Goal: Complete application form: Complete application form

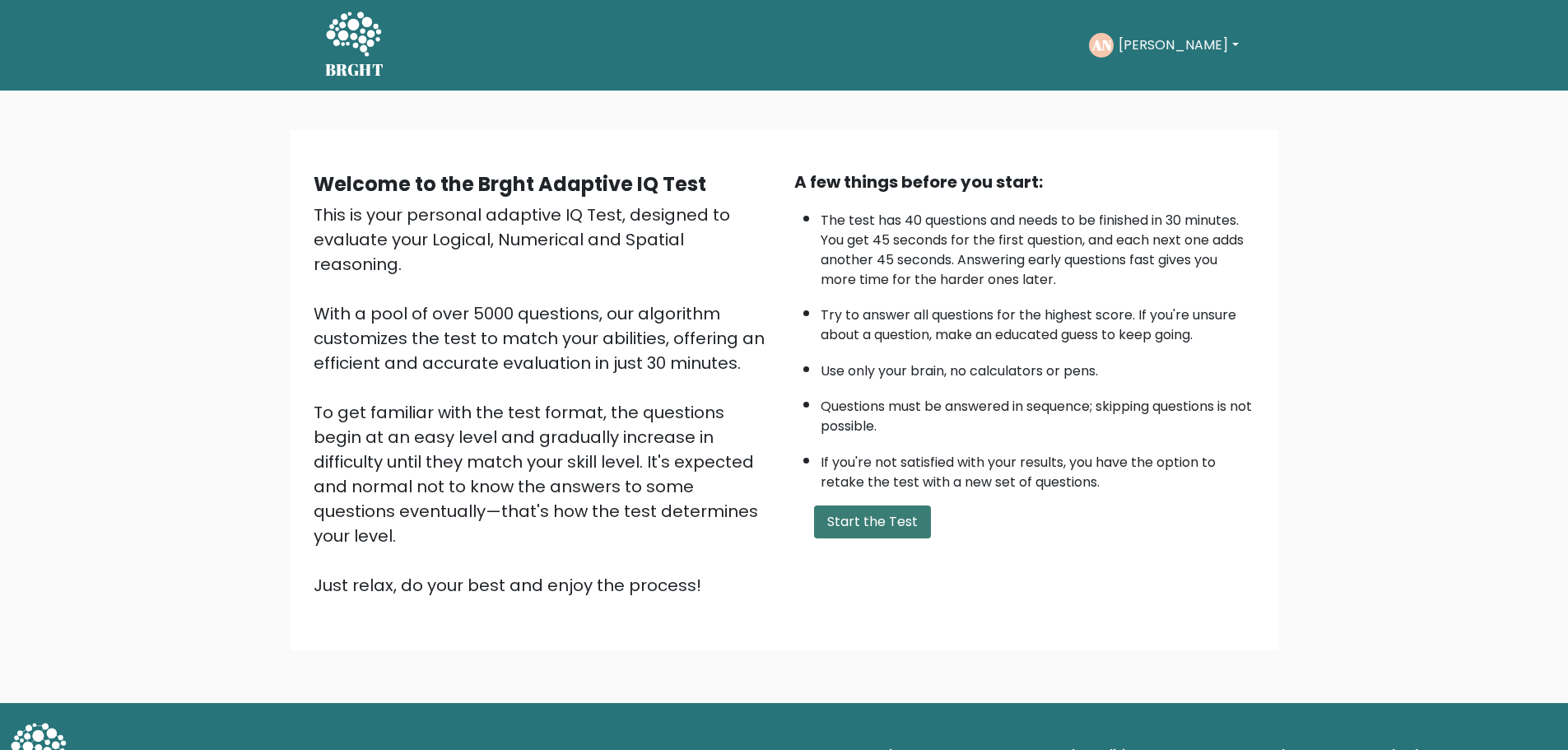
click at [869, 533] on button "Start the Test" at bounding box center [872, 522] width 117 height 33
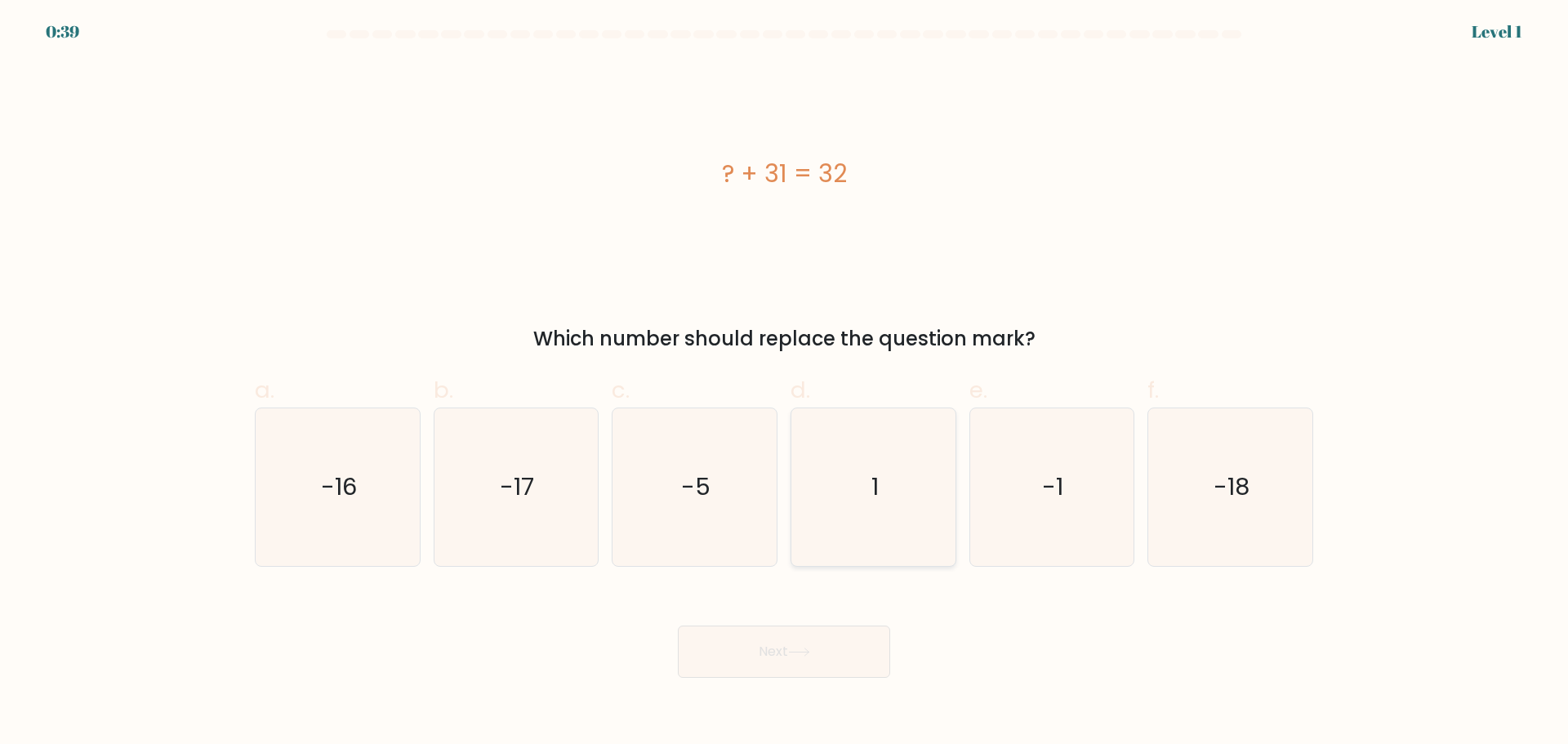
click at [854, 472] on icon "1" at bounding box center [874, 487] width 158 height 158
click at [785, 383] on input "d. 1" at bounding box center [784, 378] width 1 height 11
radio input "true"
click at [846, 638] on button "Next" at bounding box center [784, 651] width 212 height 52
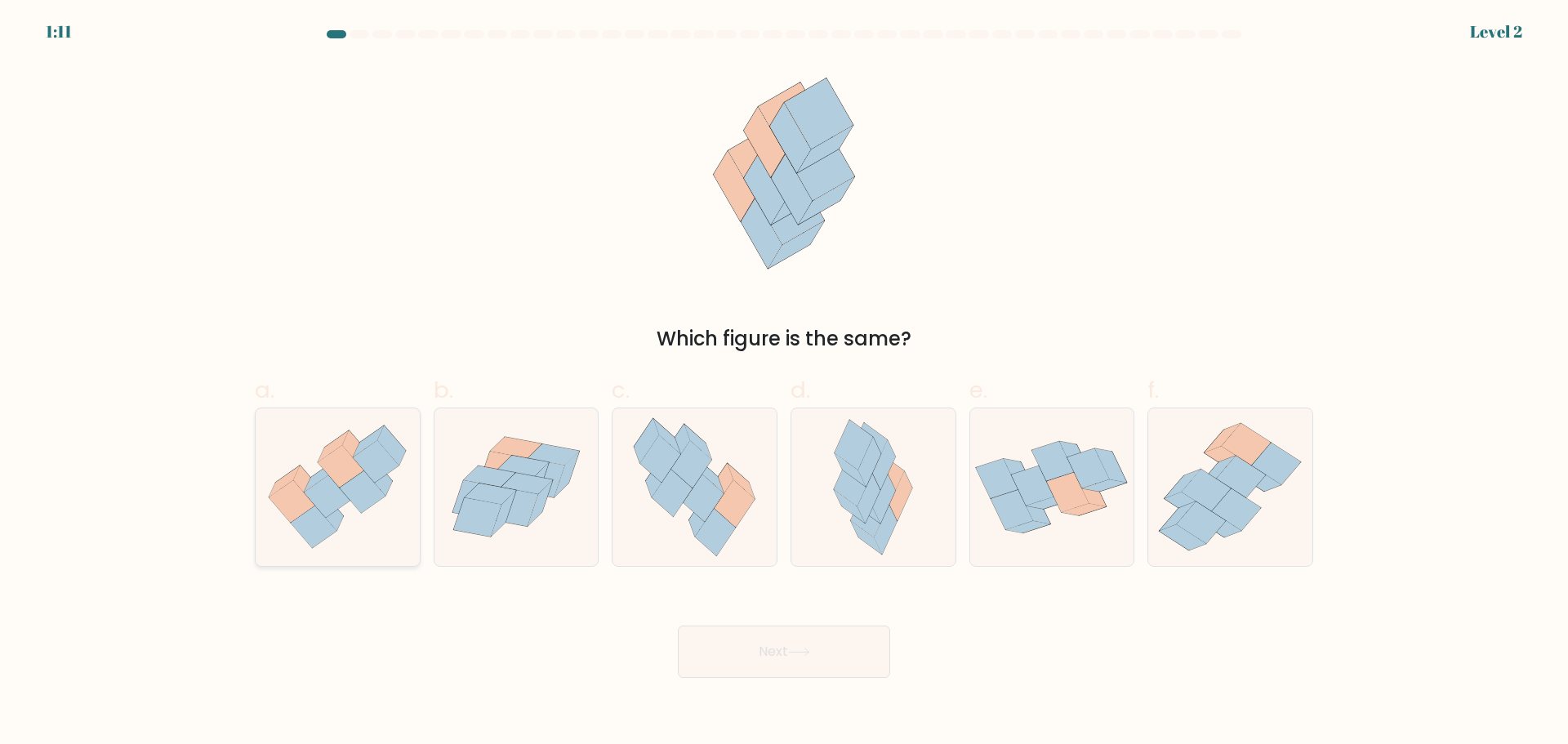
click at [312, 449] on icon at bounding box center [337, 487] width 165 height 141
click at [784, 383] on input "a." at bounding box center [784, 378] width 1 height 11
radio input "true"
click at [745, 649] on button "Next" at bounding box center [784, 651] width 212 height 52
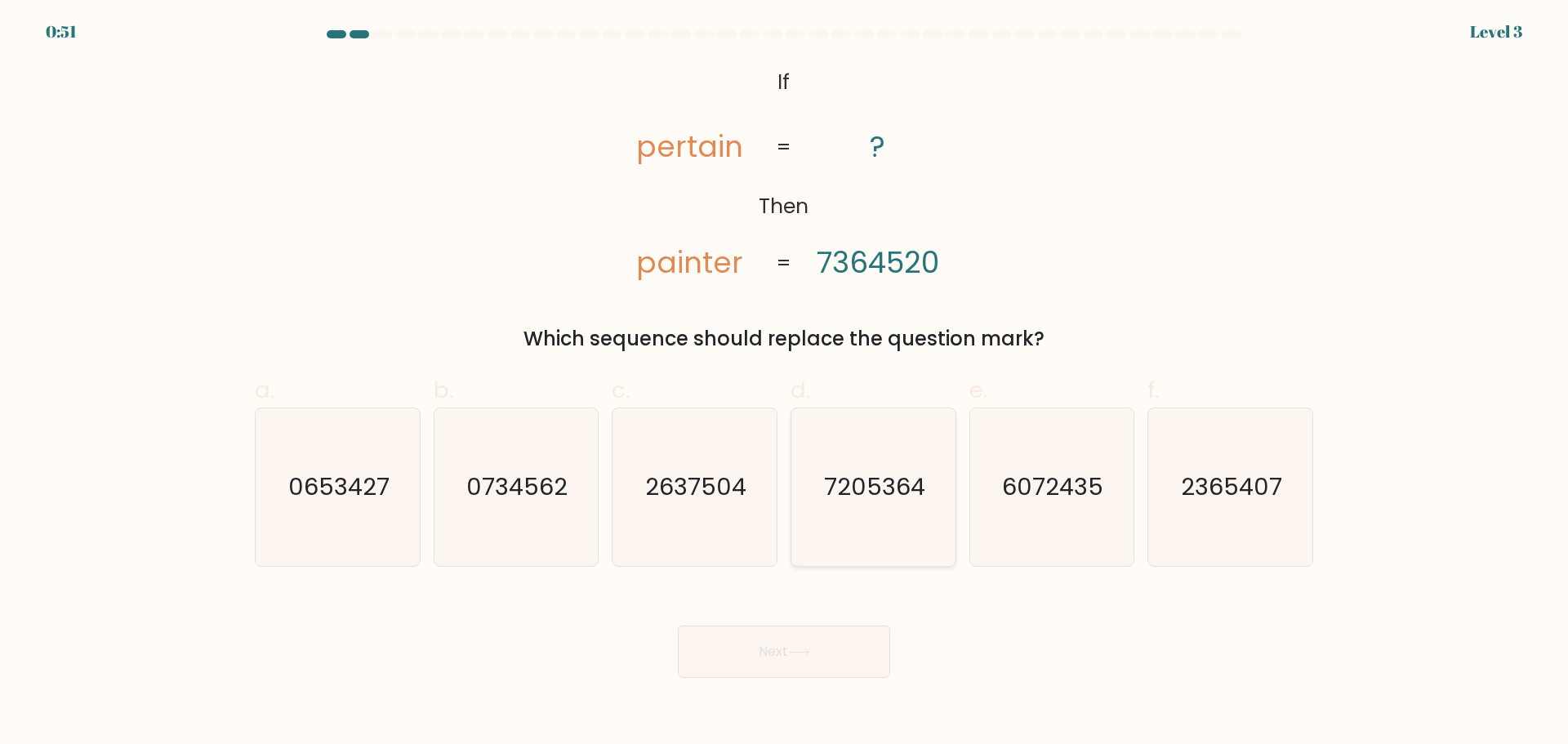
click at [862, 492] on text "7205364" at bounding box center [875, 487] width 101 height 33
click at [785, 383] on input "d. 7205364" at bounding box center [784, 378] width 1 height 11
radio input "true"
click at [824, 647] on button "Next" at bounding box center [784, 651] width 212 height 52
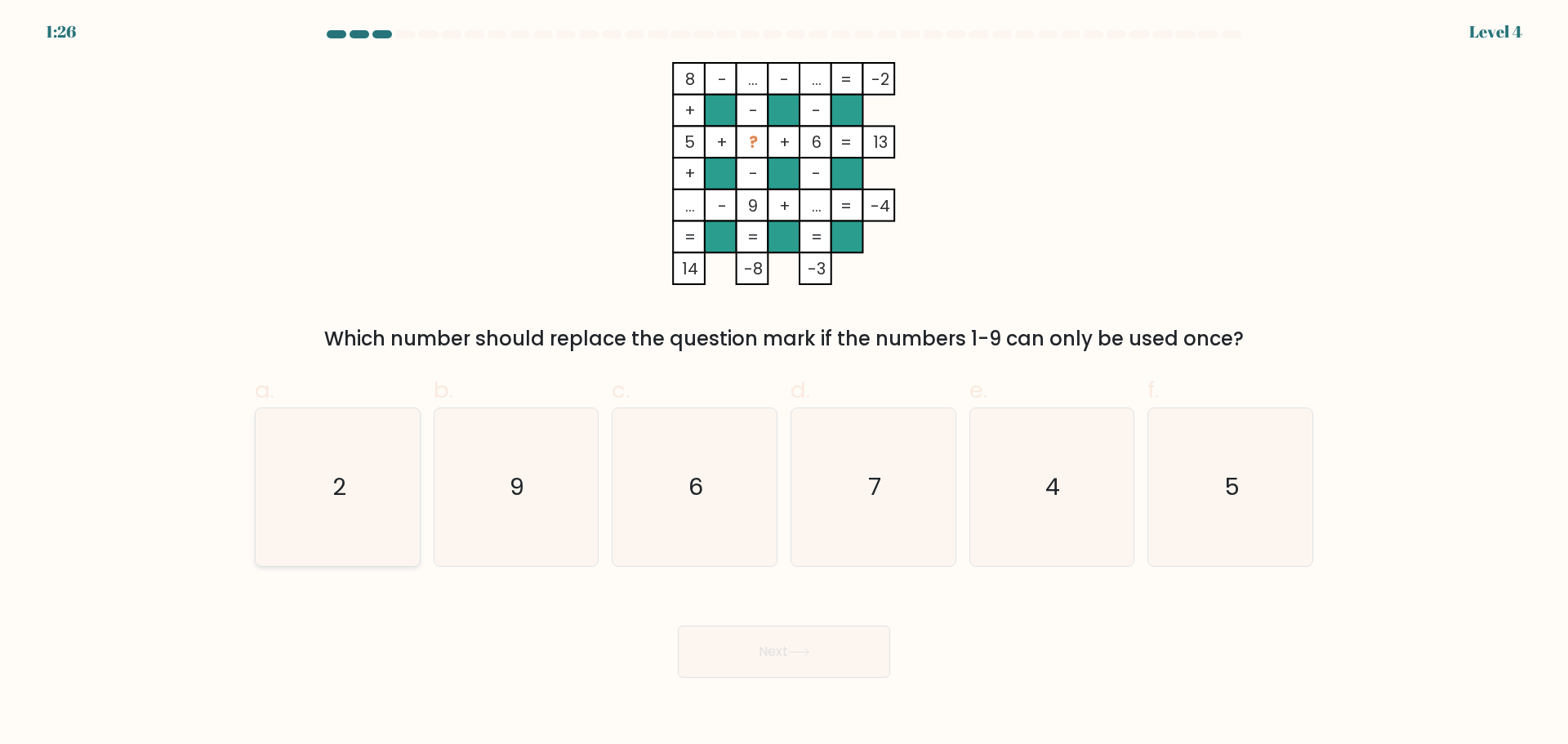
click at [354, 503] on icon "2" at bounding box center [338, 487] width 158 height 158
click at [784, 383] on input "a. 2" at bounding box center [784, 378] width 1 height 11
radio input "true"
click at [753, 652] on button "Next" at bounding box center [784, 651] width 212 height 52
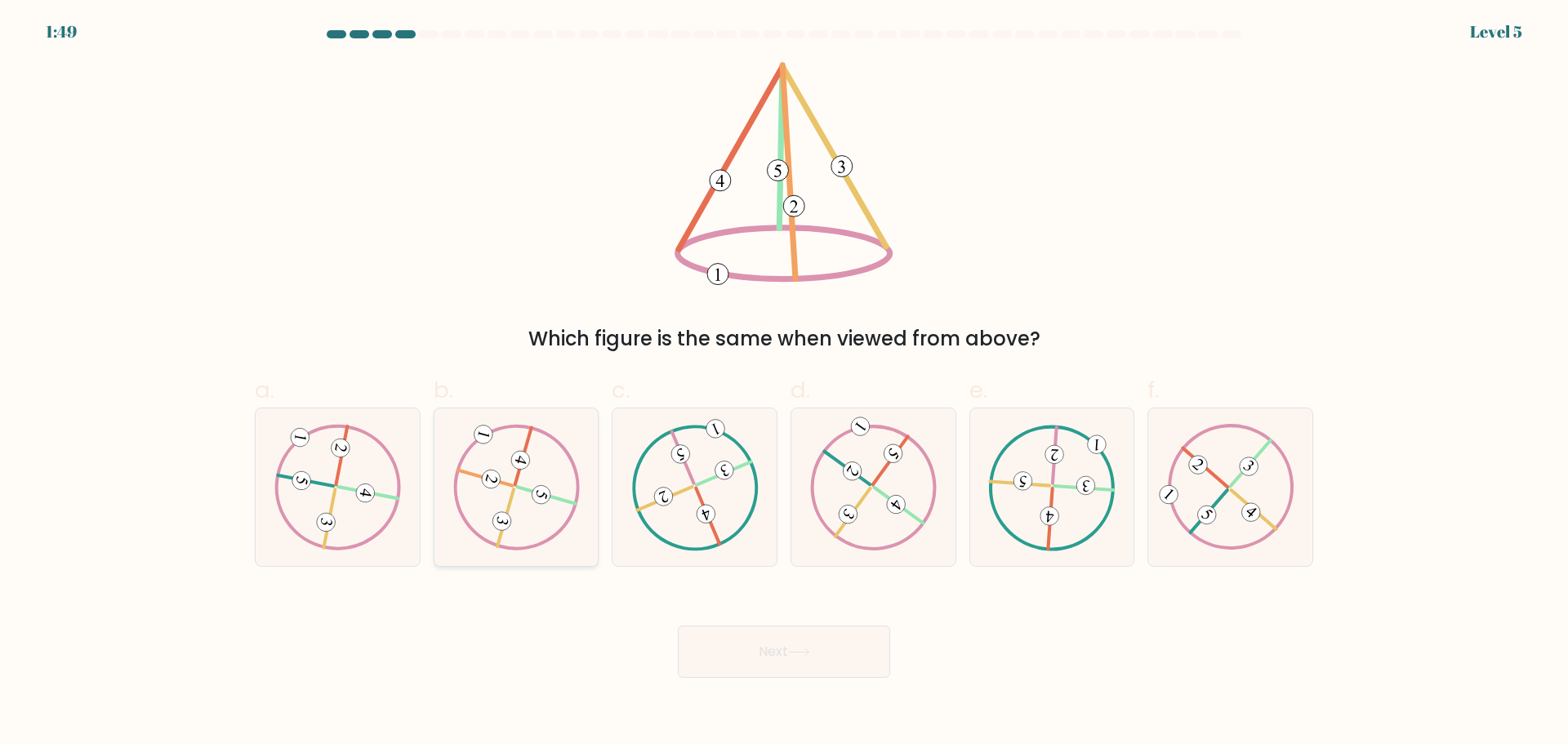
click at [489, 508] on icon at bounding box center [516, 486] width 128 height 126
click at [784, 383] on input "b." at bounding box center [784, 378] width 1 height 11
radio input "true"
click at [790, 643] on button "Next" at bounding box center [784, 651] width 212 height 52
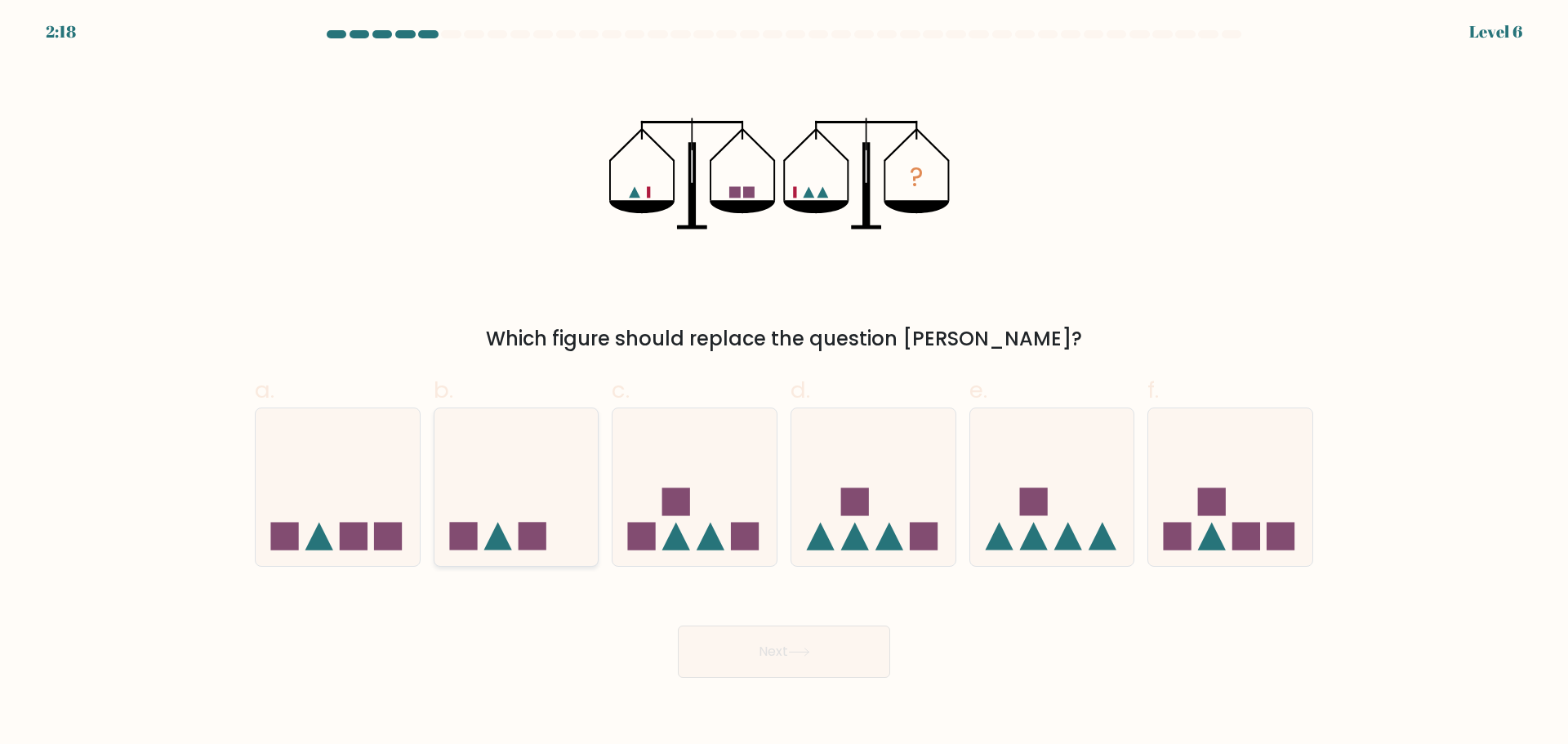
click at [530, 483] on icon at bounding box center [517, 487] width 165 height 136
click at [784, 383] on input "b." at bounding box center [784, 378] width 1 height 11
radio input "true"
click at [800, 646] on button "Next" at bounding box center [784, 651] width 212 height 52
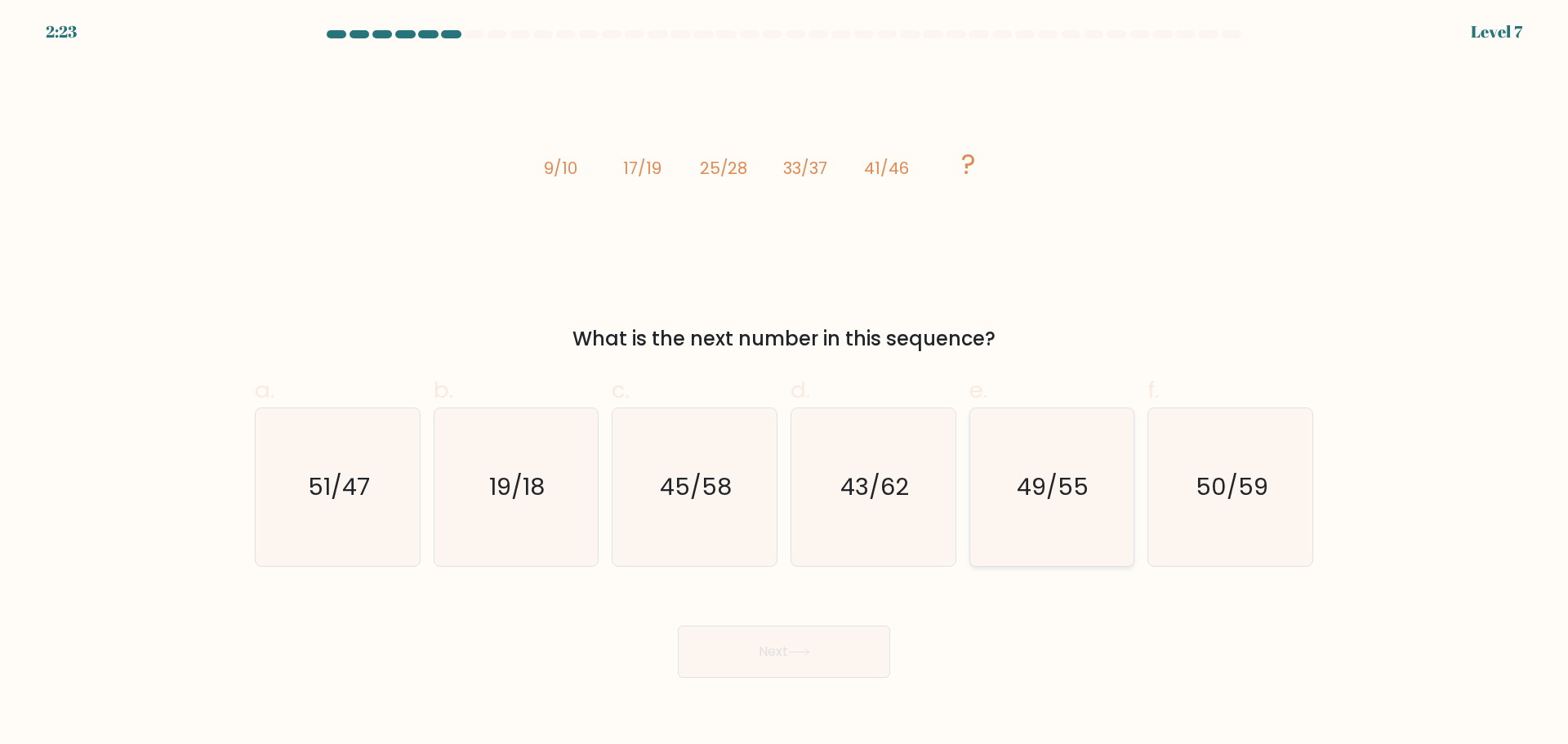
click at [1017, 495] on icon "49/55" at bounding box center [1051, 487] width 158 height 158
click at [785, 383] on input "e. 49/55" at bounding box center [784, 378] width 1 height 11
radio input "true"
click at [766, 637] on button "Next" at bounding box center [784, 651] width 212 height 52
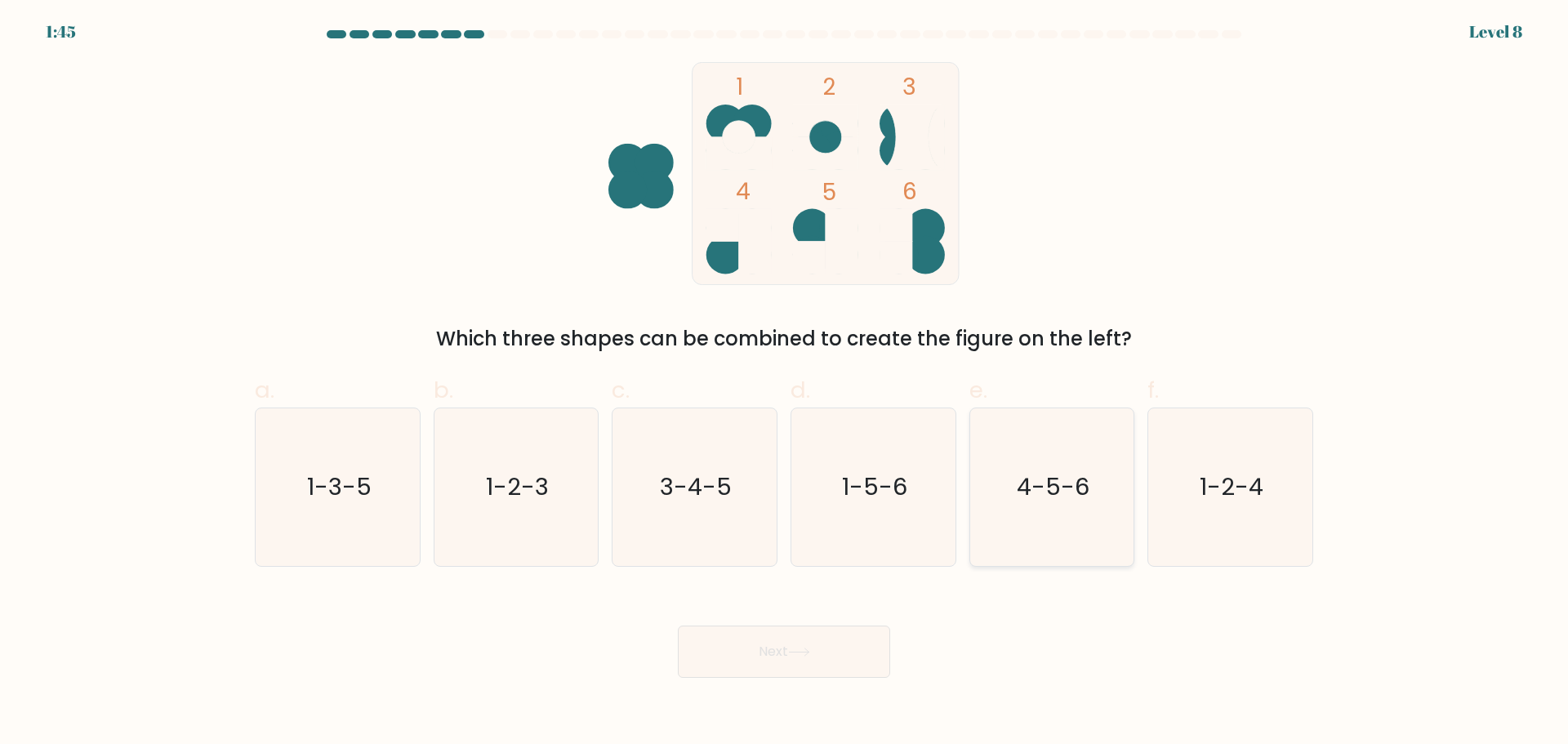
click at [1017, 524] on icon "4-5-6" at bounding box center [1051, 487] width 158 height 158
click at [785, 383] on input "e. 4-5-6" at bounding box center [784, 378] width 1 height 11
radio input "true"
click at [835, 643] on button "Next" at bounding box center [784, 651] width 212 height 52
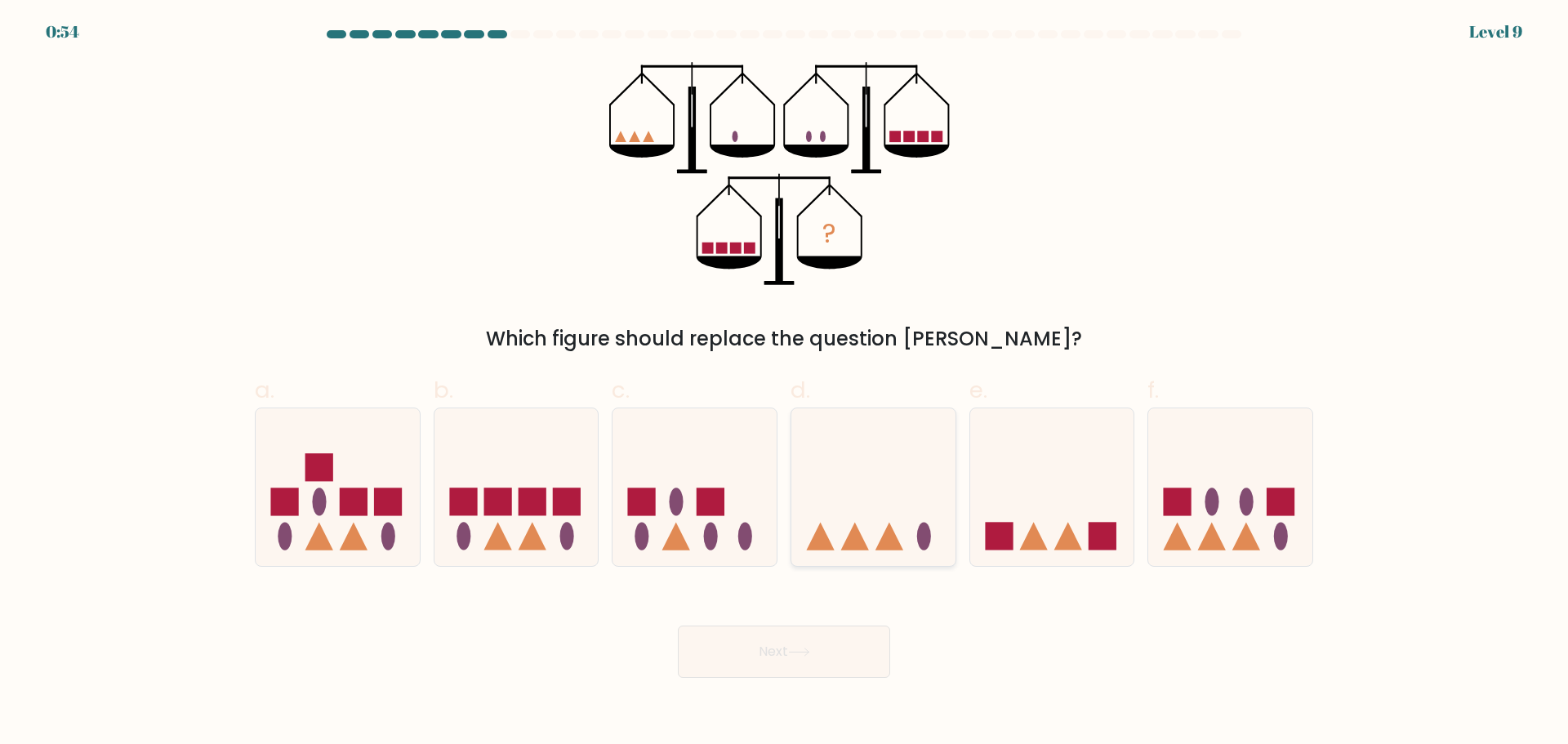
click at [893, 538] on icon at bounding box center [890, 536] width 28 height 28
click at [785, 383] on input "d." at bounding box center [784, 378] width 1 height 11
radio input "true"
click at [800, 650] on icon at bounding box center [800, 652] width 22 height 9
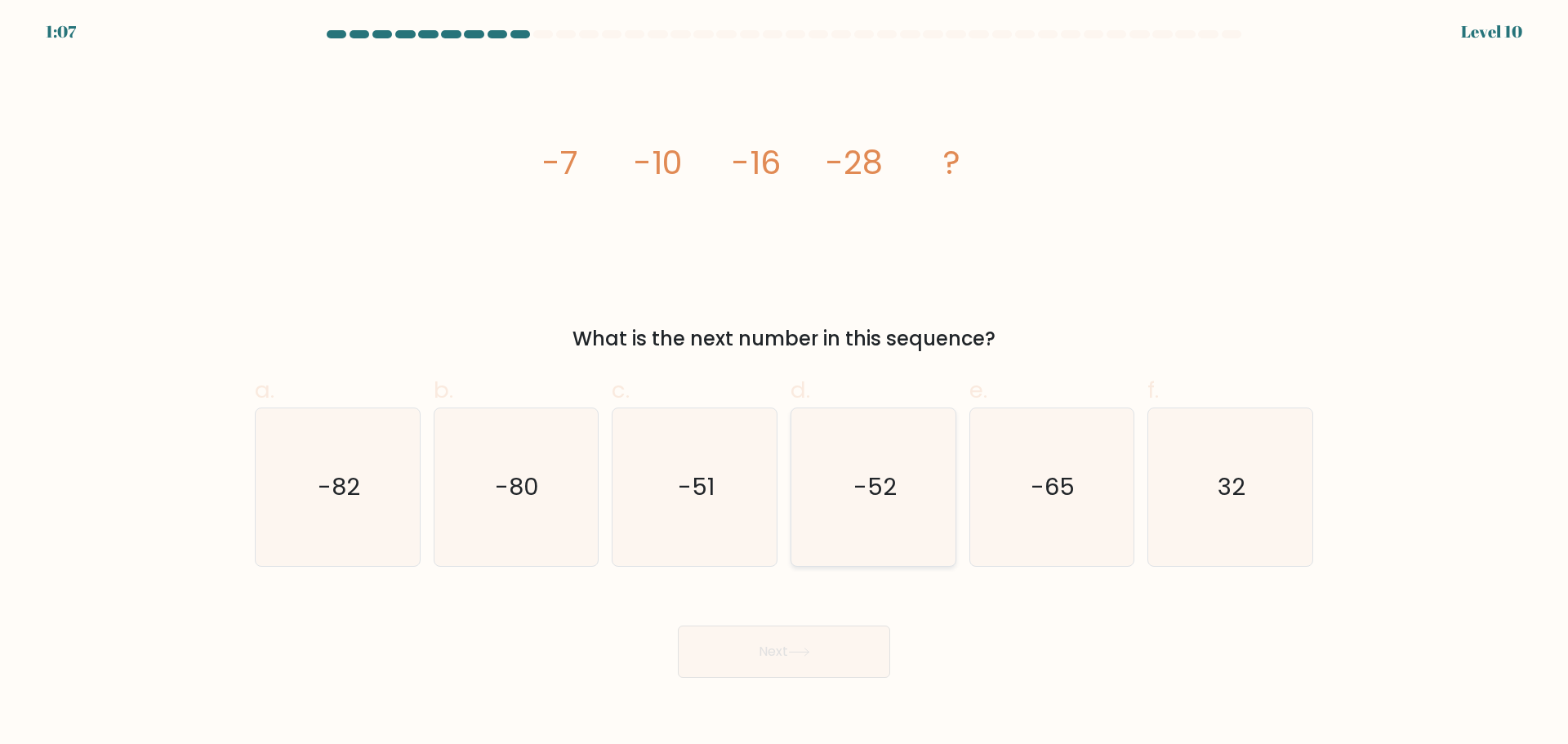
click at [904, 510] on icon "-52" at bounding box center [874, 487] width 158 height 158
click at [785, 383] on input "d. -52" at bounding box center [784, 378] width 1 height 11
radio input "true"
click at [869, 666] on button "Next" at bounding box center [784, 651] width 212 height 52
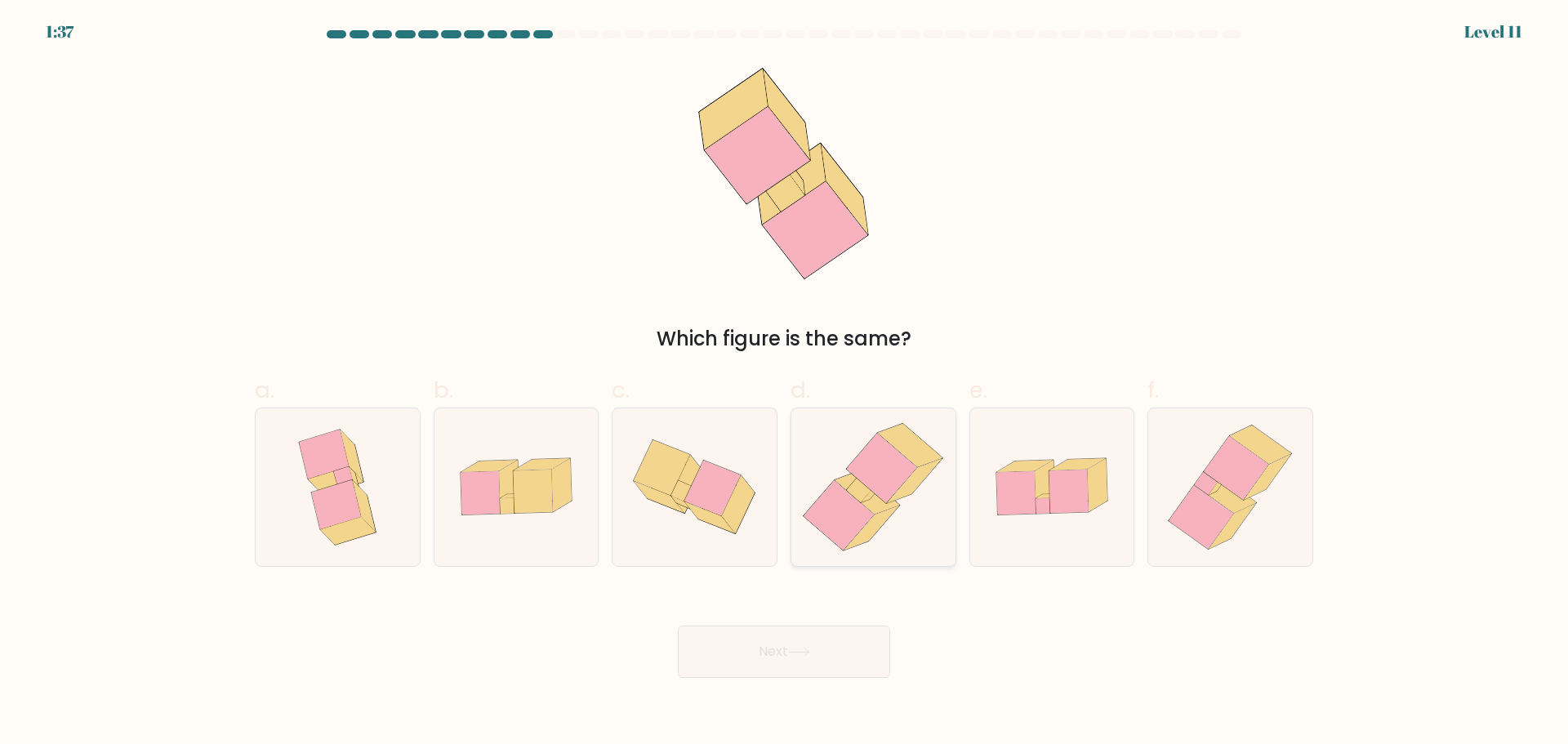
click at [851, 489] on icon at bounding box center [860, 490] width 26 height 26
click at [785, 383] on input "d." at bounding box center [784, 378] width 1 height 11
radio input "true"
click at [809, 655] on icon at bounding box center [798, 652] width 19 height 7
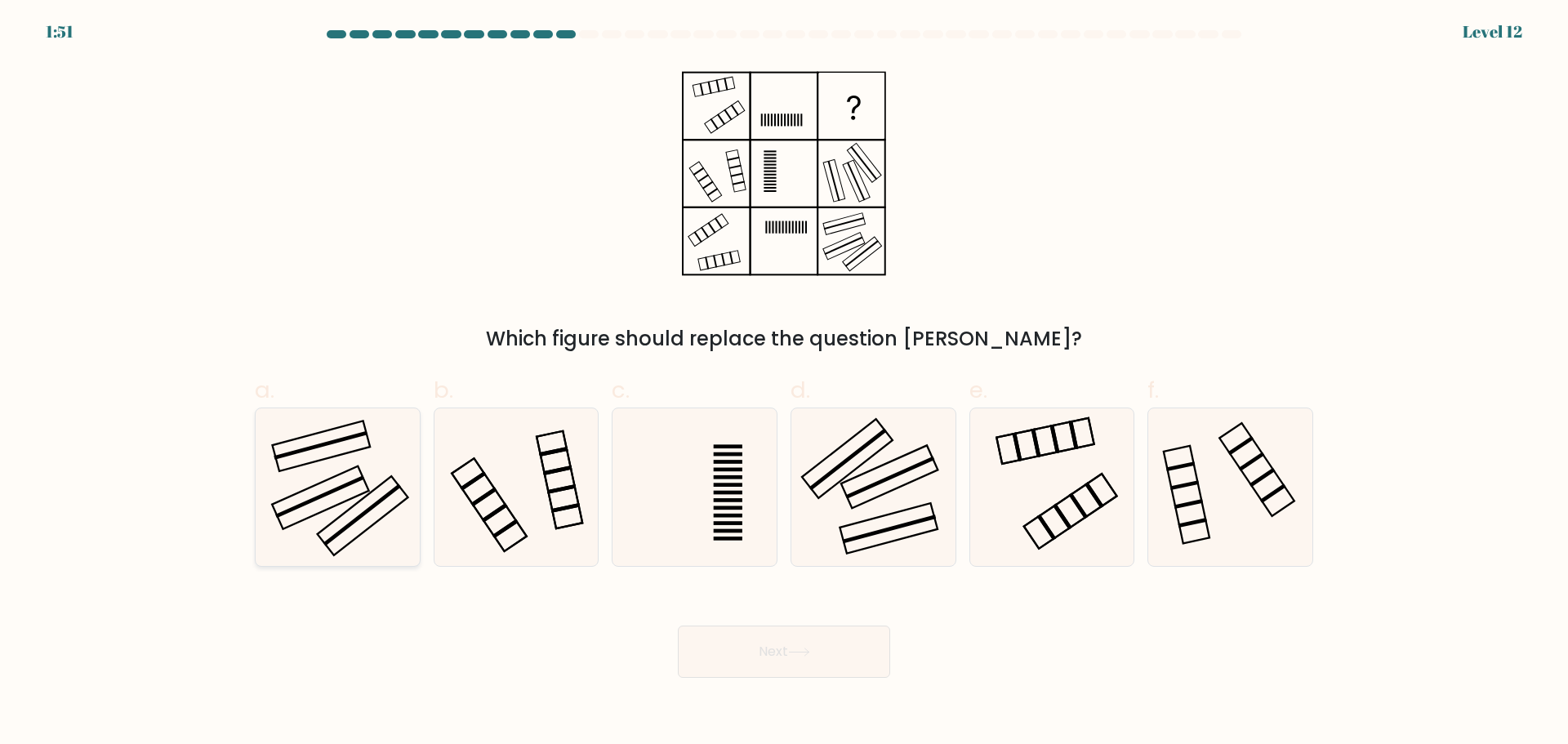
click at [362, 509] on icon at bounding box center [338, 487] width 158 height 158
click at [784, 383] on input "a." at bounding box center [784, 378] width 1 height 11
radio input "true"
click at [725, 643] on button "Next" at bounding box center [784, 651] width 212 height 52
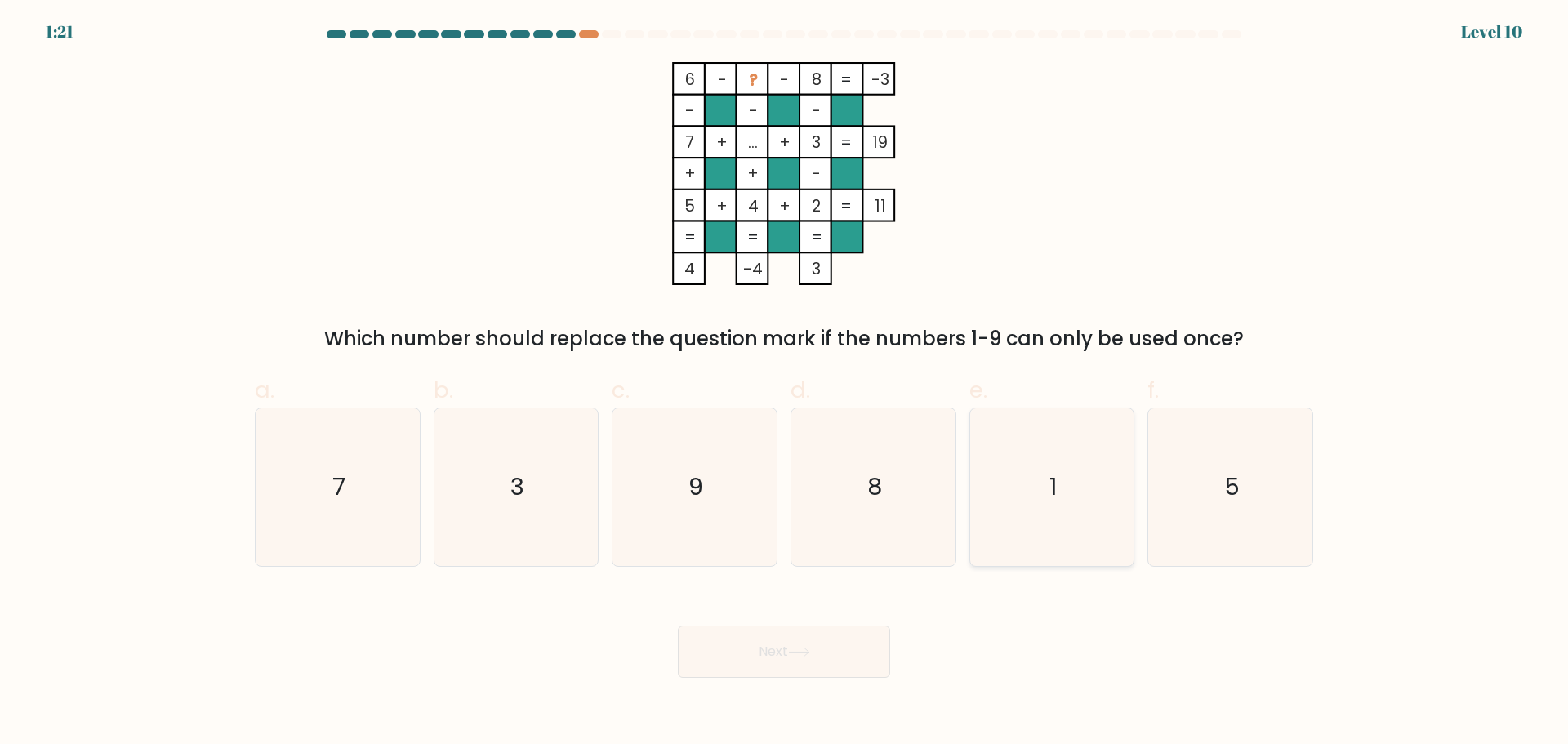
click at [1041, 490] on icon "1" at bounding box center [1051, 487] width 158 height 158
click at [785, 383] on input "e. 1" at bounding box center [784, 378] width 1 height 11
radio input "true"
click at [756, 649] on button "Next" at bounding box center [784, 651] width 212 height 52
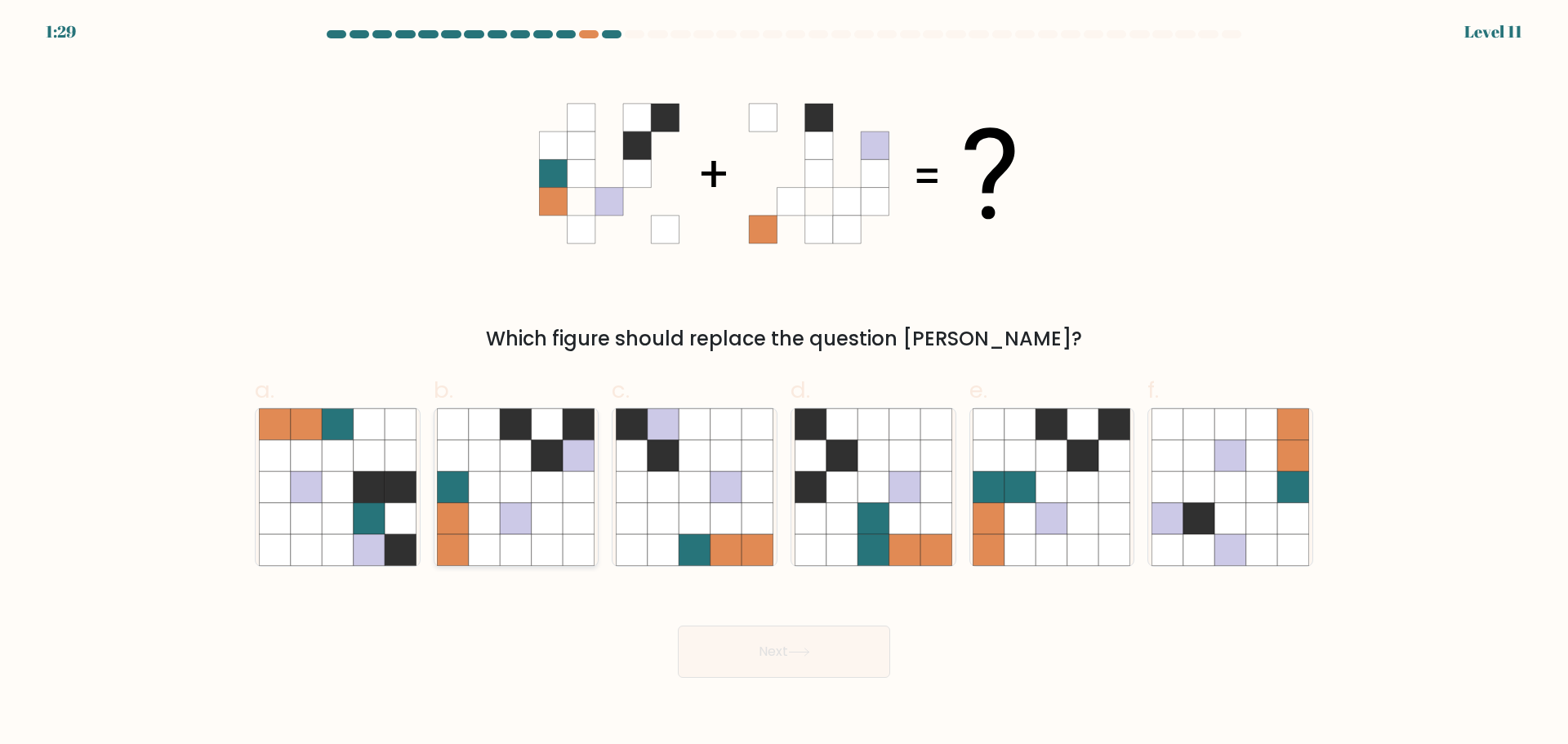
click at [481, 513] on icon at bounding box center [484, 518] width 31 height 31
click at [784, 383] on input "b." at bounding box center [784, 378] width 1 height 11
radio input "true"
click at [806, 657] on button "Next" at bounding box center [784, 651] width 212 height 52
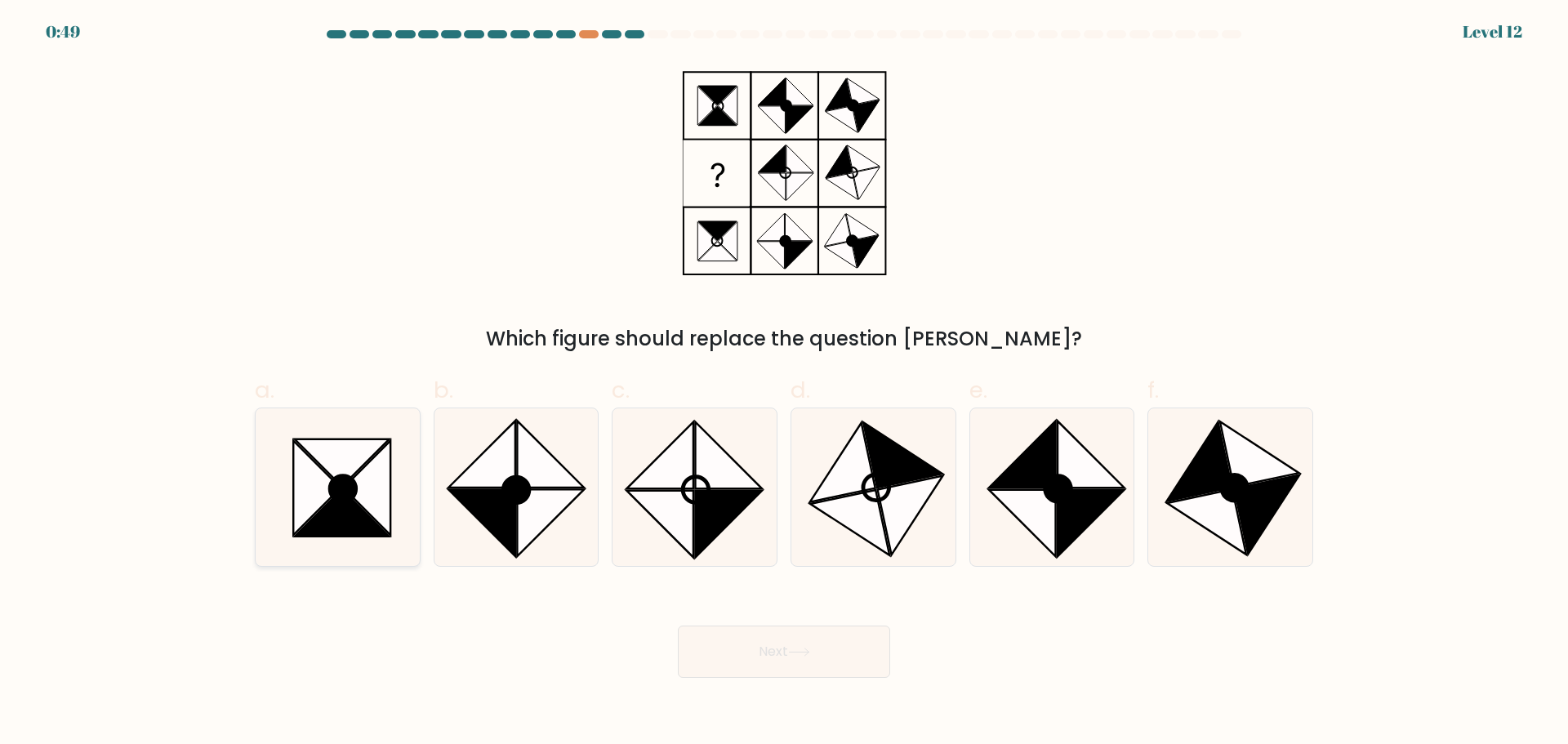
click at [317, 509] on icon at bounding box center [317, 487] width 48 height 95
click at [784, 383] on input "a." at bounding box center [784, 378] width 1 height 11
radio input "true"
click at [783, 639] on button "Next" at bounding box center [784, 651] width 212 height 52
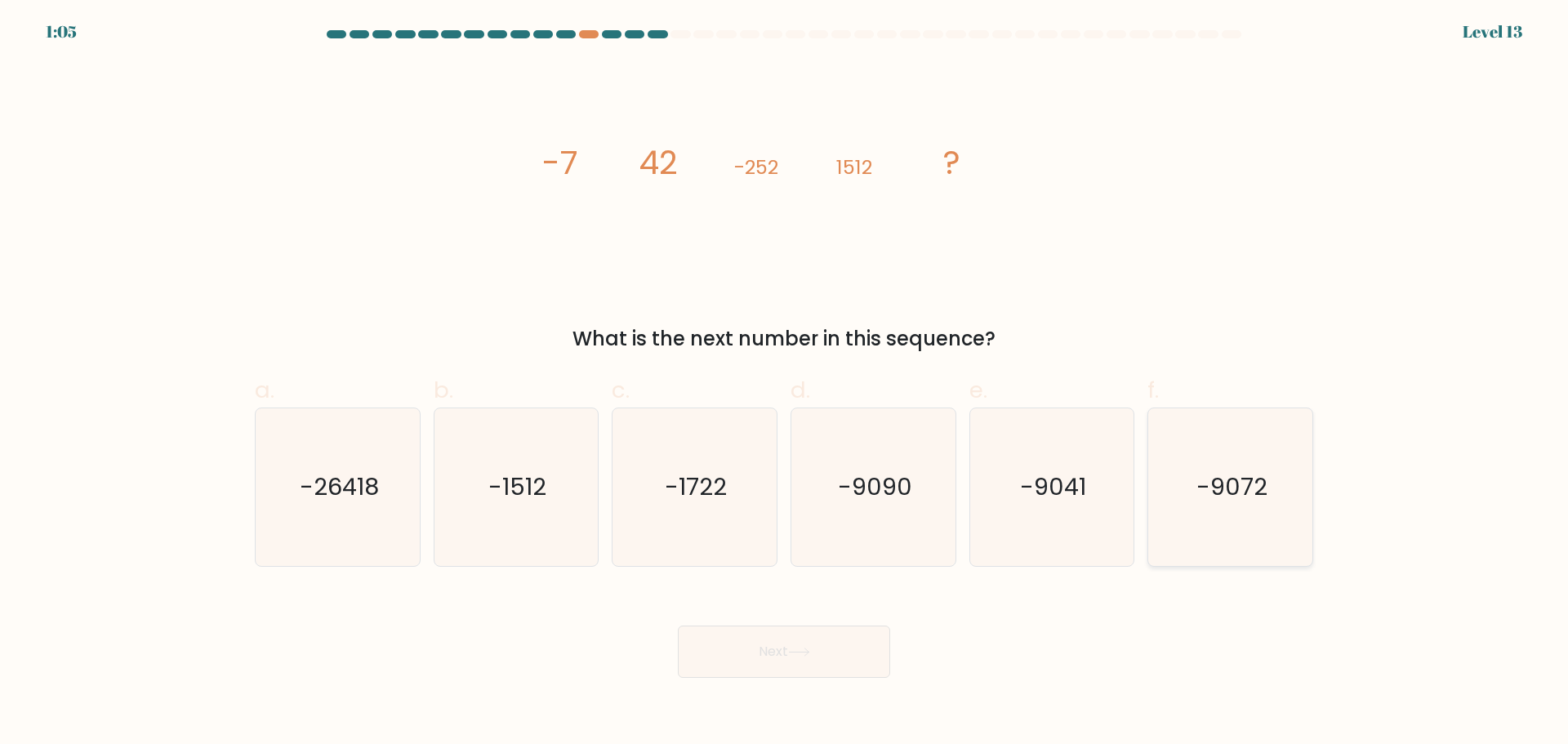
click at [1203, 500] on text "-9072" at bounding box center [1232, 487] width 71 height 33
click at [785, 383] on input "f. -9072" at bounding box center [784, 378] width 1 height 11
radio input "true"
click at [862, 646] on button "Next" at bounding box center [784, 651] width 212 height 52
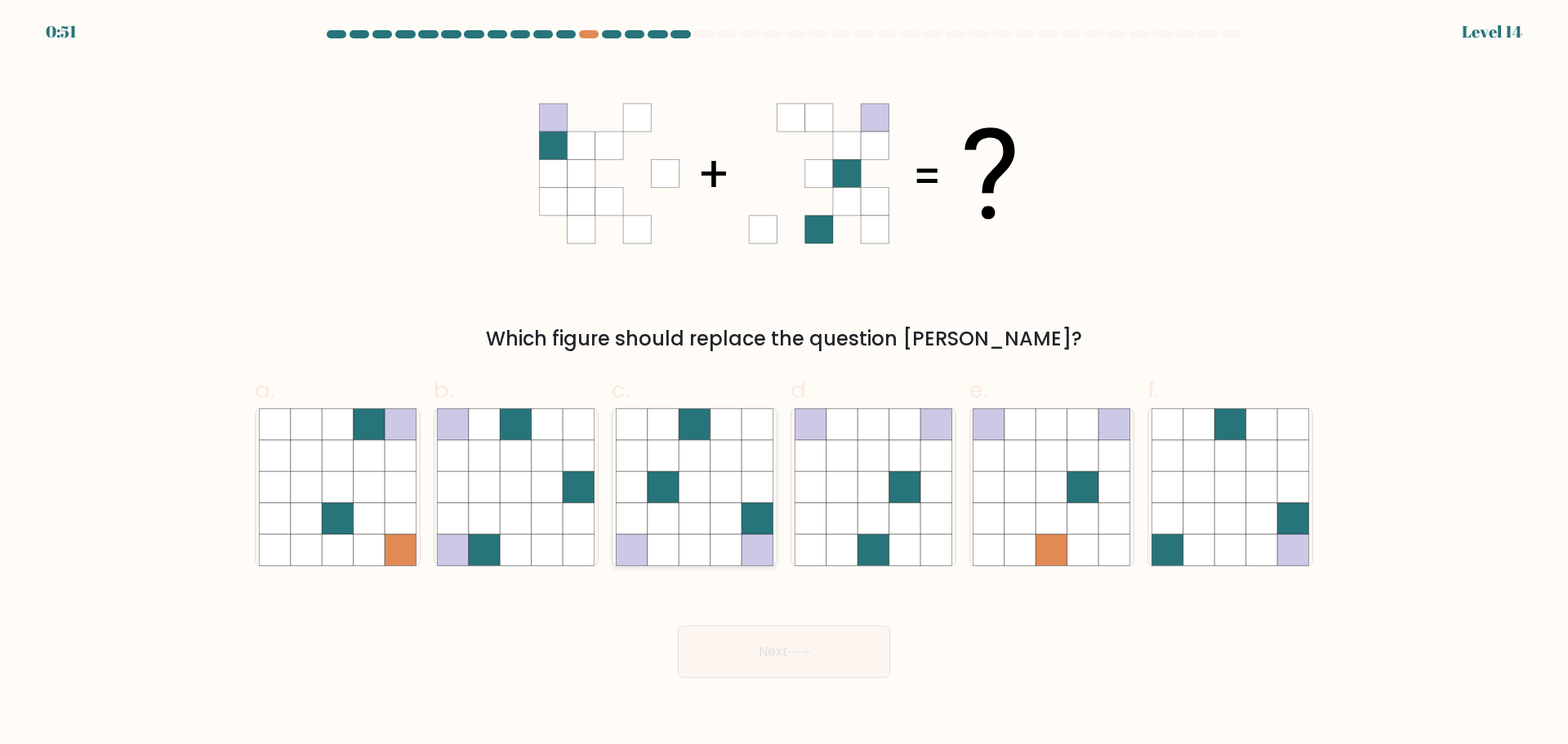
click at [736, 485] on icon at bounding box center [726, 487] width 31 height 31
click at [784, 383] on input "c." at bounding box center [784, 378] width 1 height 11
radio input "true"
click at [798, 657] on button "Next" at bounding box center [784, 651] width 212 height 52
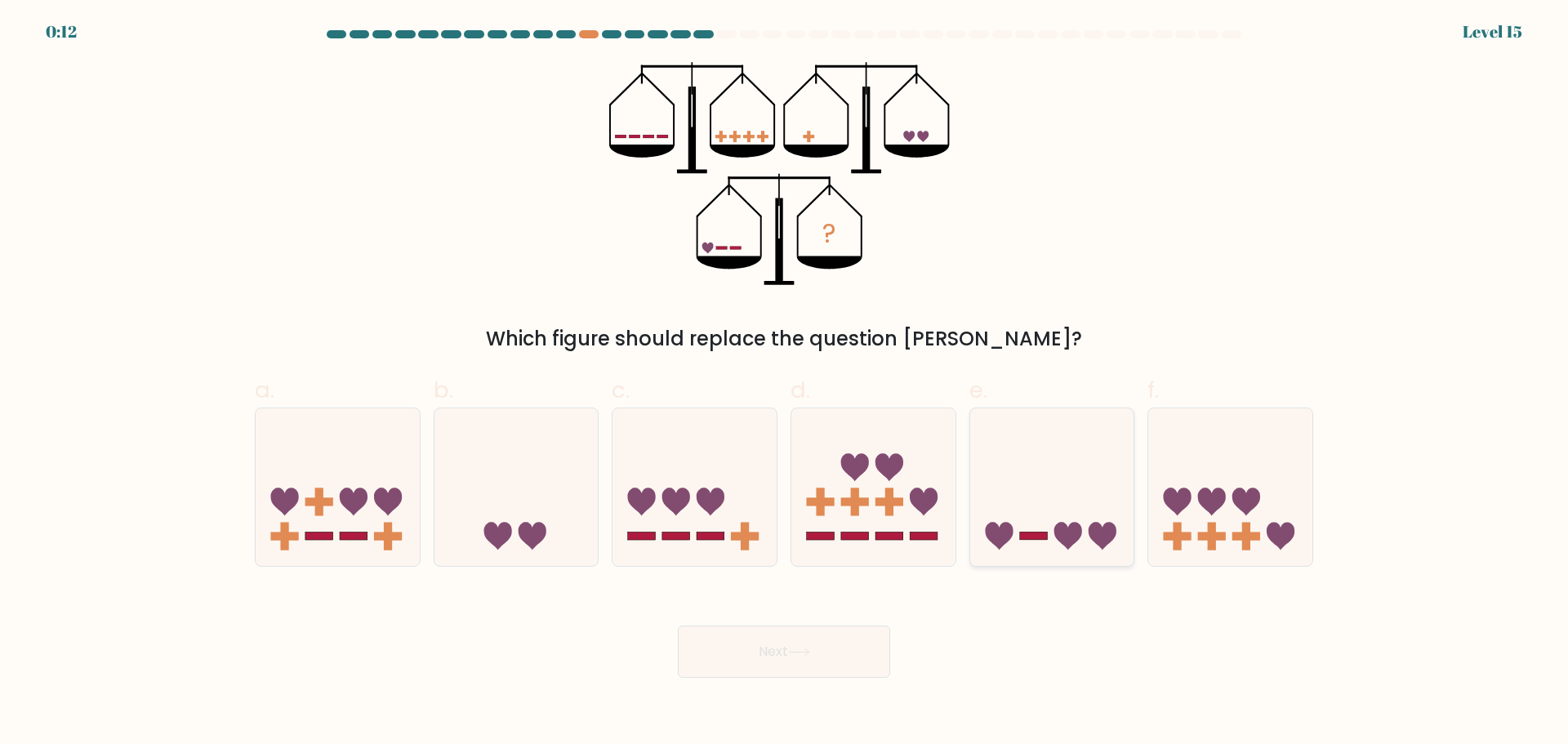
click at [1017, 513] on icon at bounding box center [1052, 487] width 165 height 136
click at [785, 383] on input "e." at bounding box center [784, 378] width 1 height 11
radio input "true"
click at [775, 640] on button "Next" at bounding box center [784, 651] width 212 height 52
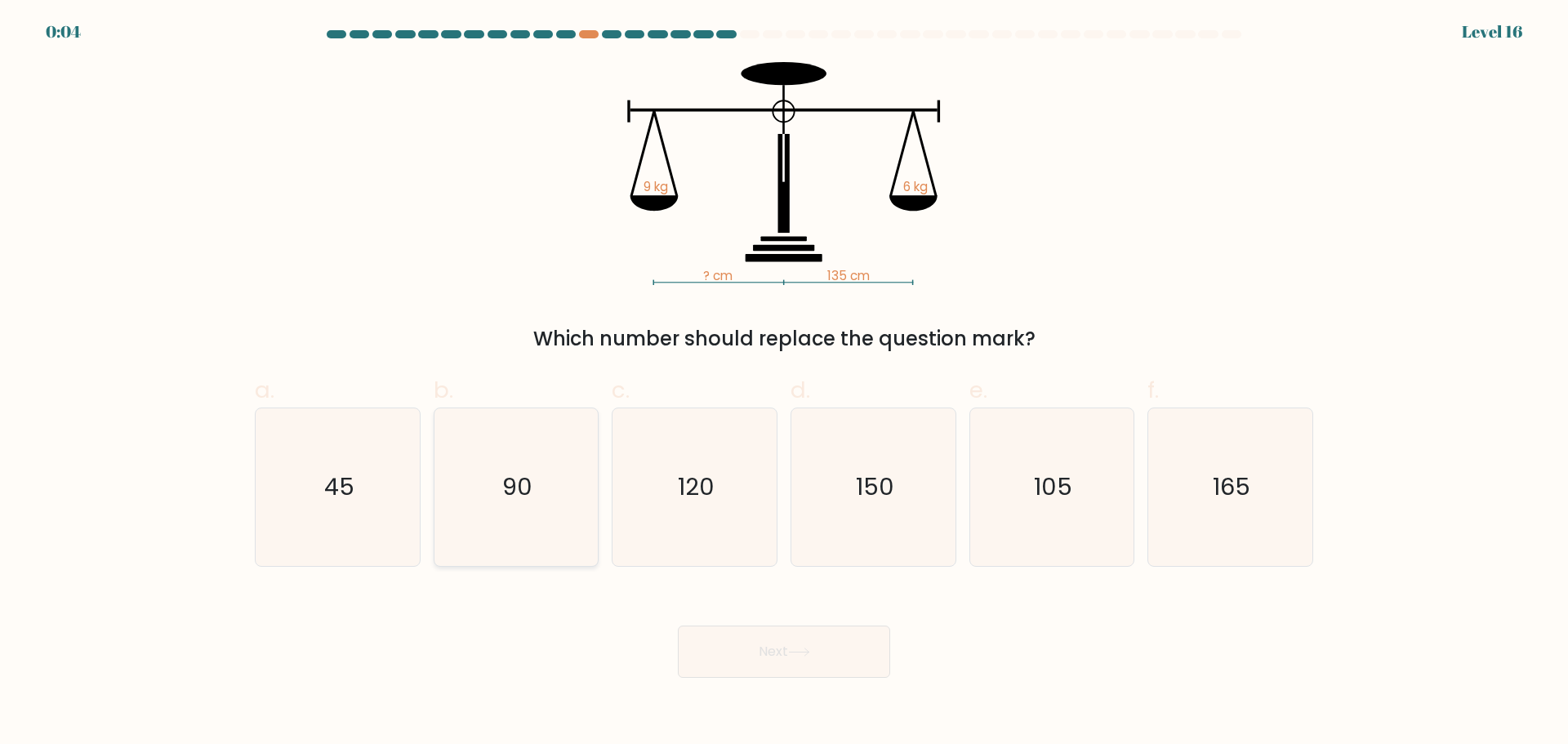
click at [530, 511] on icon "90" at bounding box center [516, 487] width 158 height 158
click at [784, 383] on input "b. 90" at bounding box center [784, 378] width 1 height 11
radio input "true"
click at [818, 657] on button "Next" at bounding box center [784, 651] width 212 height 52
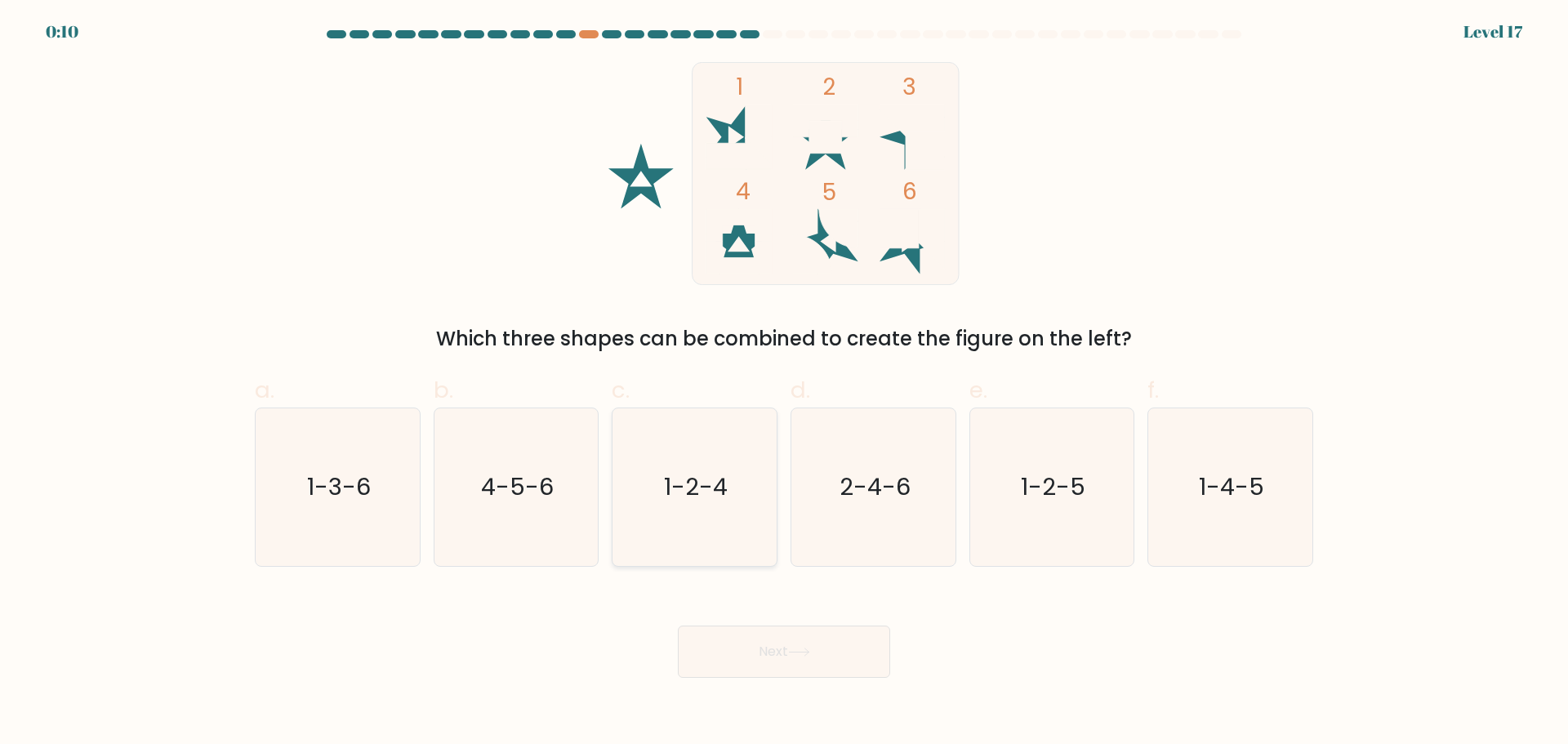
click at [649, 496] on icon "1-2-4" at bounding box center [695, 487] width 158 height 158
click at [784, 383] on input "c. 1-2-4" at bounding box center [784, 378] width 1 height 11
radio input "true"
click at [827, 648] on button "Next" at bounding box center [784, 651] width 212 height 52
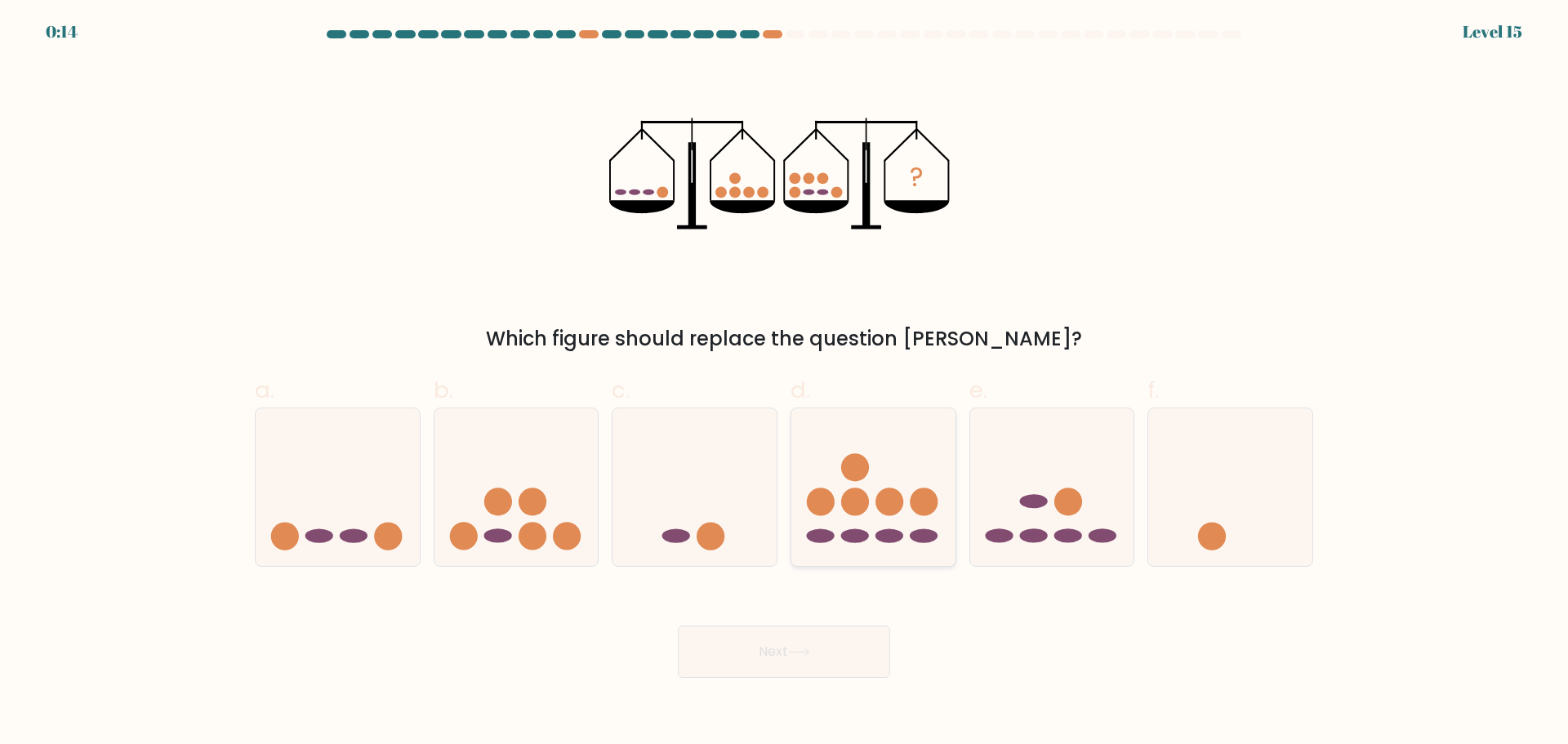
click at [915, 539] on ellipse at bounding box center [924, 535] width 28 height 14
click at [785, 383] on input "d." at bounding box center [784, 378] width 1 height 11
radio input "true"
click at [792, 659] on button "Next" at bounding box center [784, 651] width 212 height 52
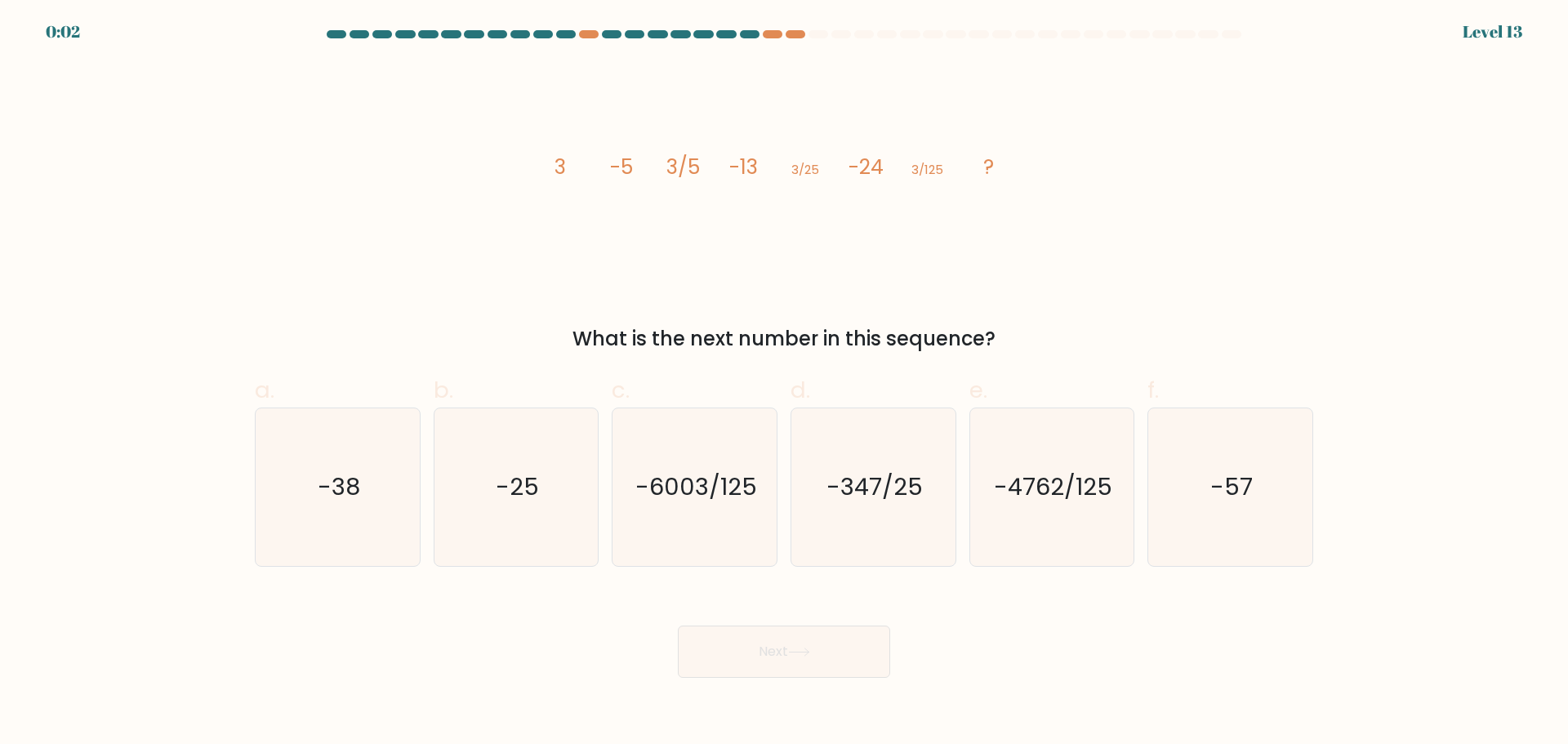
click at [225, 493] on form at bounding box center [784, 354] width 1568 height 648
drag, startPoint x: 245, startPoint y: 471, endPoint x: 322, endPoint y: 489, distance: 79.1
click at [322, 489] on div "a. -38 b. -25 c. d. e." at bounding box center [784, 463] width 1078 height 206
click at [322, 489] on text "-38" at bounding box center [339, 487] width 42 height 33
click at [784, 383] on input "a. -38" at bounding box center [784, 378] width 1 height 11
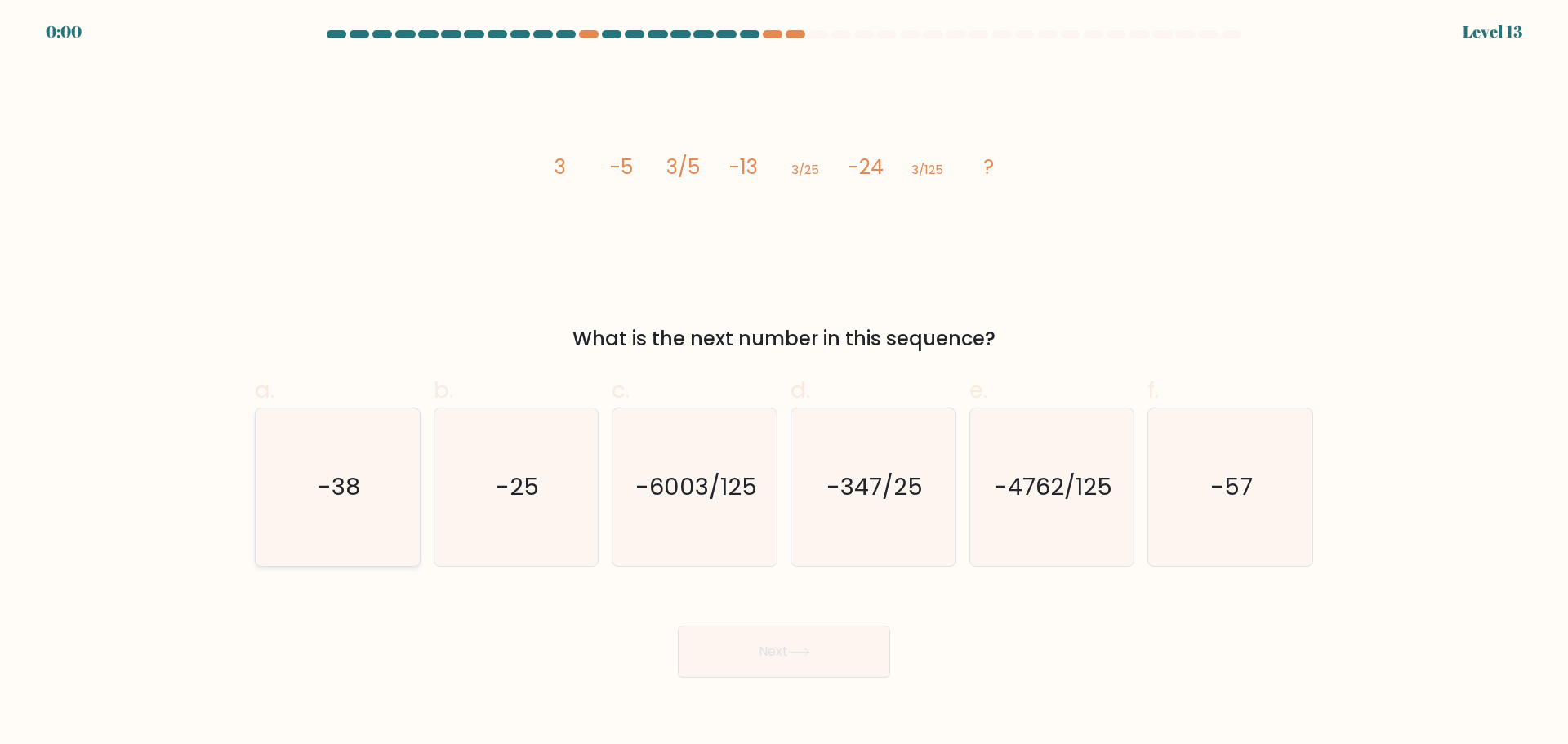
radio input "true"
click at [731, 659] on div "Next" at bounding box center [784, 632] width 1078 height 92
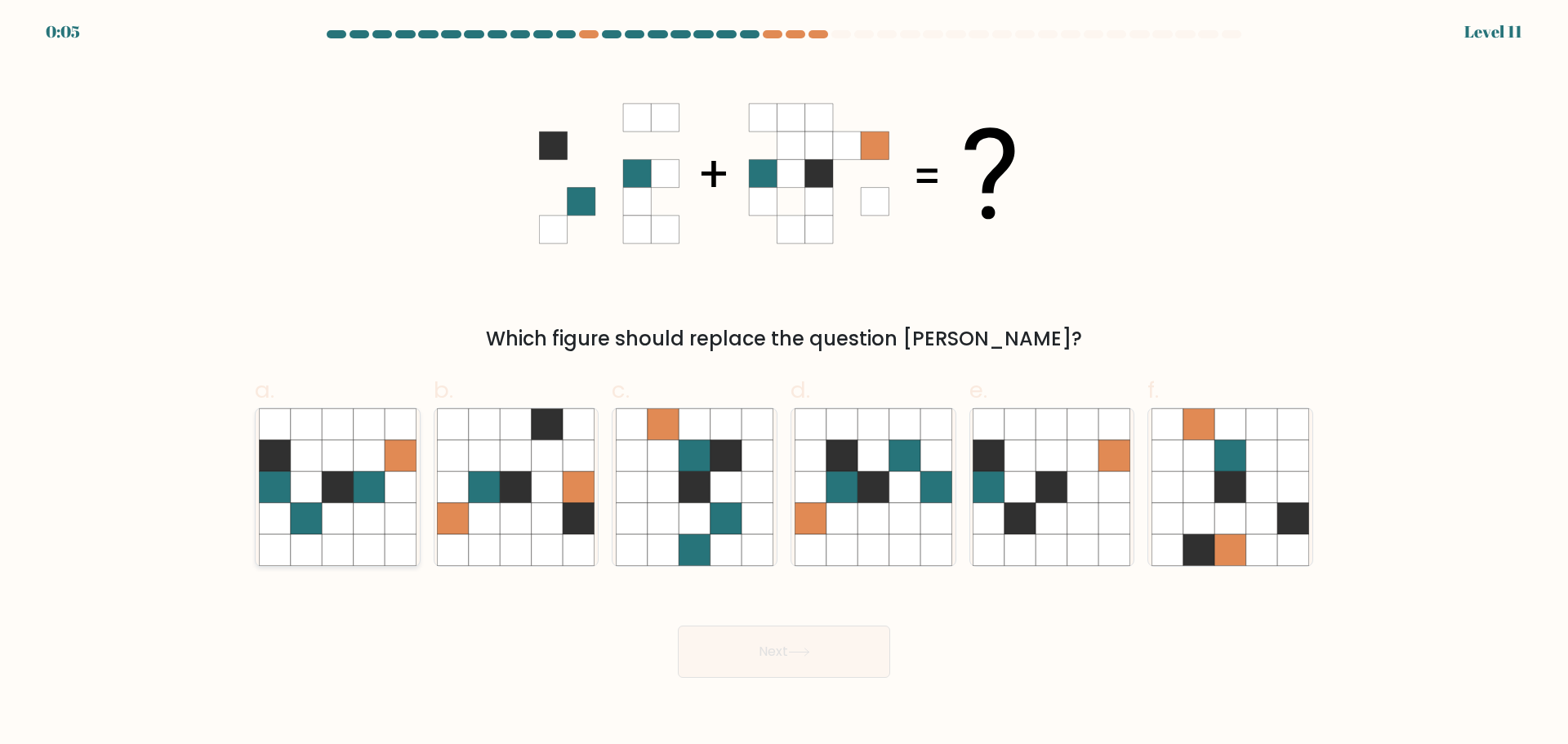
click at [302, 507] on icon at bounding box center [306, 518] width 31 height 31
click at [784, 383] on input "a." at bounding box center [784, 378] width 1 height 11
radio input "true"
click at [815, 646] on button "Next" at bounding box center [784, 651] width 212 height 52
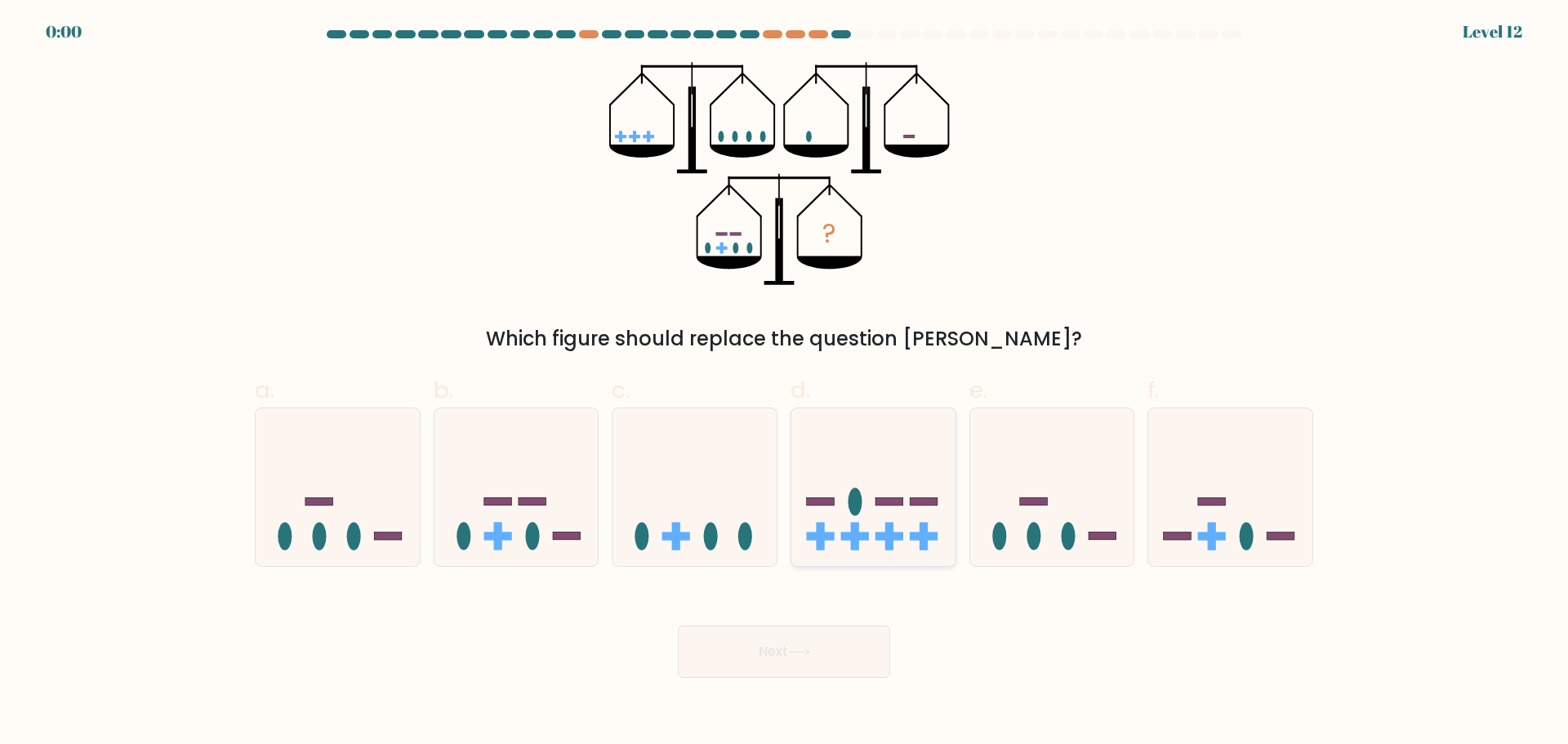
click at [843, 524] on icon at bounding box center [873, 487] width 165 height 136
click at [785, 383] on input "d." at bounding box center [784, 378] width 1 height 11
radio input "true"
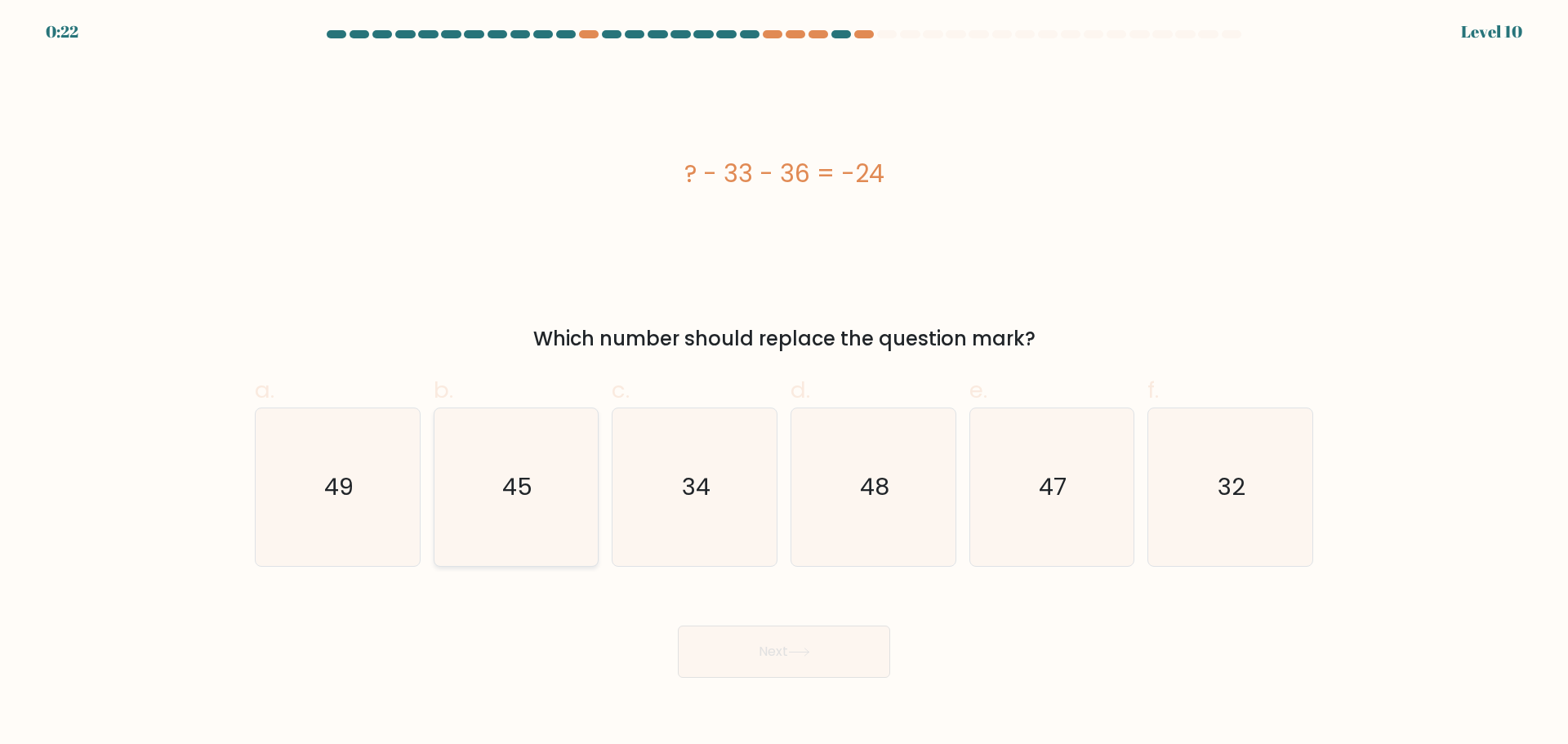
click at [530, 514] on icon "45" at bounding box center [516, 487] width 158 height 158
click at [784, 383] on input "b. 45" at bounding box center [784, 378] width 1 height 11
radio input "true"
click at [818, 655] on button "Next" at bounding box center [784, 651] width 212 height 52
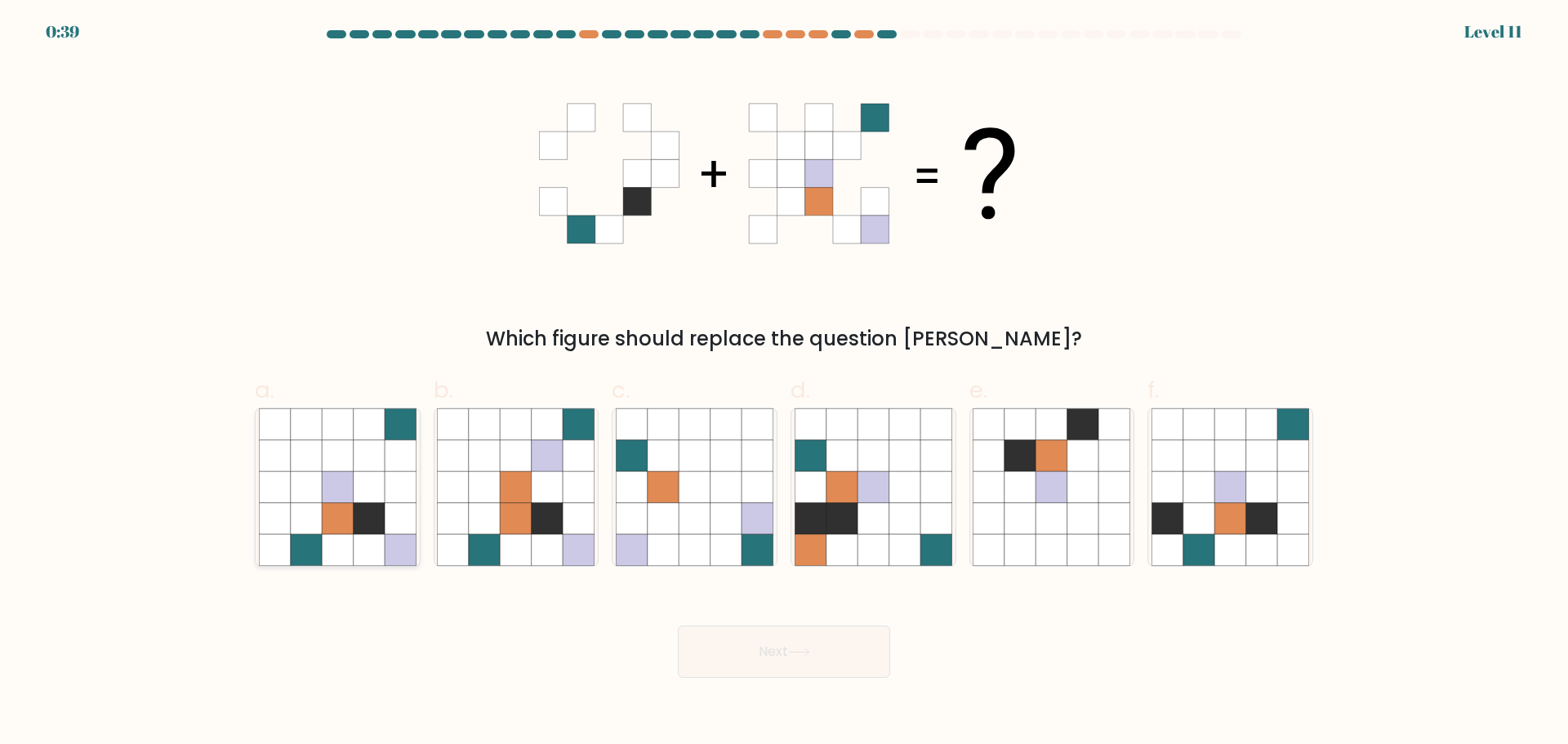
click at [353, 529] on icon at bounding box center [337, 518] width 31 height 31
click at [784, 383] on input "a." at bounding box center [784, 378] width 1 height 11
radio input "true"
click at [761, 637] on button "Next" at bounding box center [784, 651] width 212 height 52
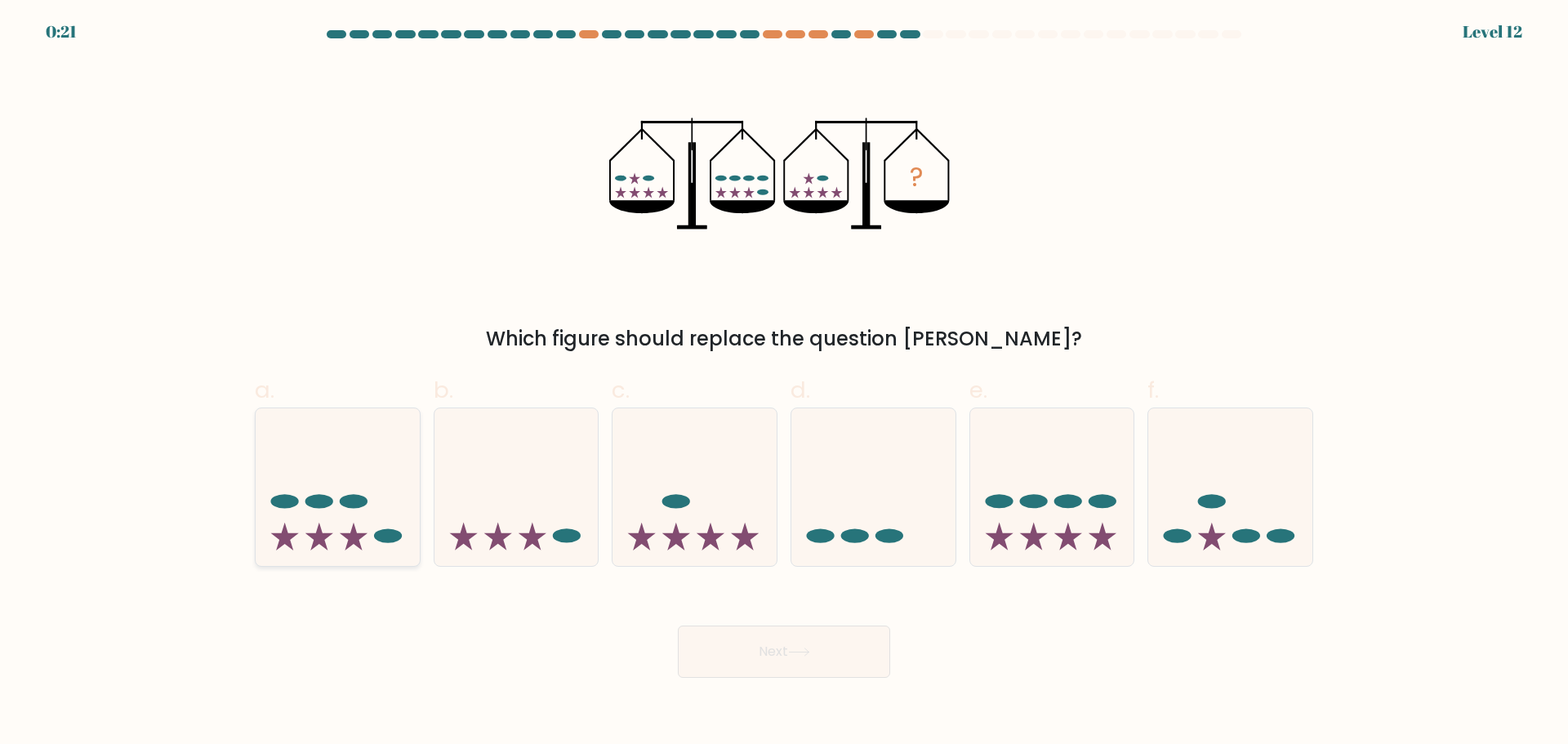
click at [370, 514] on icon at bounding box center [337, 487] width 165 height 136
click at [784, 383] on input "a." at bounding box center [784, 378] width 1 height 11
radio input "true"
click at [752, 632] on button "Next" at bounding box center [784, 651] width 212 height 52
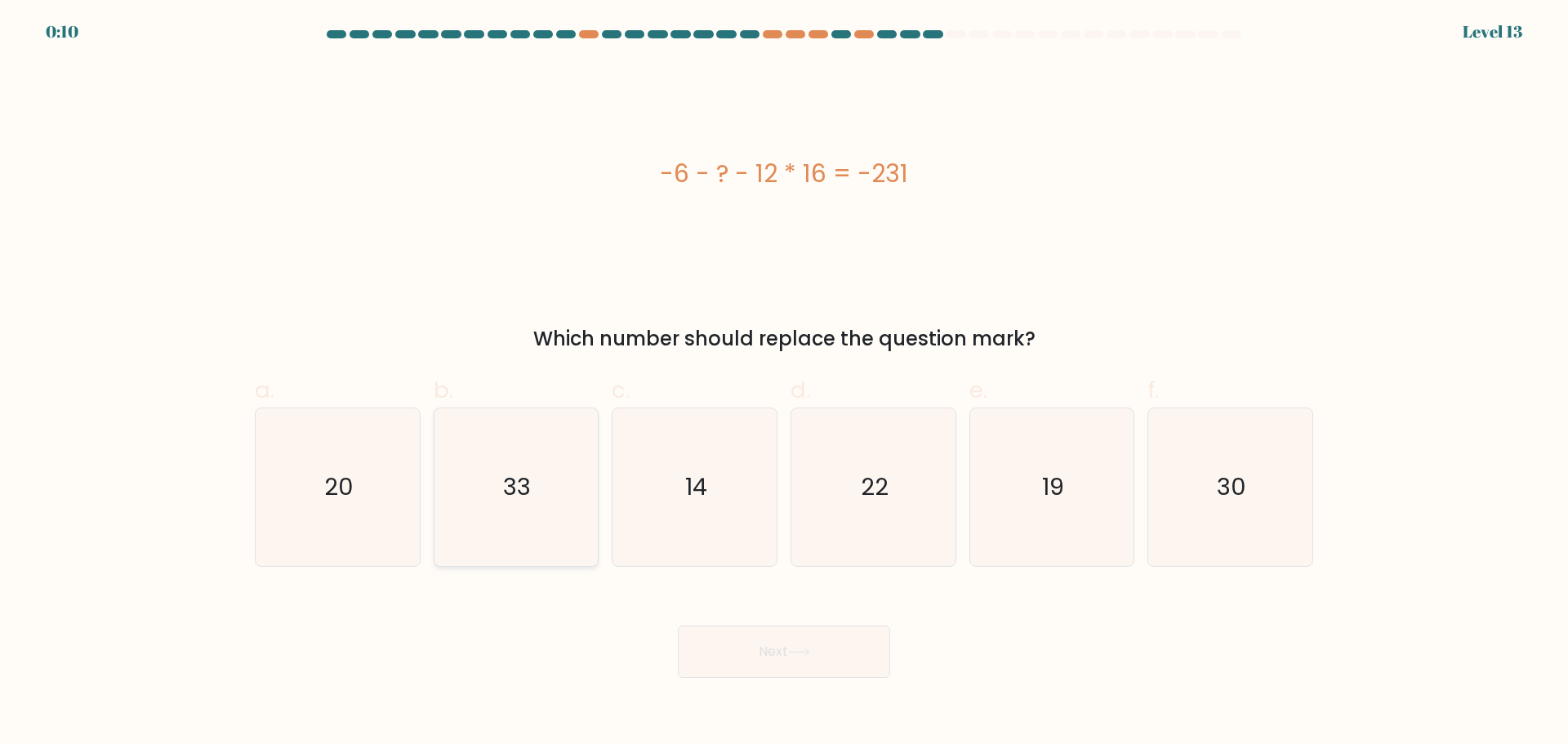
click at [522, 497] on text "33" at bounding box center [517, 487] width 28 height 33
click at [784, 383] on input "b. 33" at bounding box center [784, 378] width 1 height 11
radio input "true"
click at [847, 648] on button "Next" at bounding box center [784, 651] width 212 height 52
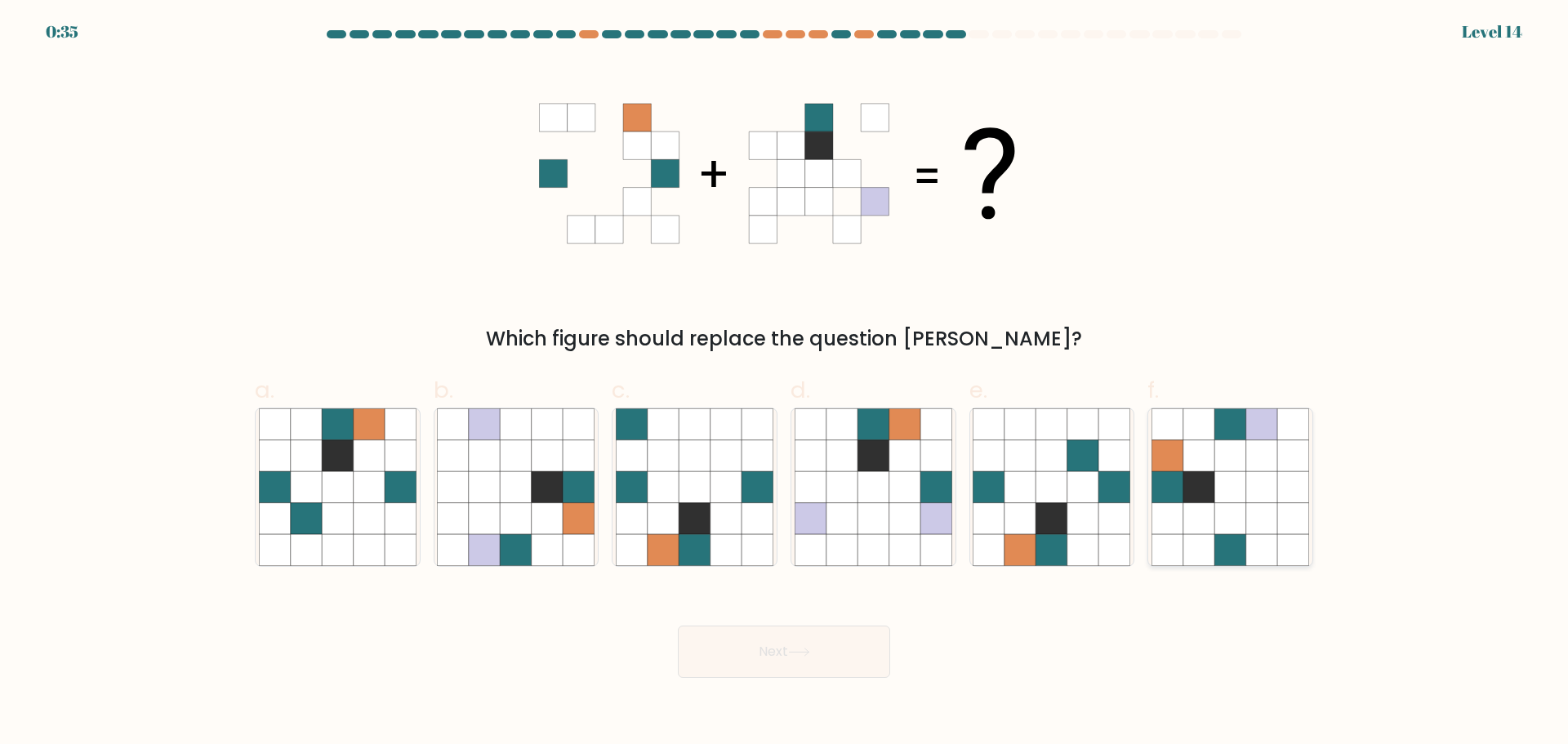
click at [1286, 511] on icon at bounding box center [1293, 518] width 31 height 31
click at [785, 383] on input "f." at bounding box center [784, 378] width 1 height 11
radio input "true"
click at [837, 649] on button "Next" at bounding box center [784, 651] width 212 height 52
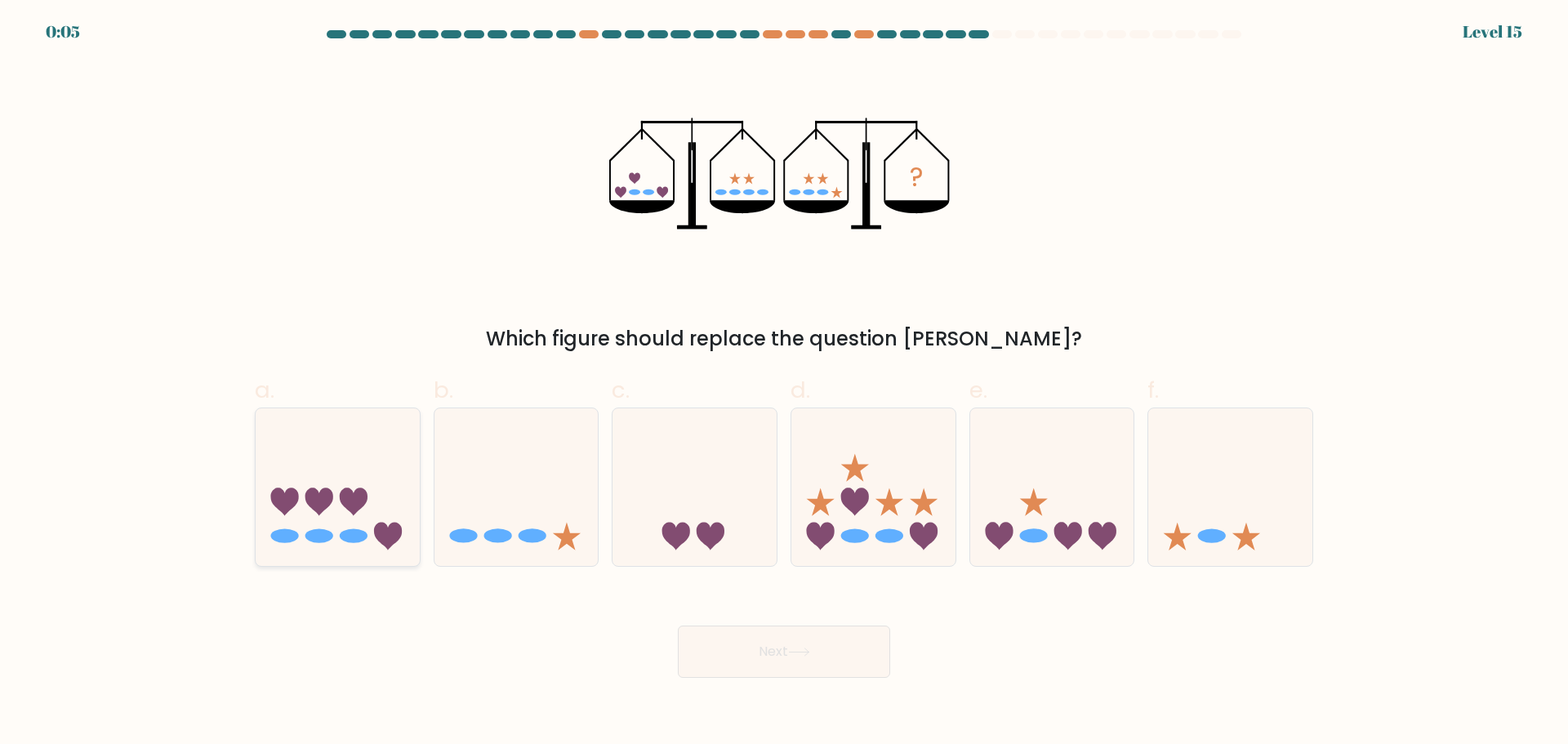
click at [337, 509] on icon at bounding box center [337, 487] width 165 height 136
click at [784, 383] on input "a." at bounding box center [784, 378] width 1 height 11
radio input "true"
click at [784, 638] on button "Next" at bounding box center [784, 651] width 212 height 52
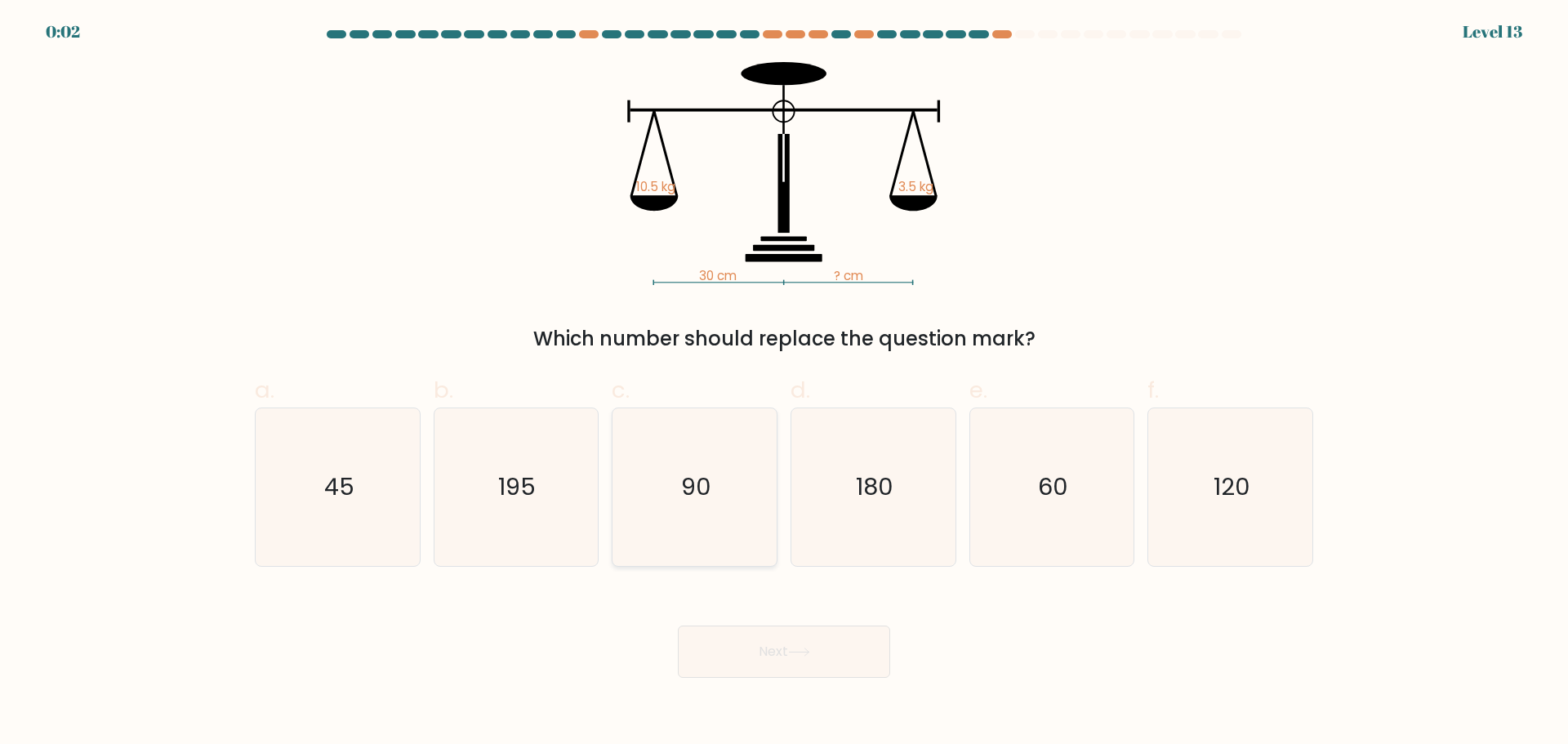
click at [665, 502] on icon "90" at bounding box center [695, 487] width 158 height 158
click at [784, 383] on input "c. 90" at bounding box center [784, 378] width 1 height 11
radio input "true"
click at [819, 649] on button "Next" at bounding box center [784, 651] width 212 height 52
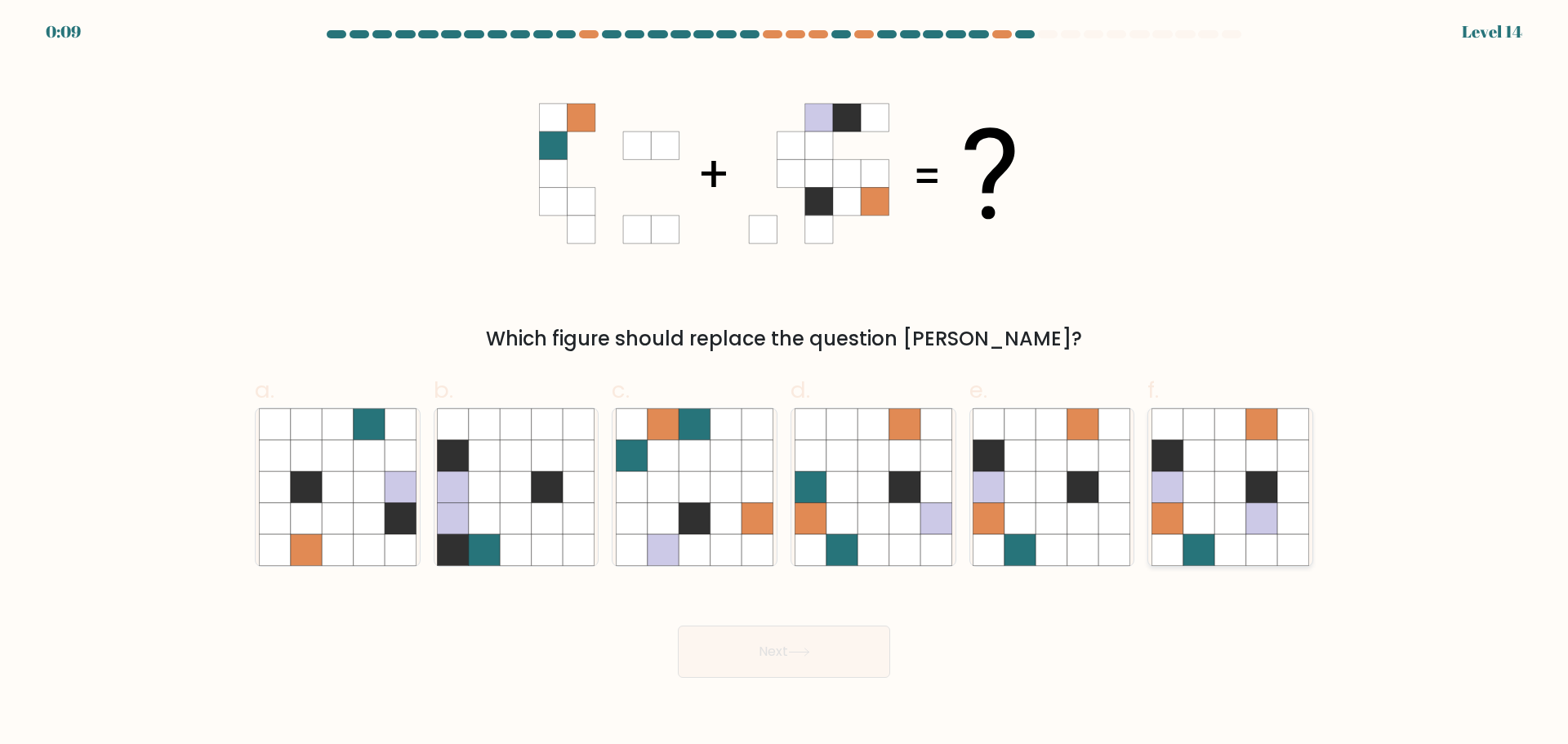
click at [1212, 481] on icon at bounding box center [1199, 487] width 31 height 31
click at [785, 383] on input "f." at bounding box center [784, 378] width 1 height 11
radio input "true"
click at [1011, 512] on icon at bounding box center [1020, 518] width 31 height 31
click at [785, 383] on input "e." at bounding box center [784, 378] width 1 height 11
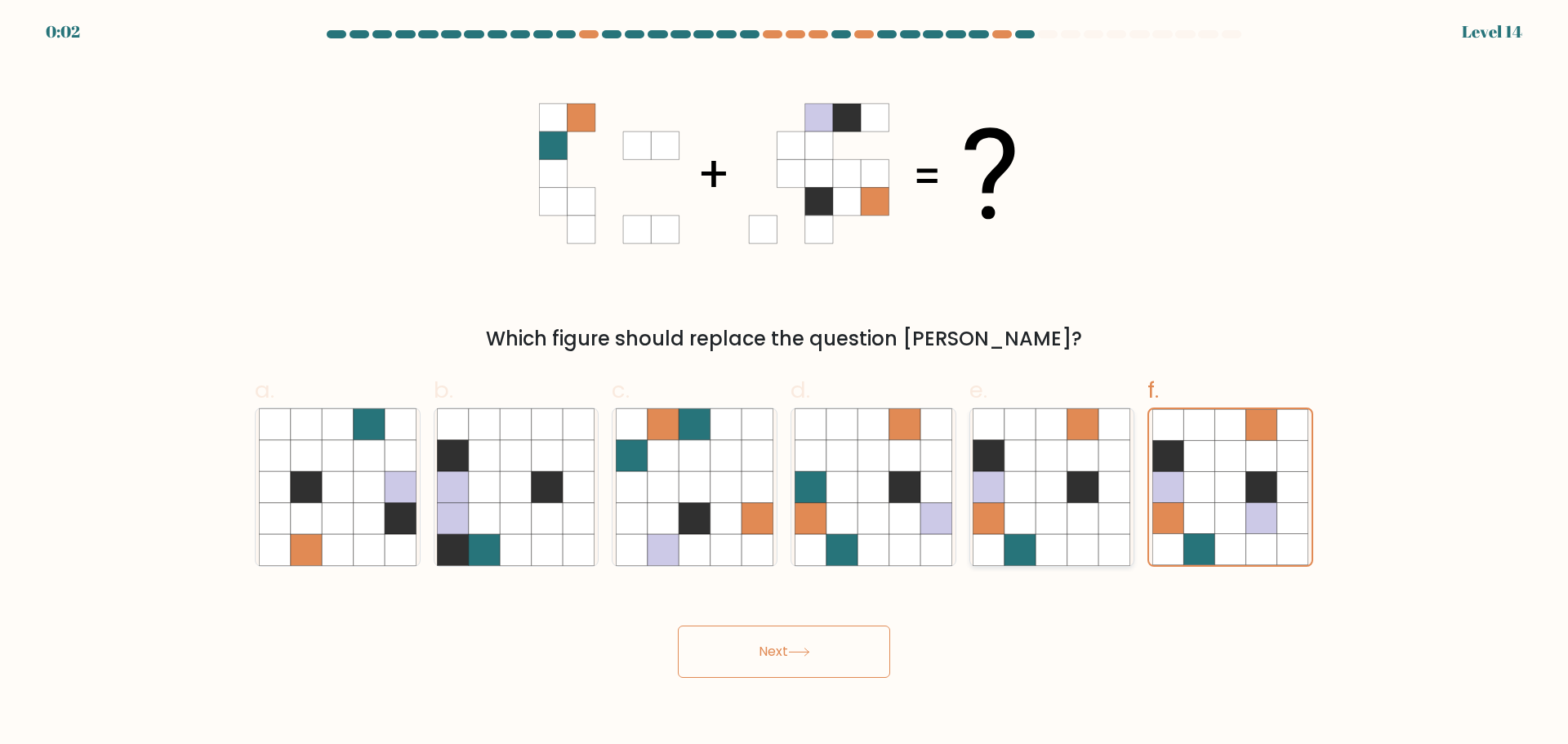
radio input "true"
click at [767, 654] on button "Next" at bounding box center [784, 651] width 212 height 52
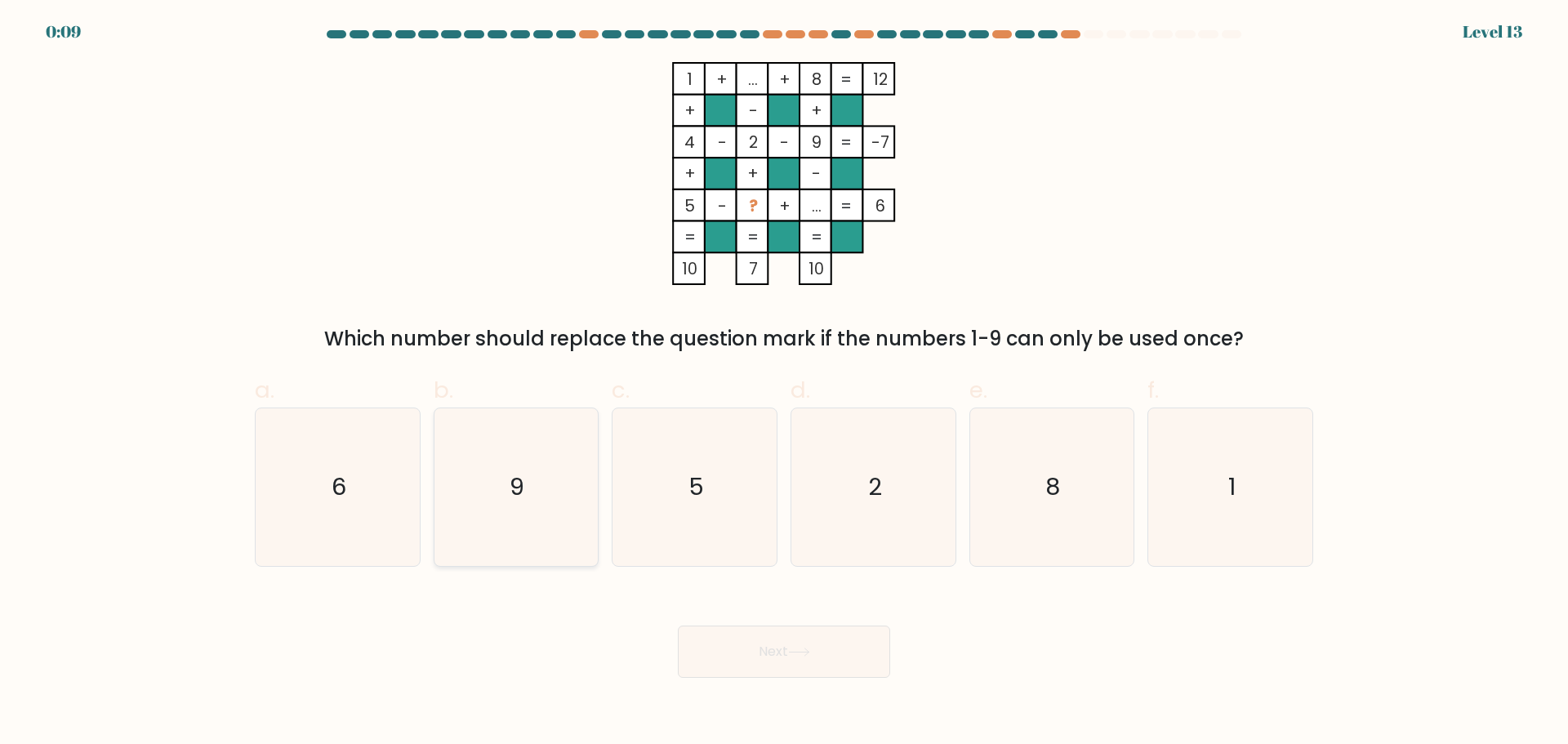
click at [495, 537] on icon "9" at bounding box center [516, 487] width 158 height 158
click at [784, 383] on input "b. 9" at bounding box center [784, 378] width 1 height 11
radio input "true"
click at [796, 648] on icon at bounding box center [800, 652] width 22 height 9
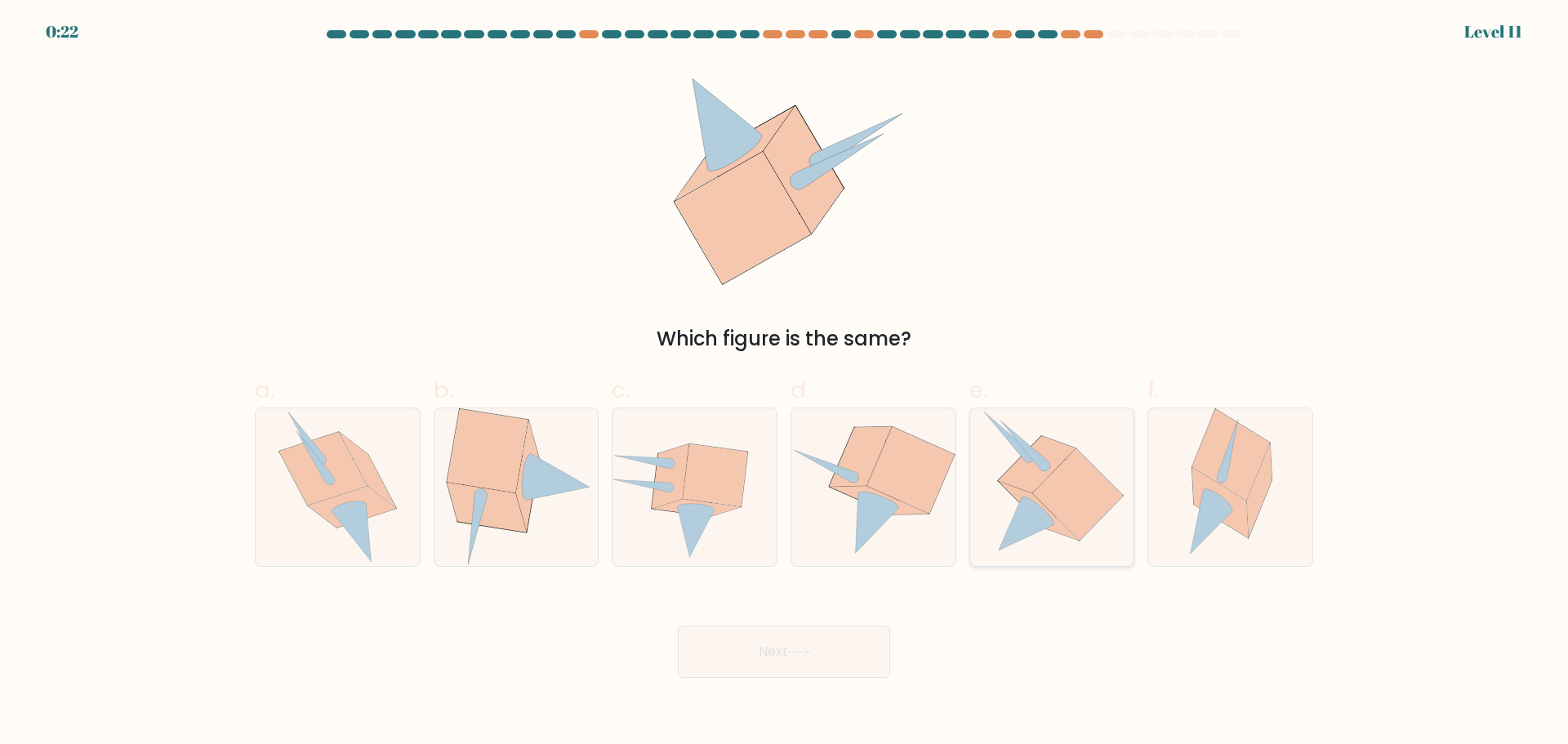
click at [1070, 480] on icon at bounding box center [1077, 494] width 91 height 92
click at [785, 383] on input "e." at bounding box center [784, 378] width 1 height 11
radio input "true"
click at [787, 639] on button "Next" at bounding box center [784, 651] width 212 height 52
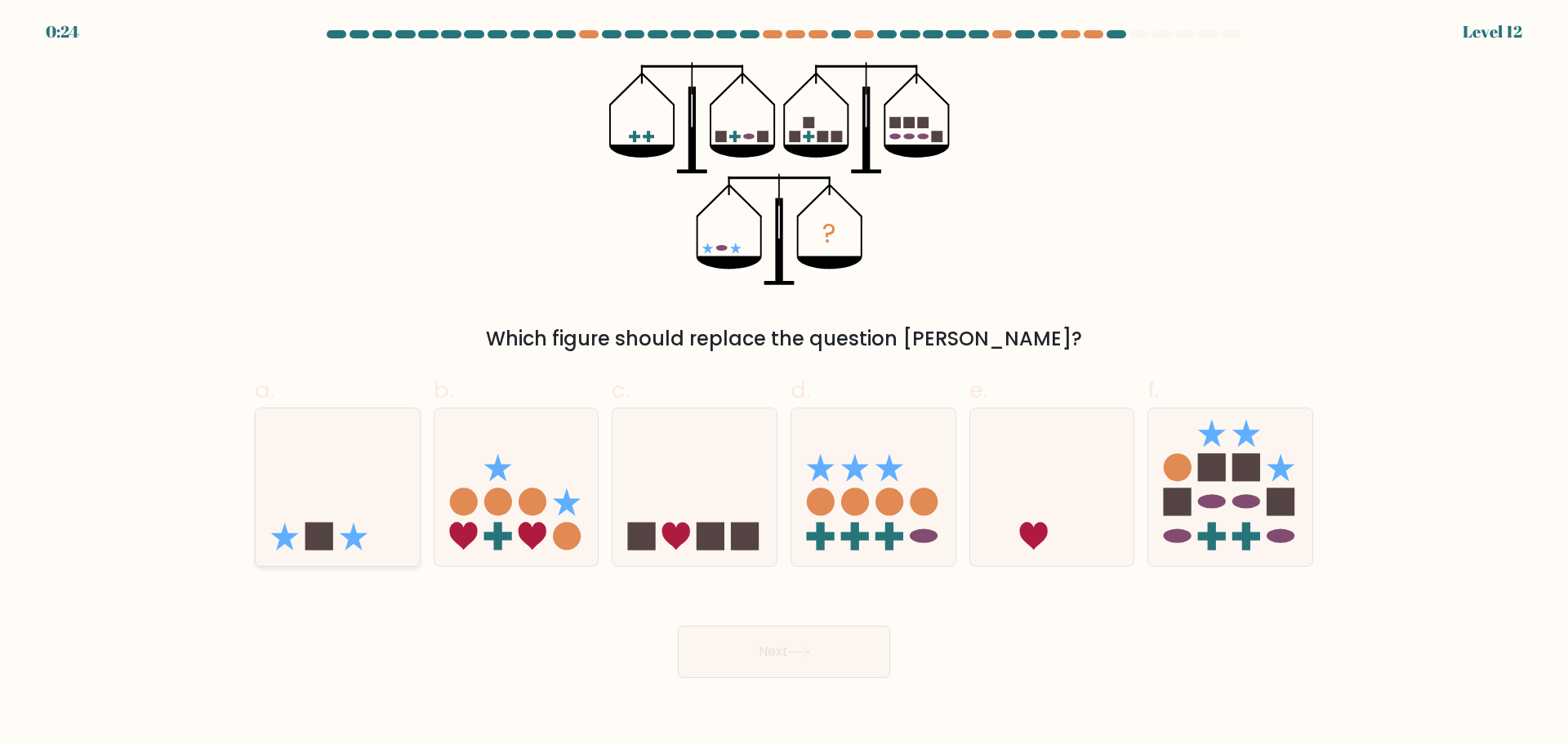
click at [347, 542] on icon at bounding box center [337, 487] width 165 height 136
click at [784, 383] on input "a." at bounding box center [784, 378] width 1 height 11
radio input "true"
click at [753, 635] on button "Next" at bounding box center [784, 651] width 212 height 52
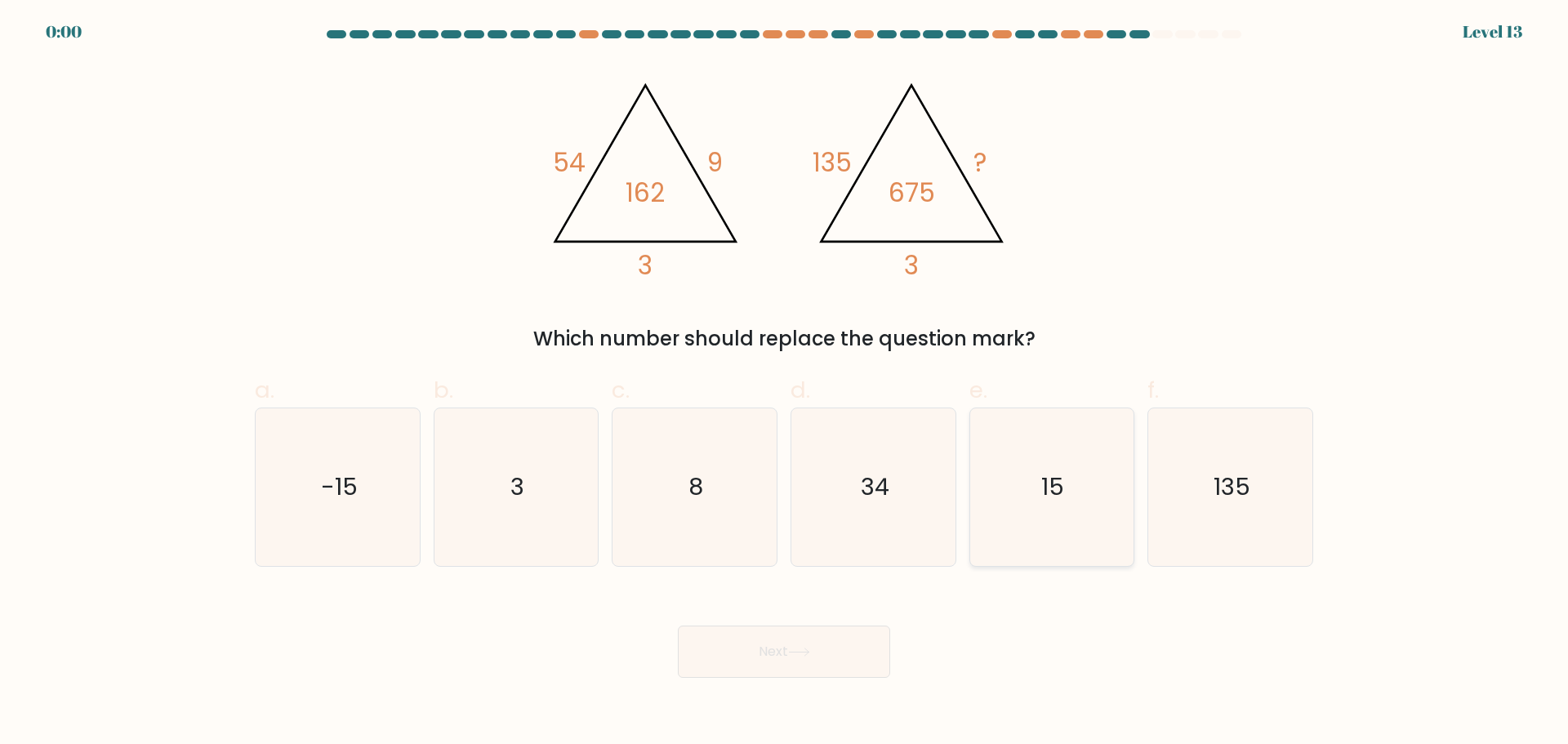
click at [1021, 495] on icon "15" at bounding box center [1051, 487] width 158 height 158
click at [785, 383] on input "e. 15" at bounding box center [784, 378] width 1 height 11
radio input "true"
click at [811, 647] on div "Next" at bounding box center [784, 632] width 1078 height 92
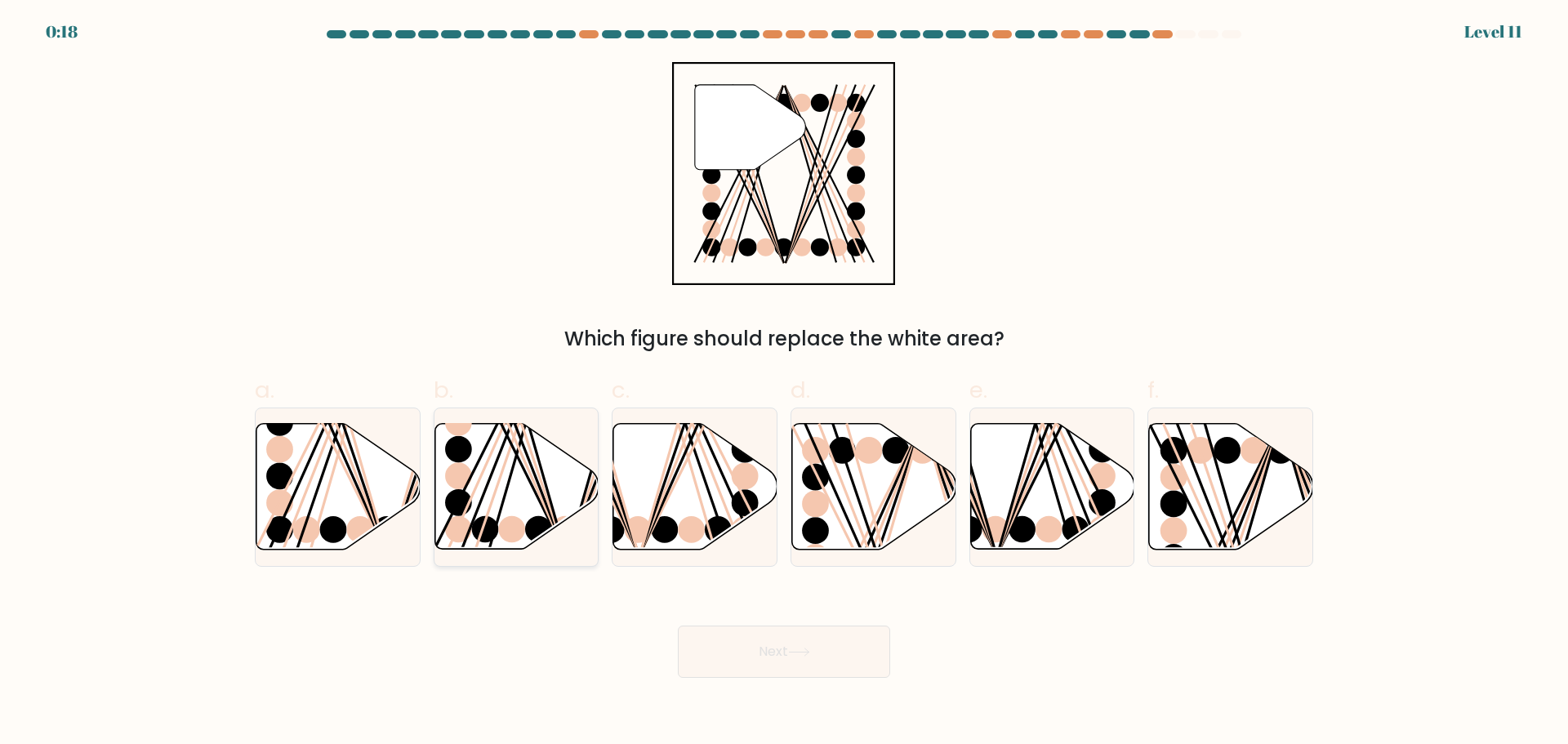
click at [473, 492] on line at bounding box center [506, 420] width 118 height 262
click at [784, 383] on input "b." at bounding box center [784, 378] width 1 height 11
radio input "true"
click at [828, 644] on button "Next" at bounding box center [784, 651] width 212 height 52
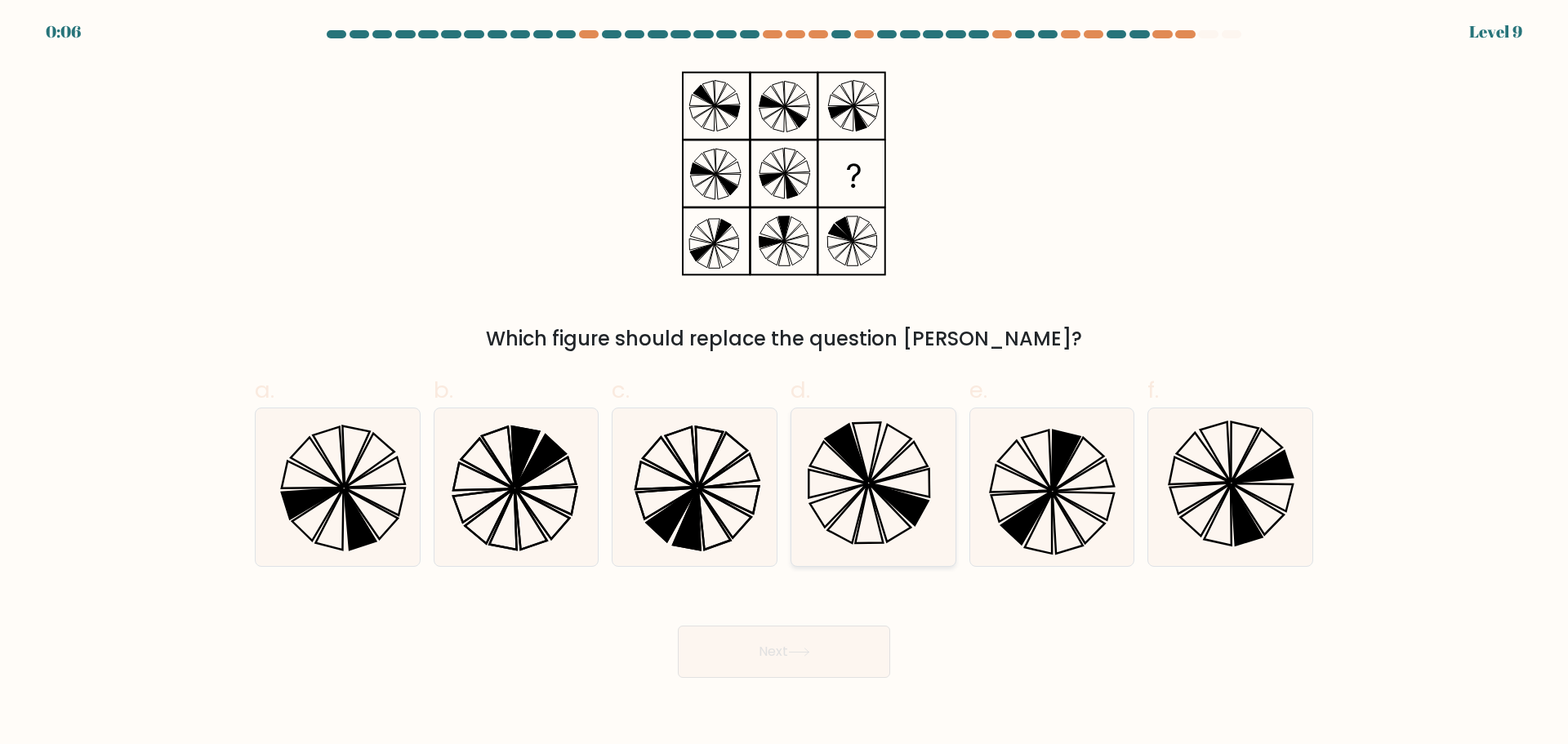
click at [847, 490] on icon at bounding box center [839, 504] width 57 height 43
click at [785, 383] on input "d." at bounding box center [784, 378] width 1 height 11
radio input "true"
click at [830, 648] on button "Next" at bounding box center [784, 651] width 212 height 52
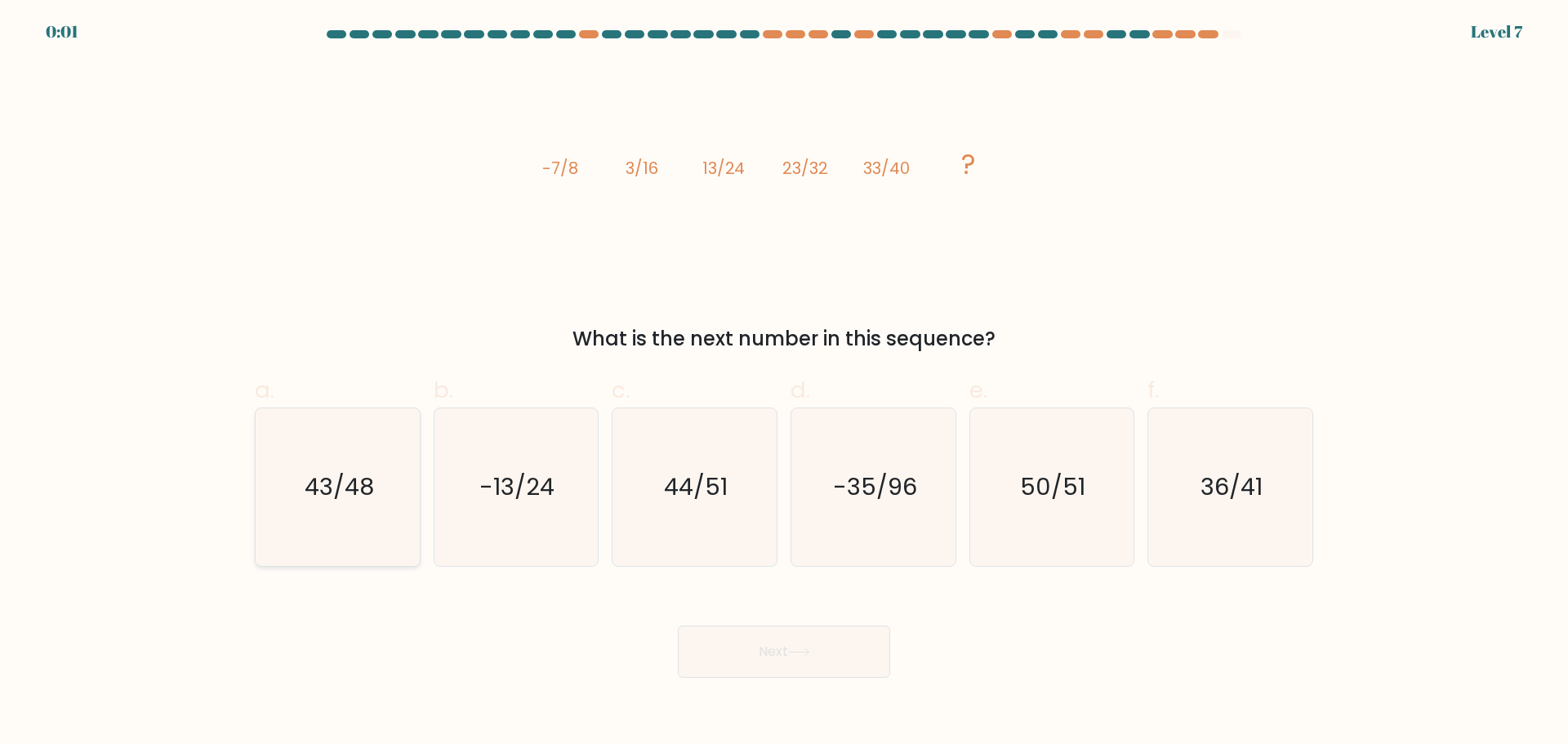
click at [381, 483] on icon "43/48" at bounding box center [338, 487] width 158 height 158
click at [784, 383] on input "a. 43/48" at bounding box center [784, 378] width 1 height 11
radio input "true"
click at [839, 671] on button "Next" at bounding box center [784, 651] width 212 height 52
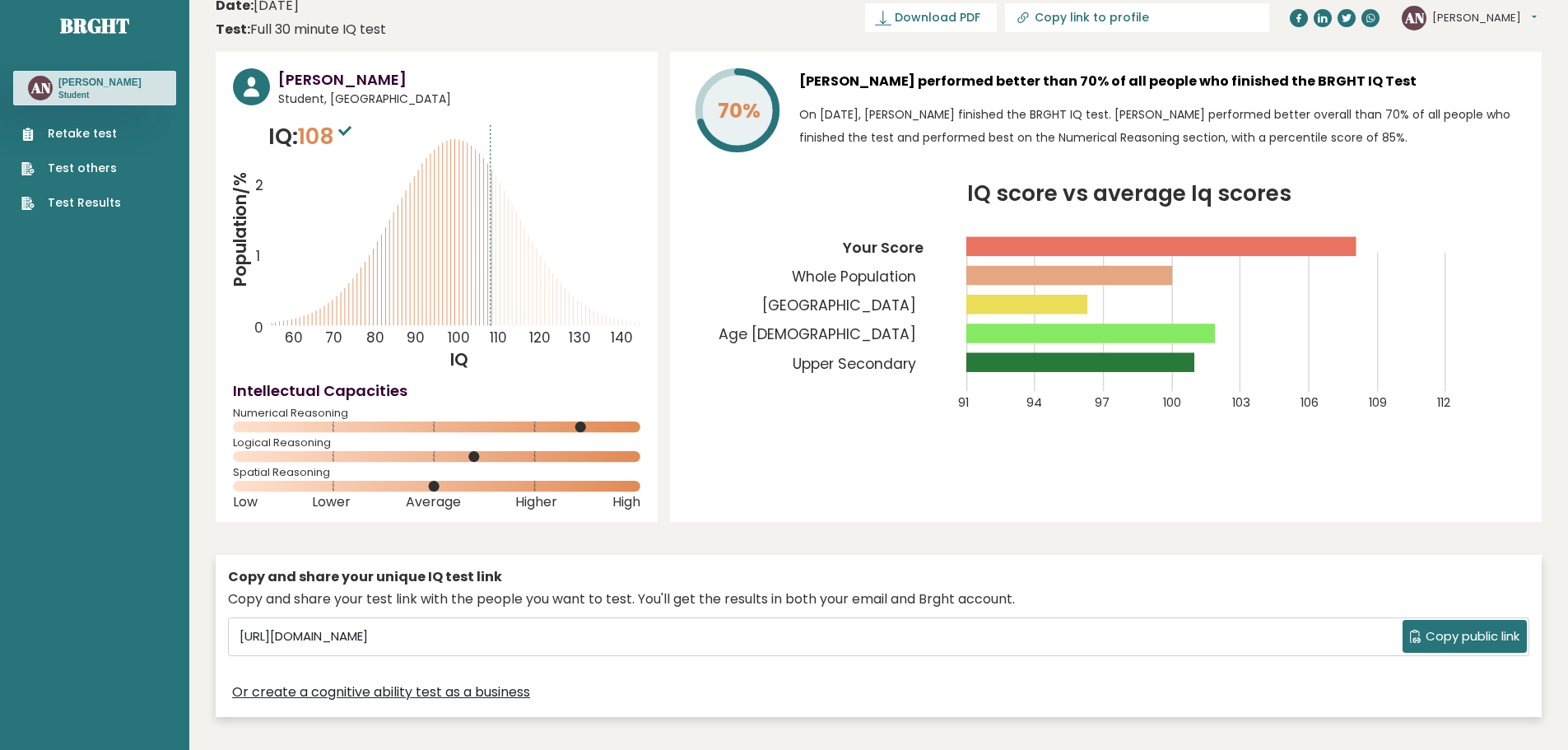
scroll to position [16, 0]
click at [67, 142] on link "Retake test" at bounding box center [71, 134] width 100 height 18
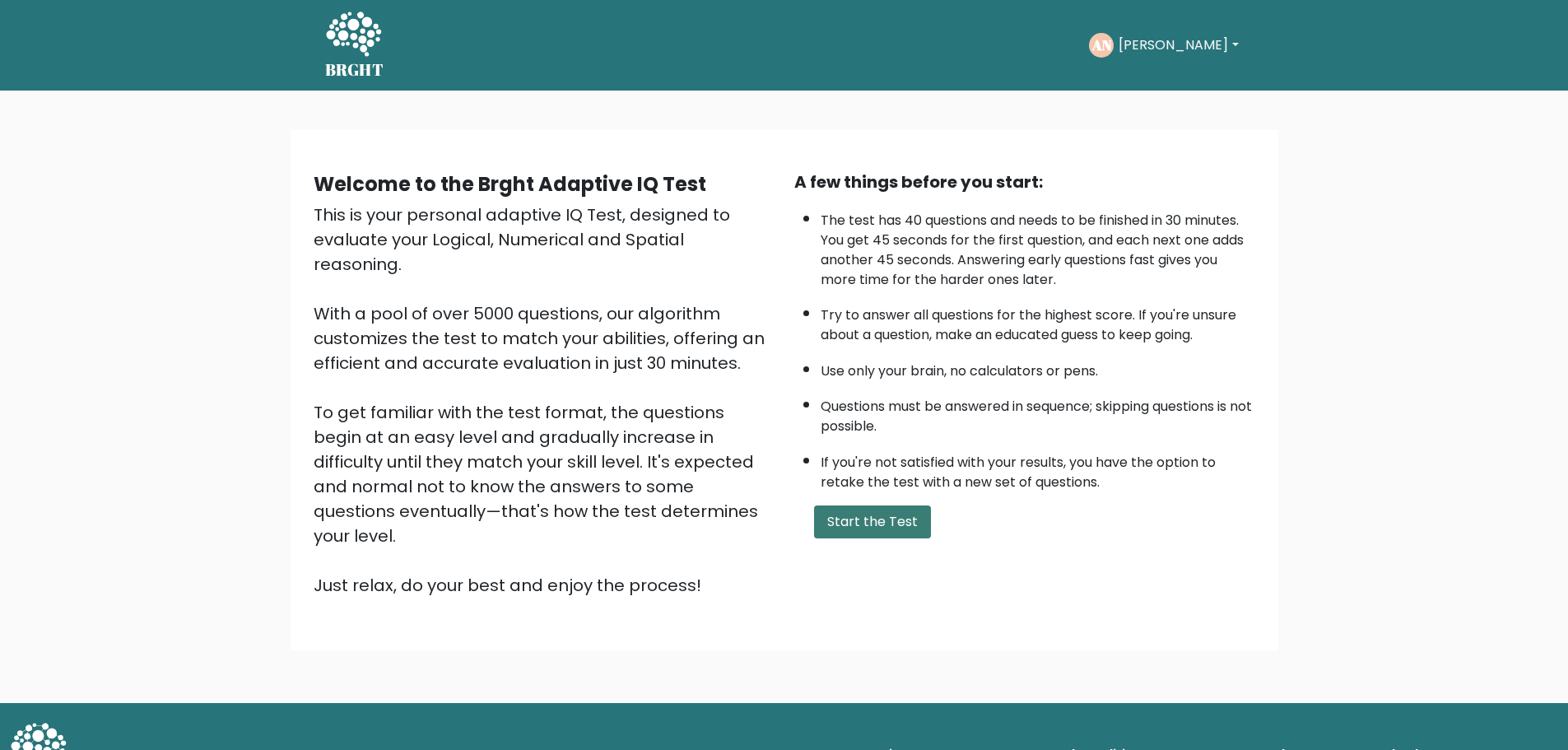
click at [867, 534] on button "Start the Test" at bounding box center [872, 522] width 117 height 33
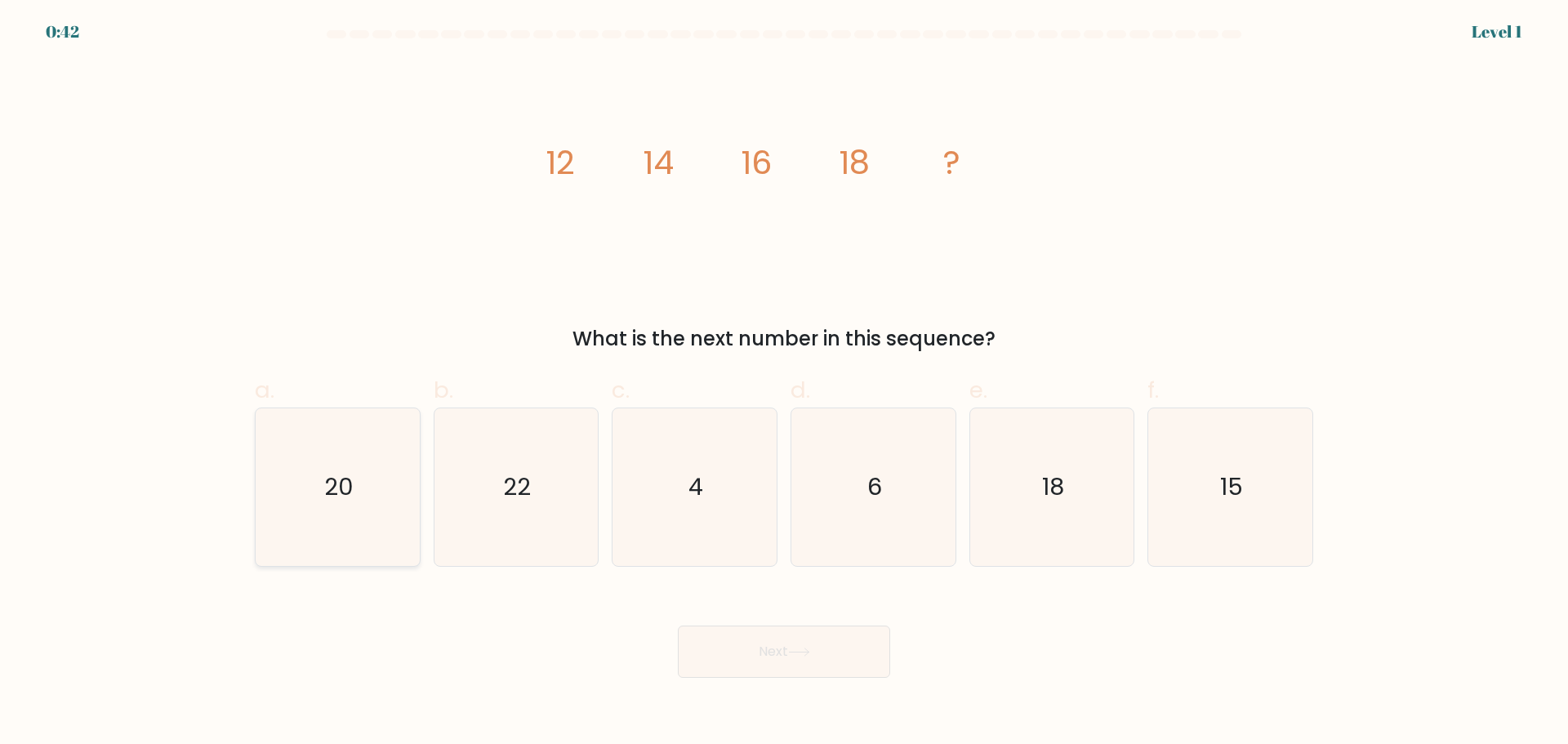
click at [267, 533] on icon "20" at bounding box center [338, 487] width 158 height 158
click at [784, 383] on input "a. 20" at bounding box center [784, 378] width 1 height 11
radio input "true"
click at [804, 648] on icon at bounding box center [800, 652] width 22 height 9
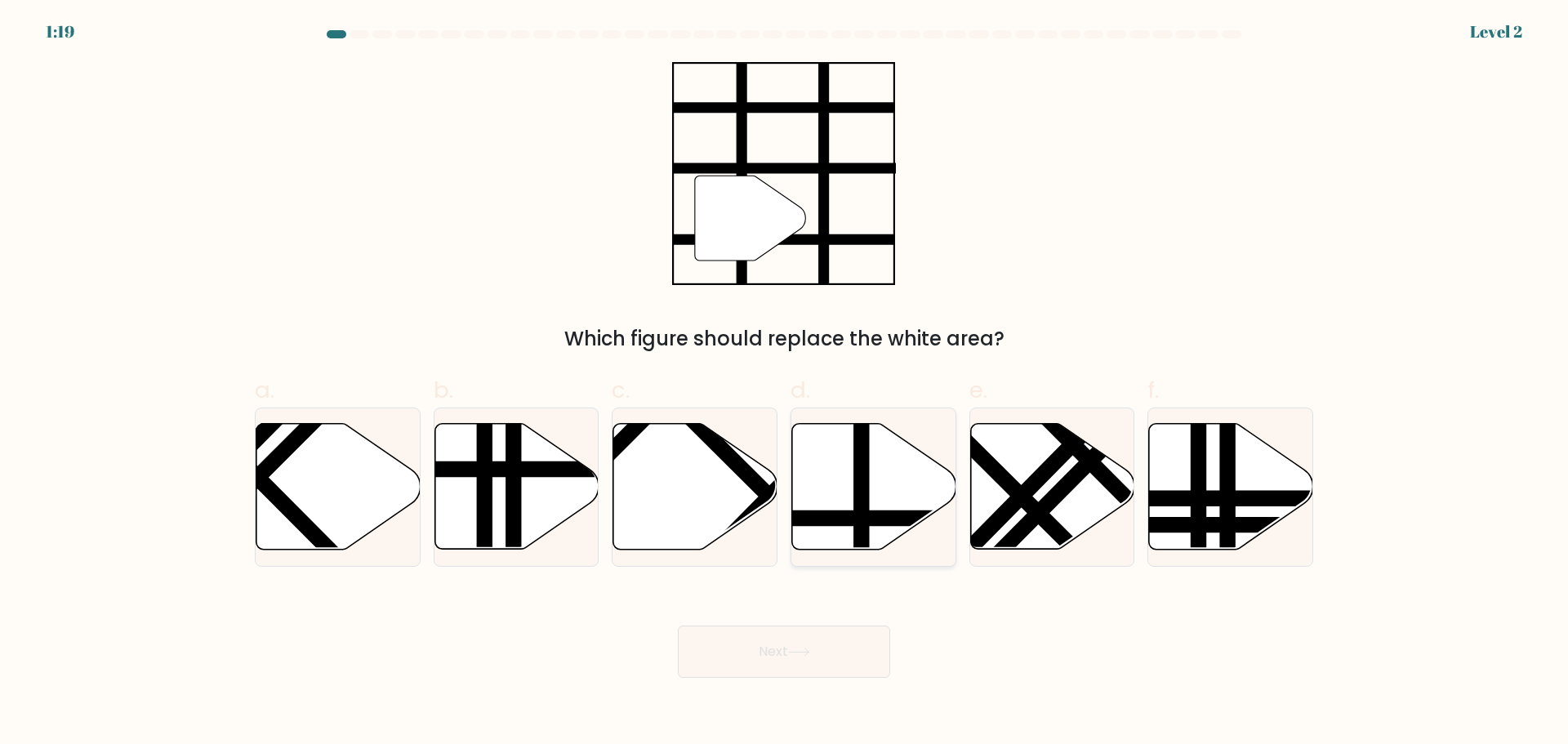
click at [833, 444] on icon at bounding box center [874, 485] width 165 height 126
click at [785, 383] on input "d." at bounding box center [784, 378] width 1 height 11
radio input "true"
click at [836, 632] on button "Next" at bounding box center [784, 651] width 212 height 52
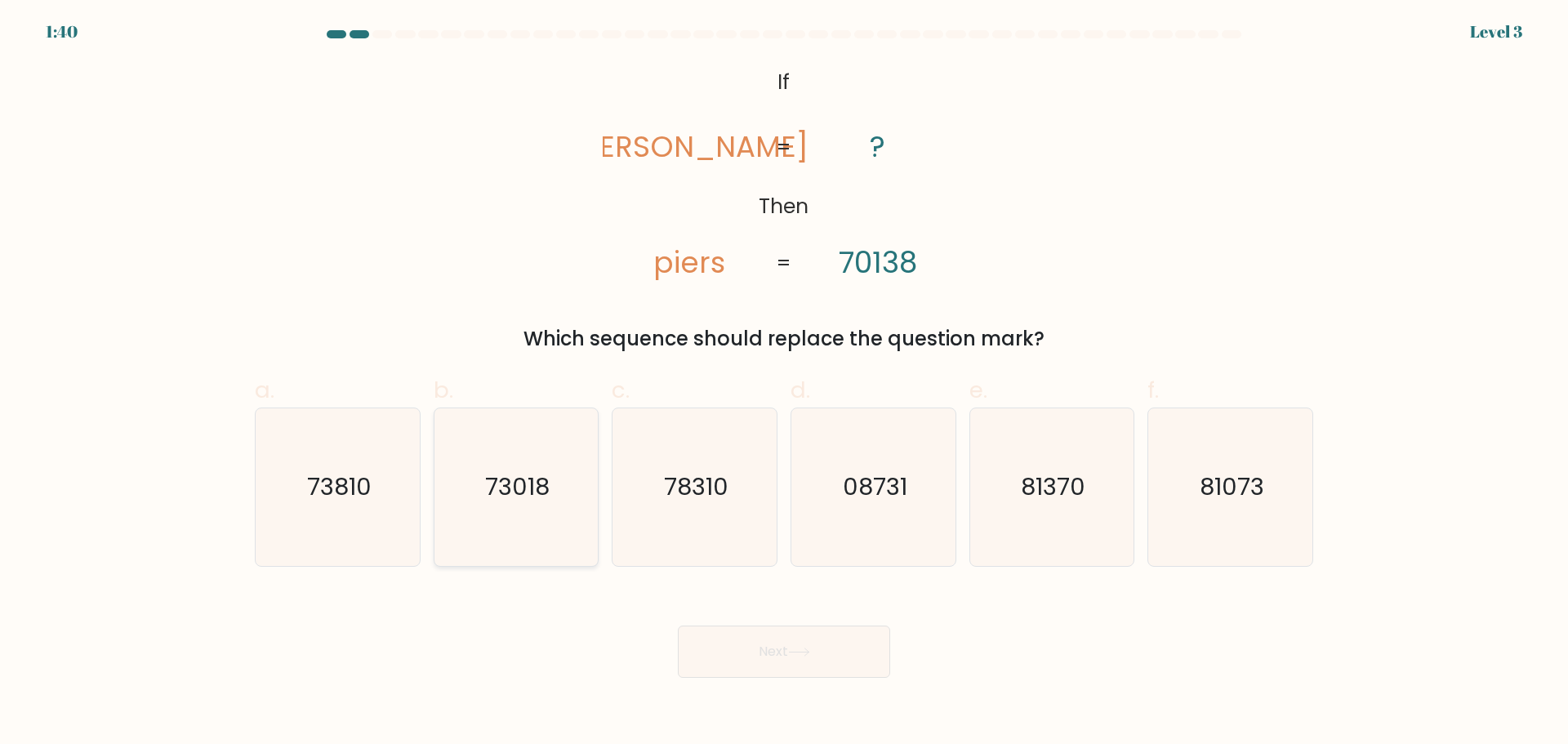
click at [531, 502] on icon "73018" at bounding box center [516, 487] width 158 height 158
click at [784, 383] on input "b. 73018" at bounding box center [784, 378] width 1 height 11
radio input "true"
click at [796, 661] on button "Next" at bounding box center [784, 651] width 212 height 52
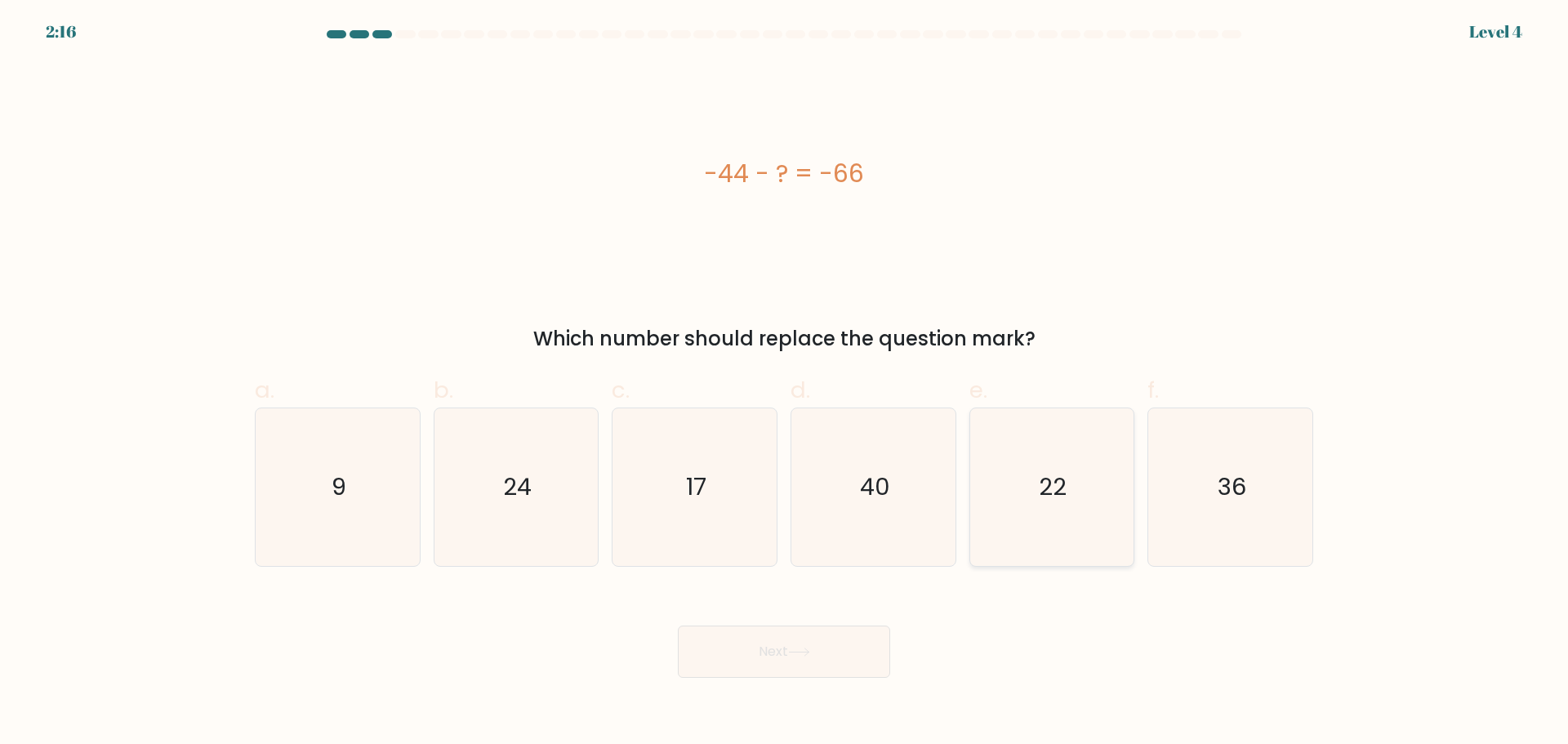
click at [1040, 459] on icon "22" at bounding box center [1051, 487] width 158 height 158
click at [785, 383] on input "e. 22" at bounding box center [784, 378] width 1 height 11
radio input "true"
click at [811, 650] on icon at bounding box center [800, 652] width 22 height 9
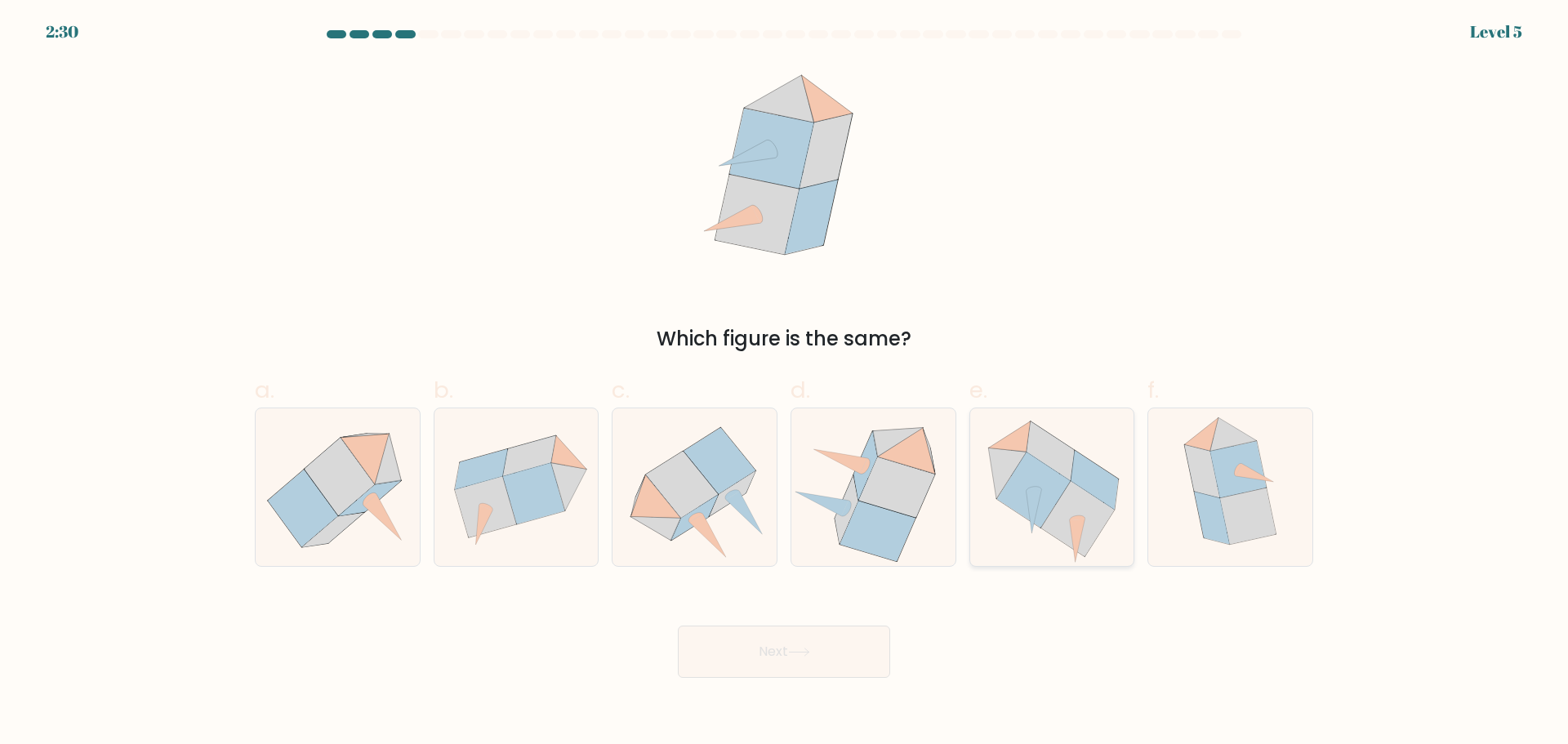
click at [1025, 496] on icon at bounding box center [1033, 490] width 74 height 76
click at [785, 383] on input "e." at bounding box center [784, 378] width 1 height 11
radio input "true"
click at [804, 634] on button "Next" at bounding box center [784, 651] width 212 height 52
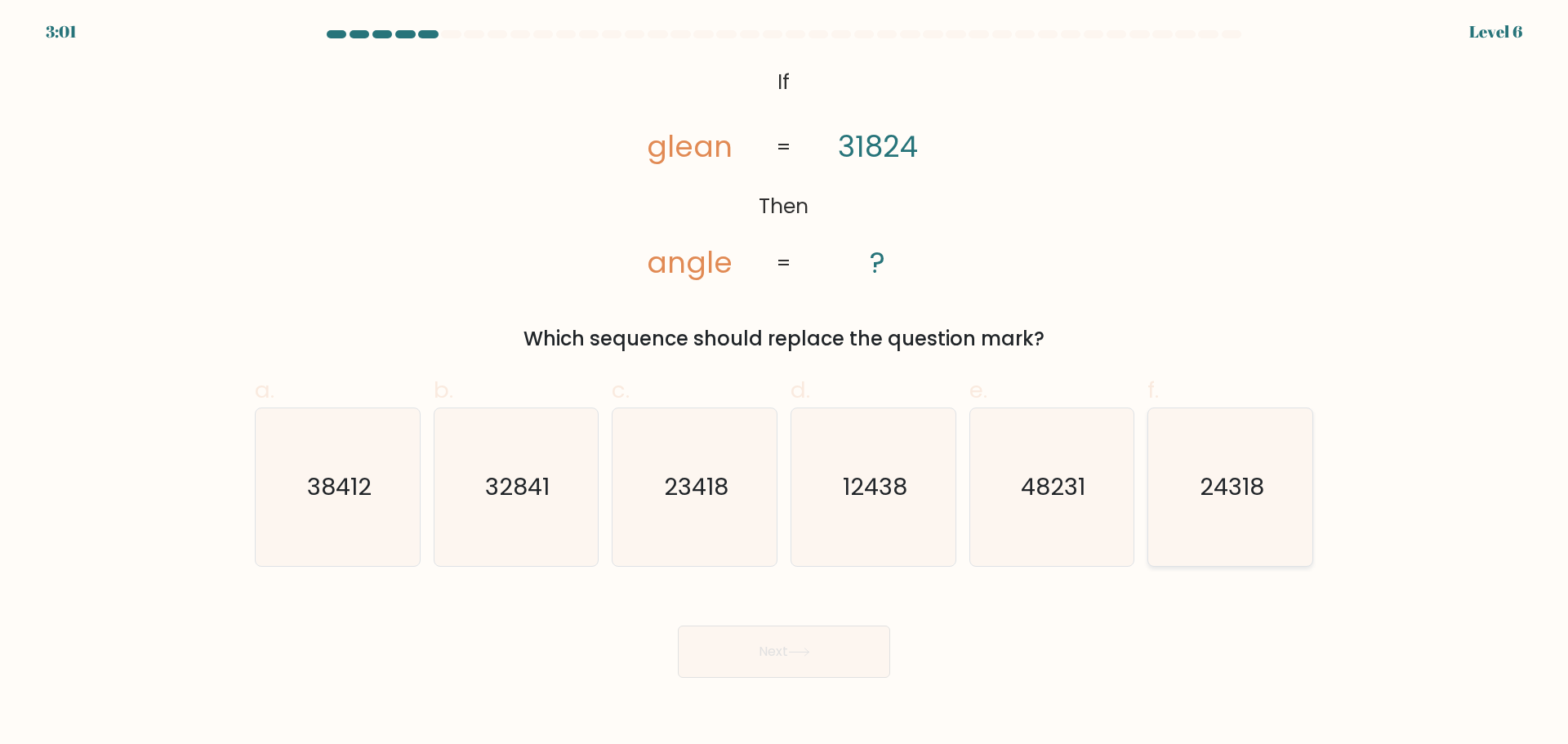
click at [1255, 513] on icon "24318" at bounding box center [1231, 487] width 158 height 158
click at [785, 383] on input "f. 24318" at bounding box center [784, 378] width 1 height 11
radio input "true"
click at [869, 644] on button "Next" at bounding box center [784, 651] width 212 height 52
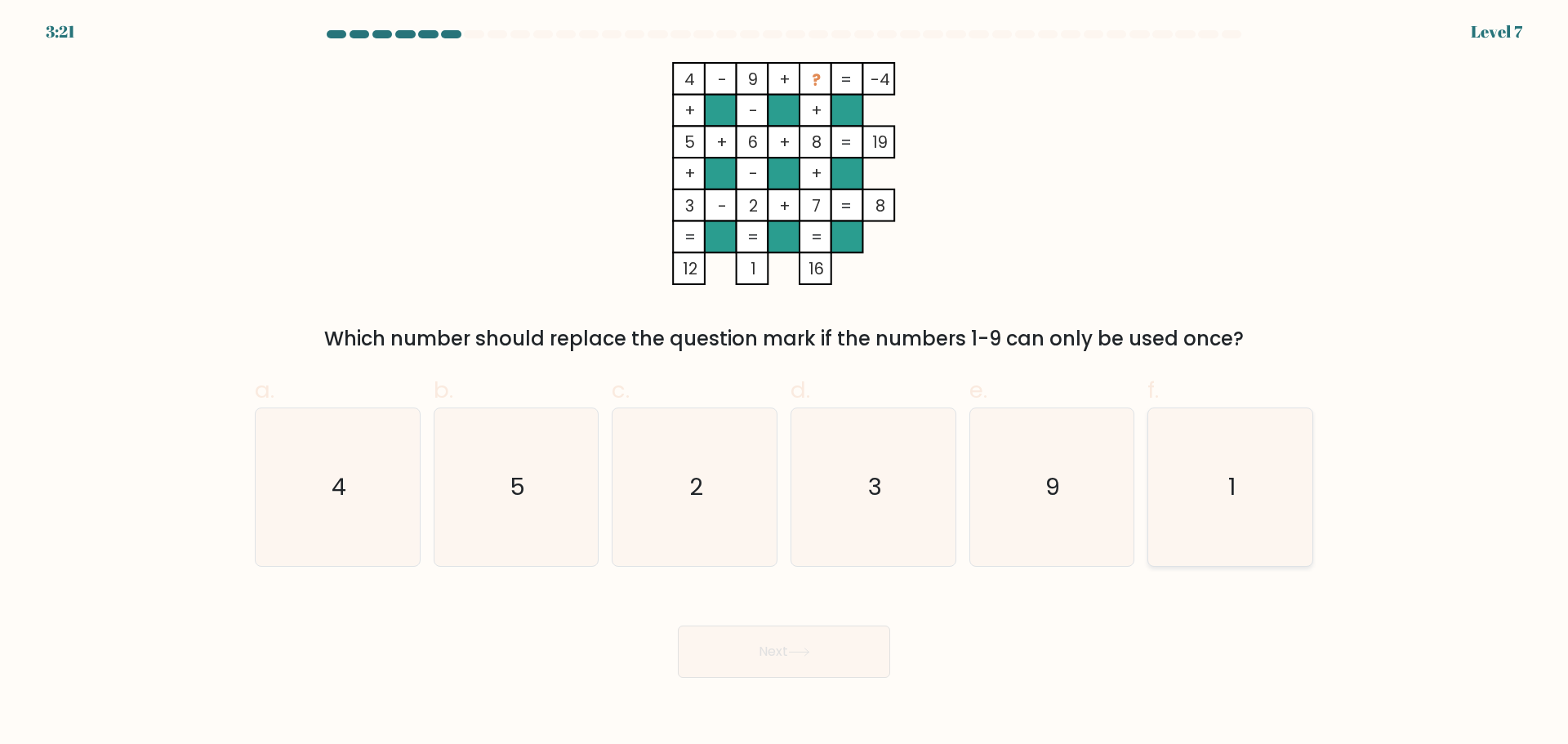
click at [1262, 507] on icon "1" at bounding box center [1231, 487] width 158 height 158
click at [785, 383] on input "f. 1" at bounding box center [784, 378] width 1 height 11
radio input "true"
click at [787, 629] on button "Next" at bounding box center [784, 651] width 212 height 52
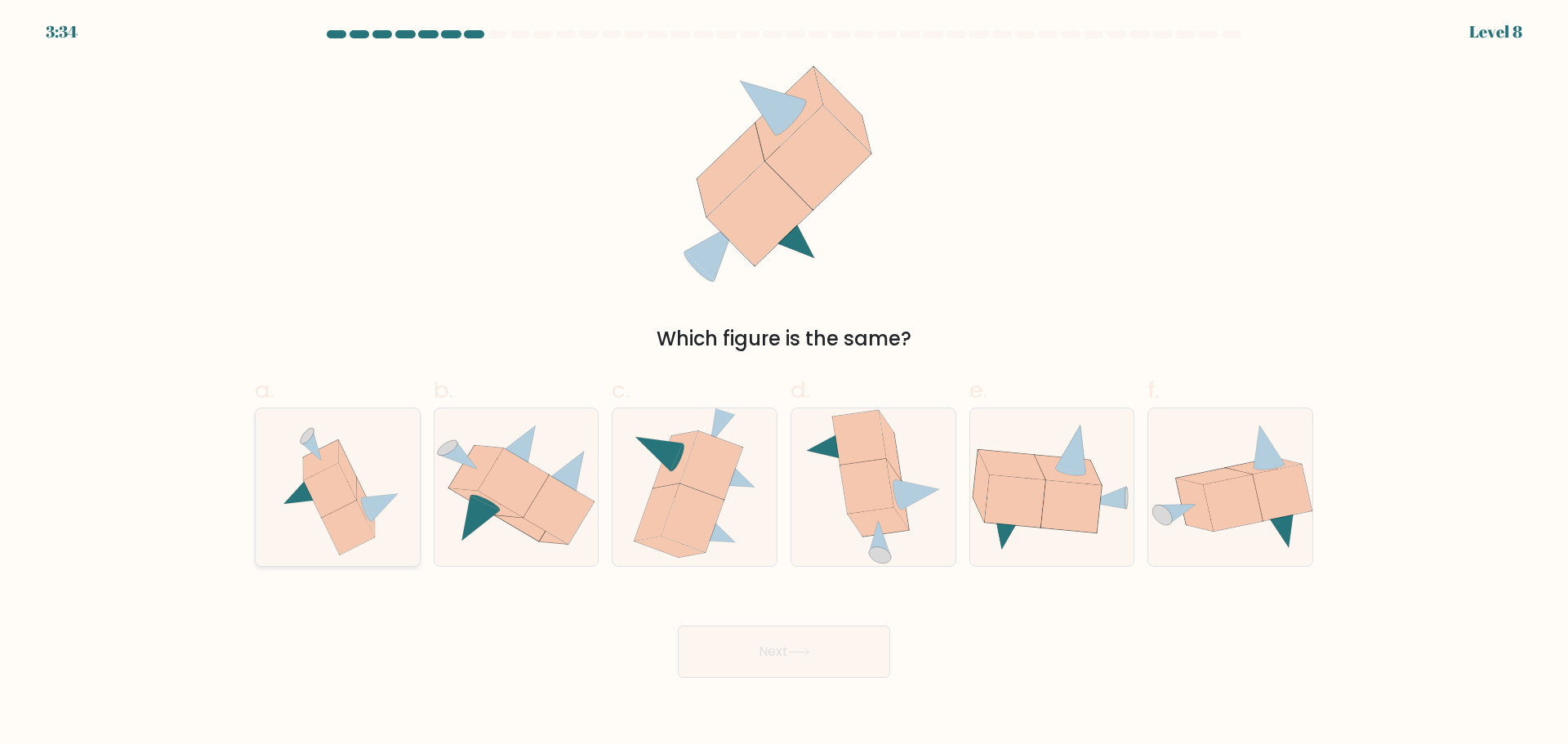
click at [314, 536] on icon at bounding box center [337, 487] width 146 height 158
click at [784, 383] on input "a." at bounding box center [784, 378] width 1 height 11
radio input "true"
click at [797, 642] on button "Next" at bounding box center [784, 651] width 212 height 52
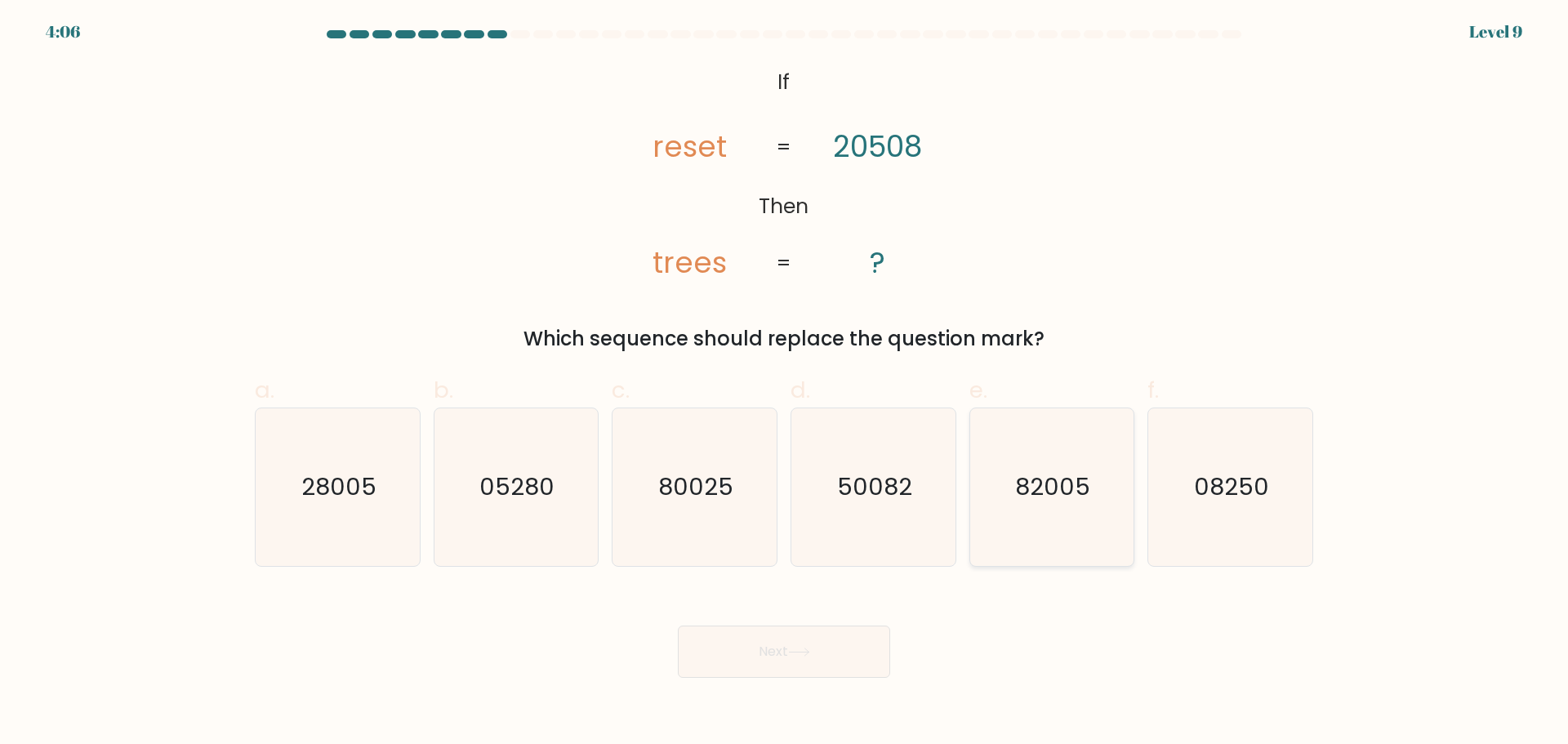
click at [1033, 479] on text "82005" at bounding box center [1054, 487] width 75 height 33
click at [785, 383] on input "e. 82005" at bounding box center [784, 378] width 1 height 11
radio input "true"
click at [765, 645] on button "Next" at bounding box center [784, 651] width 212 height 52
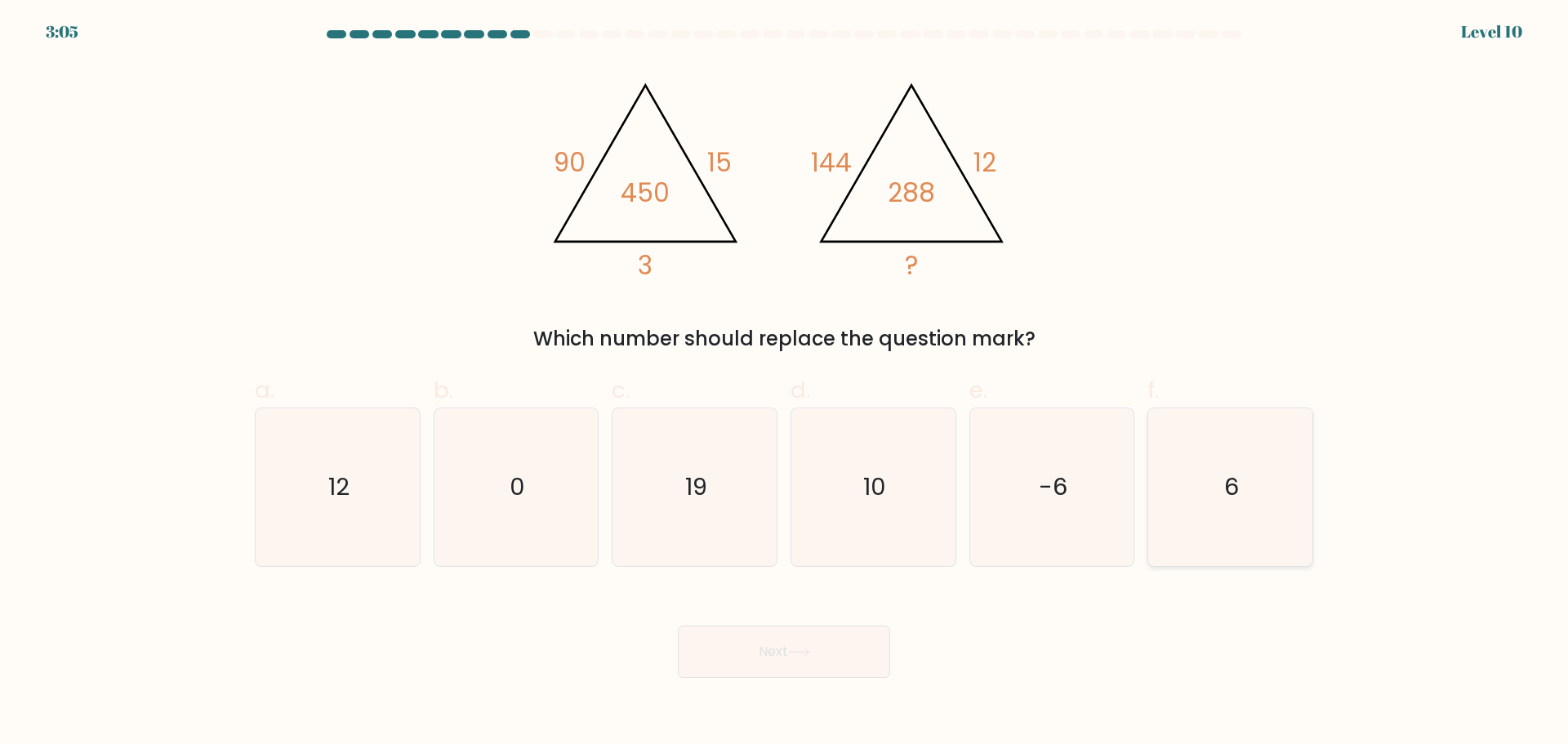
click at [1242, 506] on icon "6" at bounding box center [1231, 487] width 158 height 158
click at [785, 383] on input "f. 6" at bounding box center [784, 378] width 1 height 11
radio input "true"
click at [837, 655] on button "Next" at bounding box center [784, 651] width 212 height 52
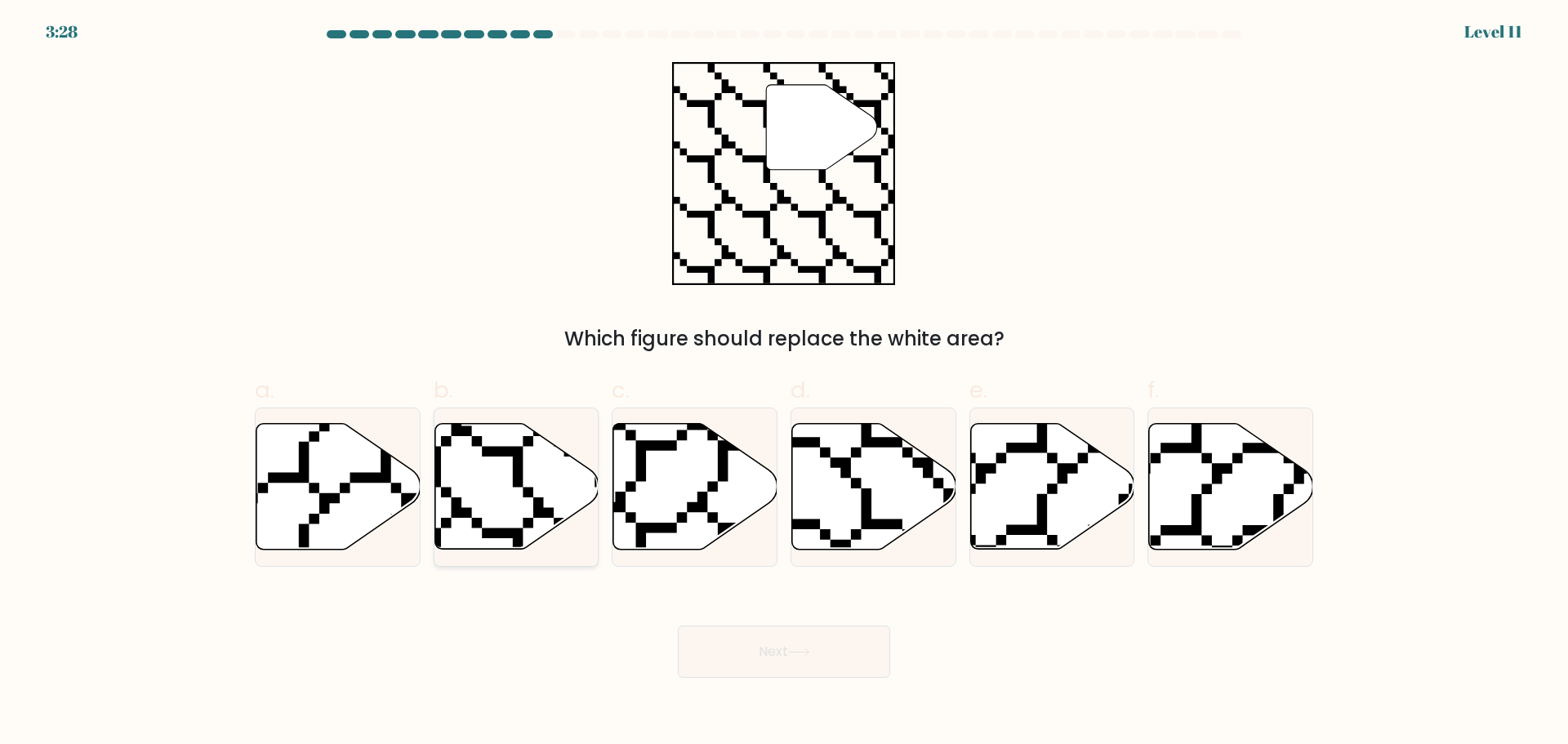
click at [481, 480] on icon at bounding box center [517, 485] width 165 height 126
click at [784, 383] on input "b." at bounding box center [784, 378] width 1 height 11
radio input "true"
click at [758, 649] on button "Next" at bounding box center [784, 651] width 212 height 52
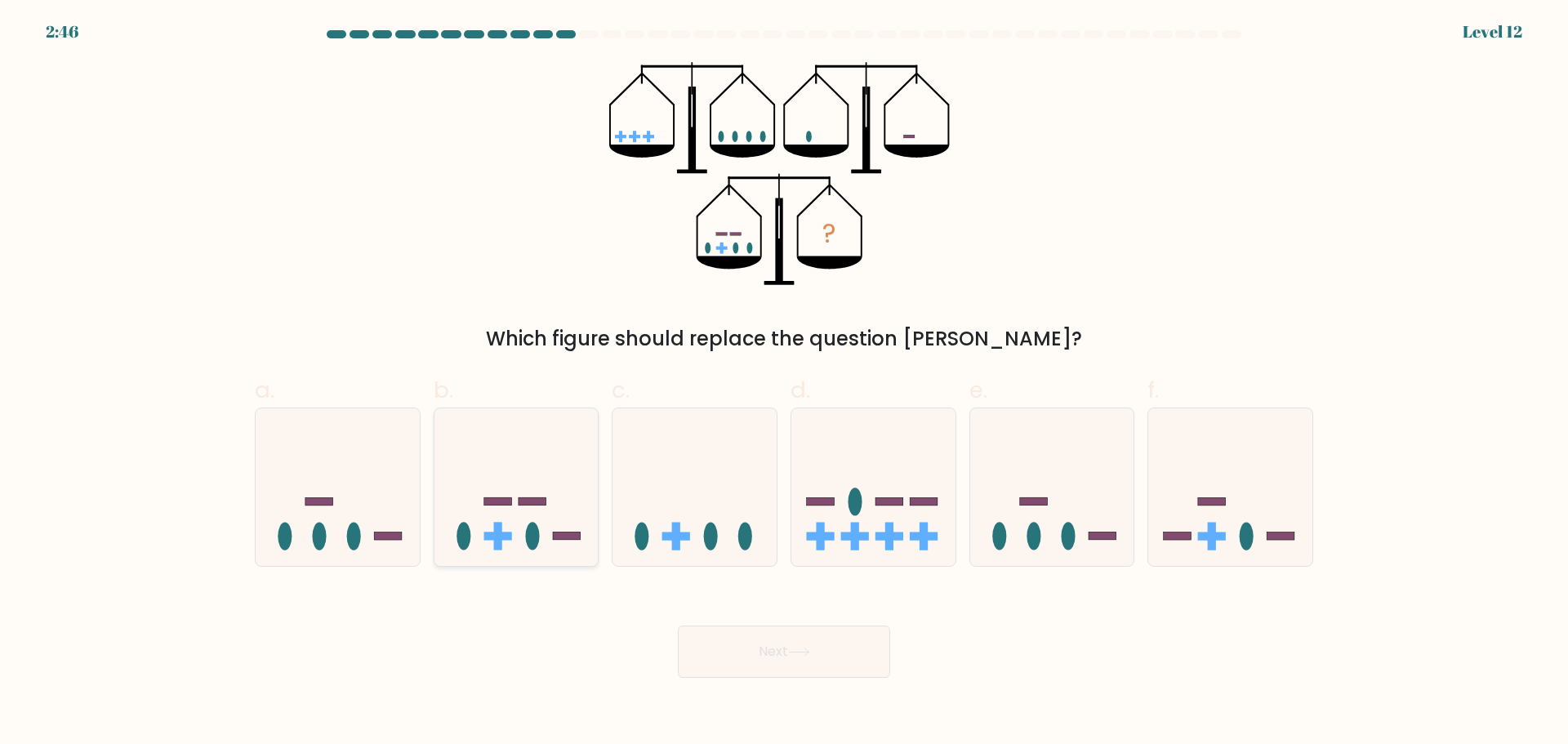
click at [547, 494] on icon at bounding box center [517, 487] width 165 height 136
click at [784, 383] on input "b." at bounding box center [784, 378] width 1 height 11
radio input "true"
click at [750, 656] on button "Next" at bounding box center [784, 651] width 212 height 52
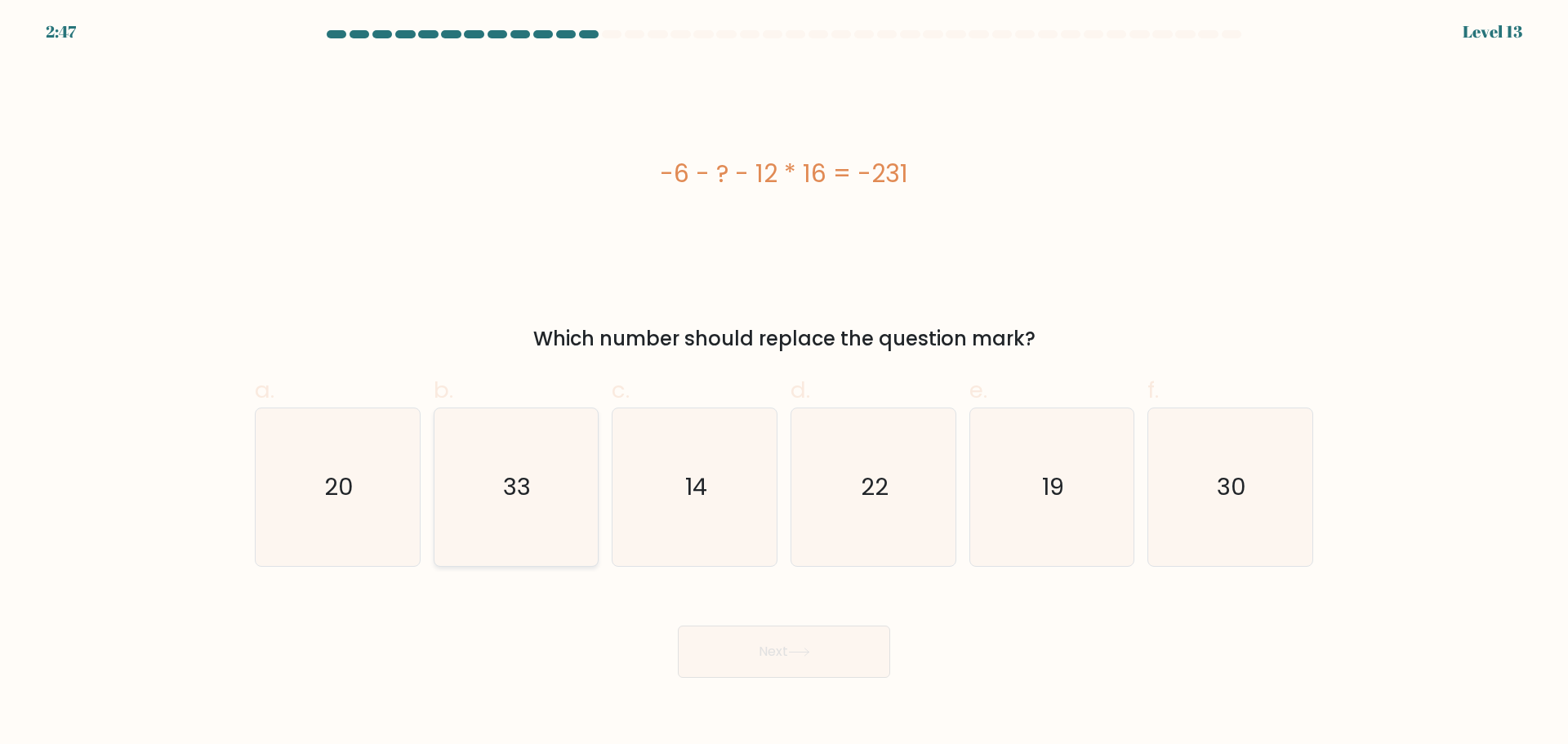
click at [549, 530] on icon "33" at bounding box center [516, 487] width 158 height 158
click at [784, 383] on input "b. 33" at bounding box center [784, 378] width 1 height 11
radio input "true"
click at [797, 643] on button "Next" at bounding box center [784, 651] width 212 height 52
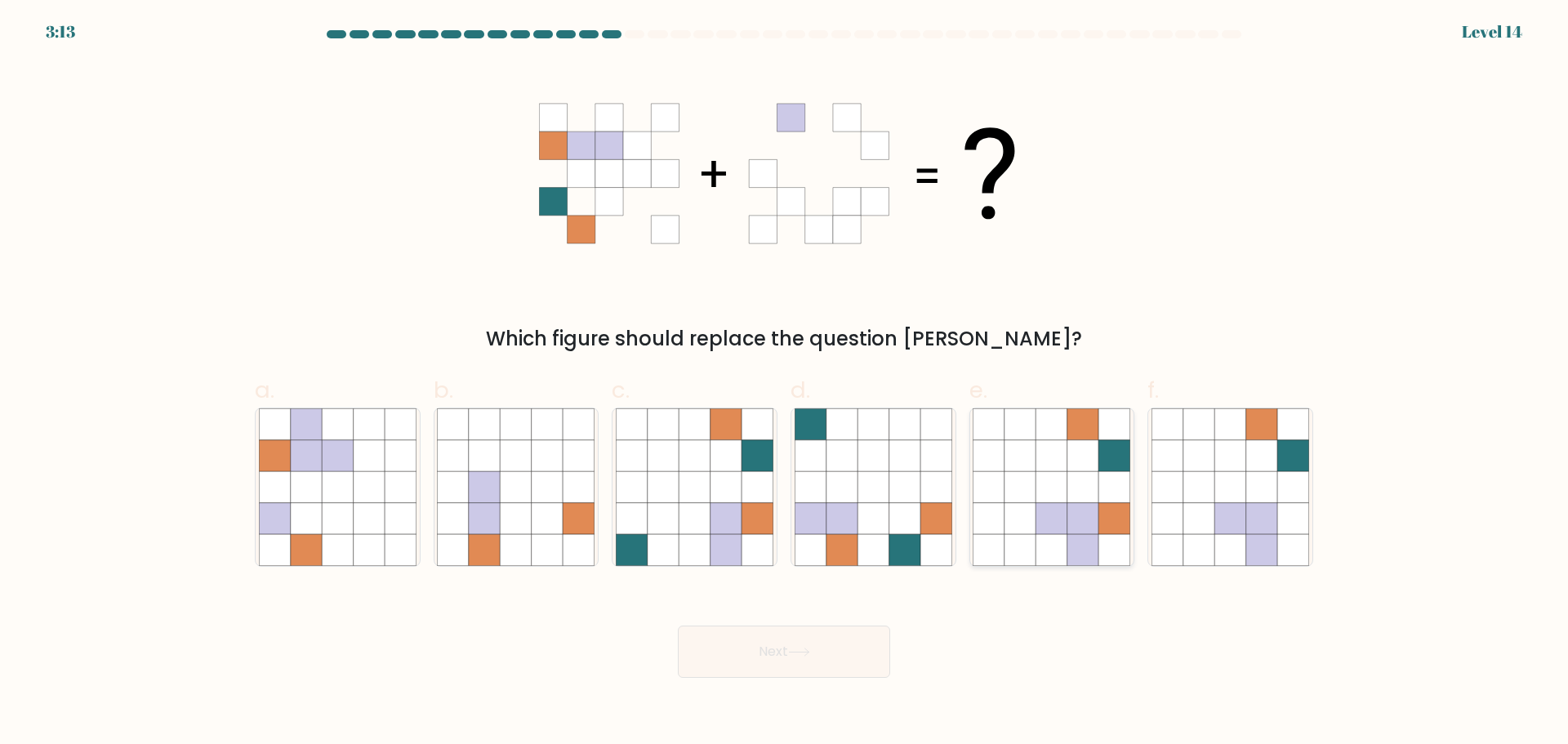
click at [1017, 491] on icon at bounding box center [1020, 487] width 31 height 31
click at [785, 383] on input "e." at bounding box center [784, 378] width 1 height 11
radio input "true"
click at [794, 635] on button "Next" at bounding box center [784, 651] width 212 height 52
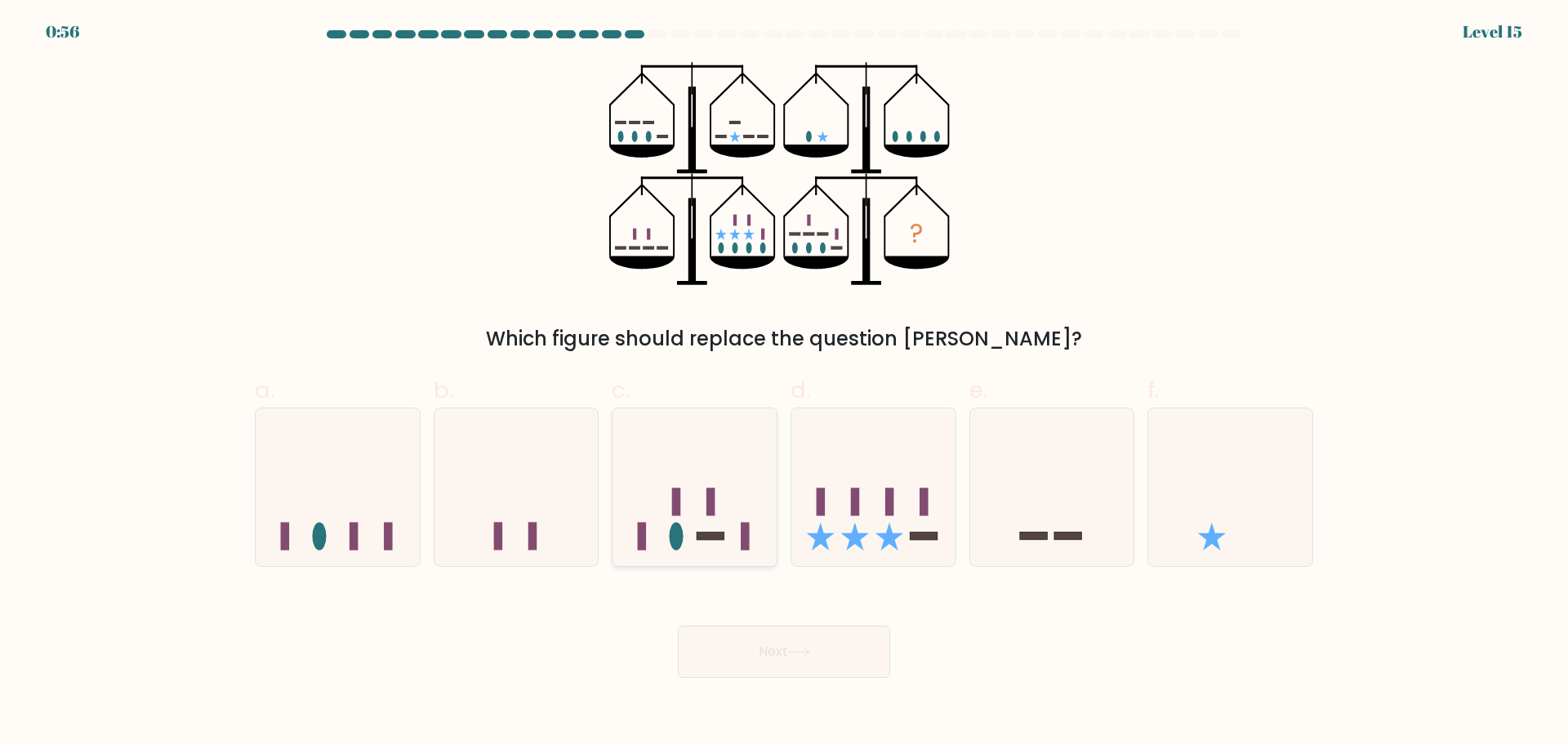
click at [690, 531] on icon at bounding box center [695, 487] width 165 height 136
click at [784, 383] on input "c." at bounding box center [784, 378] width 1 height 11
radio input "true"
click at [806, 658] on button "Next" at bounding box center [784, 651] width 212 height 52
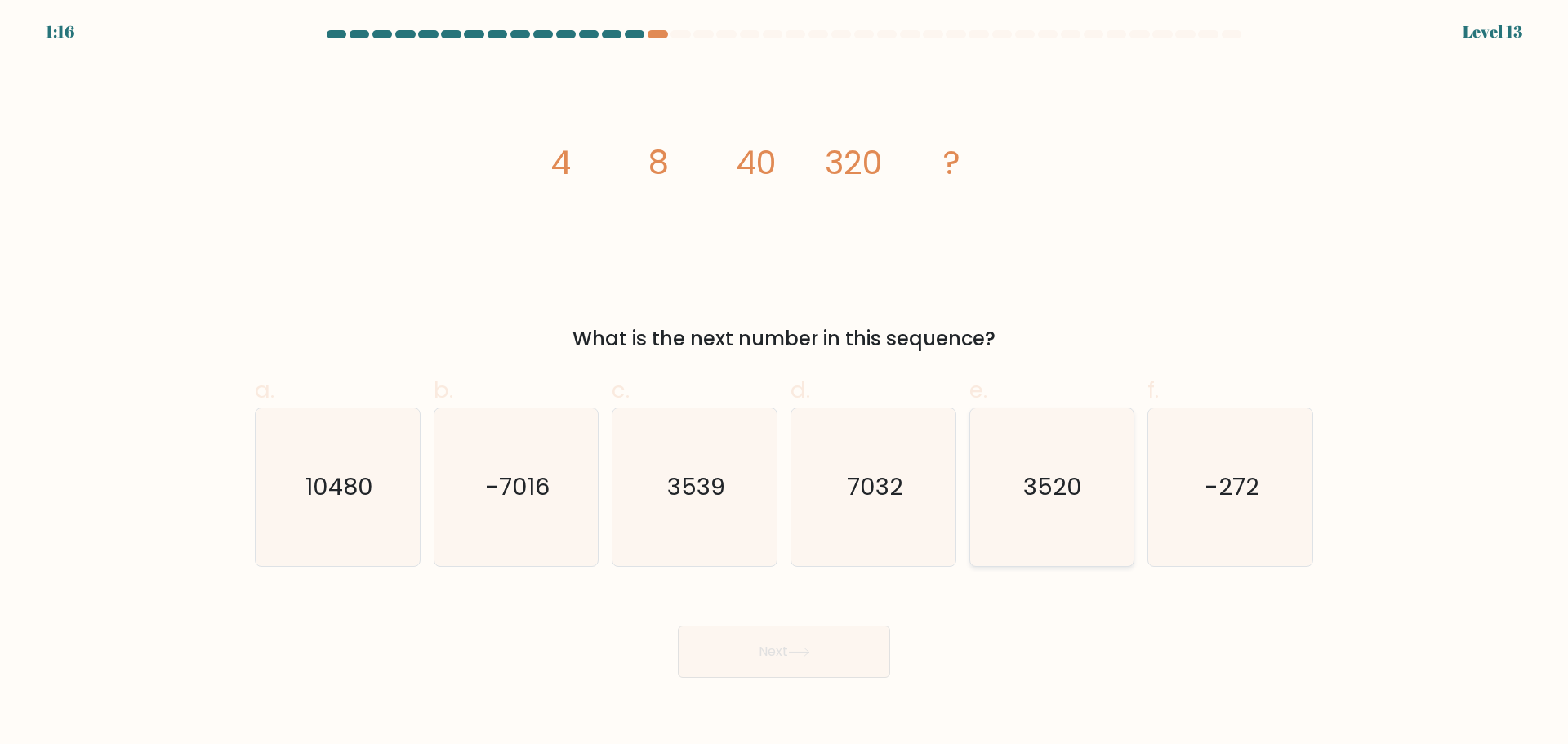
click at [1050, 518] on icon "3520" at bounding box center [1051, 487] width 158 height 158
click at [785, 383] on input "e. 3520" at bounding box center [784, 378] width 1 height 11
radio input "true"
click at [825, 655] on button "Next" at bounding box center [784, 651] width 212 height 52
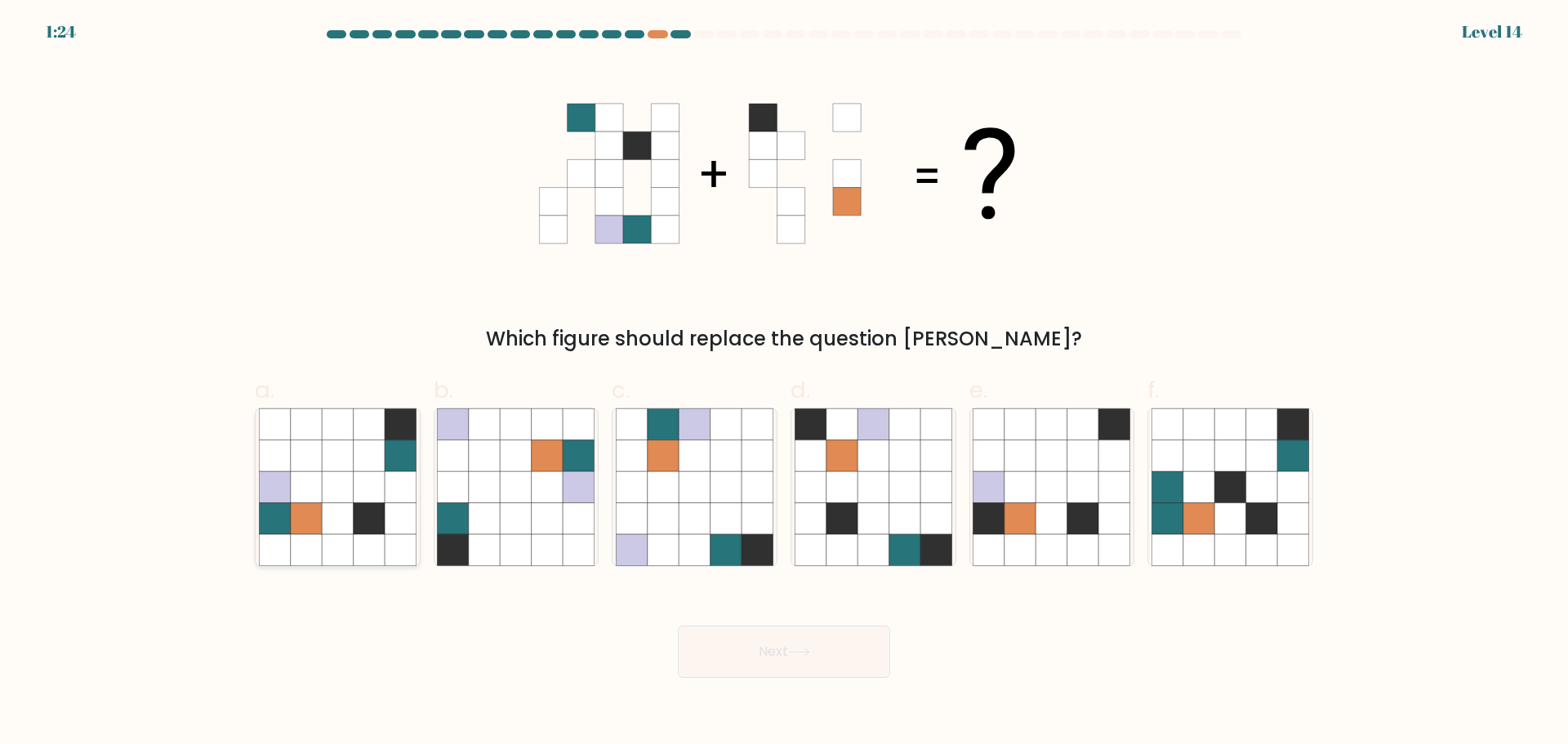
click at [336, 519] on icon at bounding box center [337, 518] width 31 height 31
click at [784, 383] on input "a." at bounding box center [784, 378] width 1 height 11
radio input "true"
click at [723, 634] on button "Next" at bounding box center [784, 651] width 212 height 52
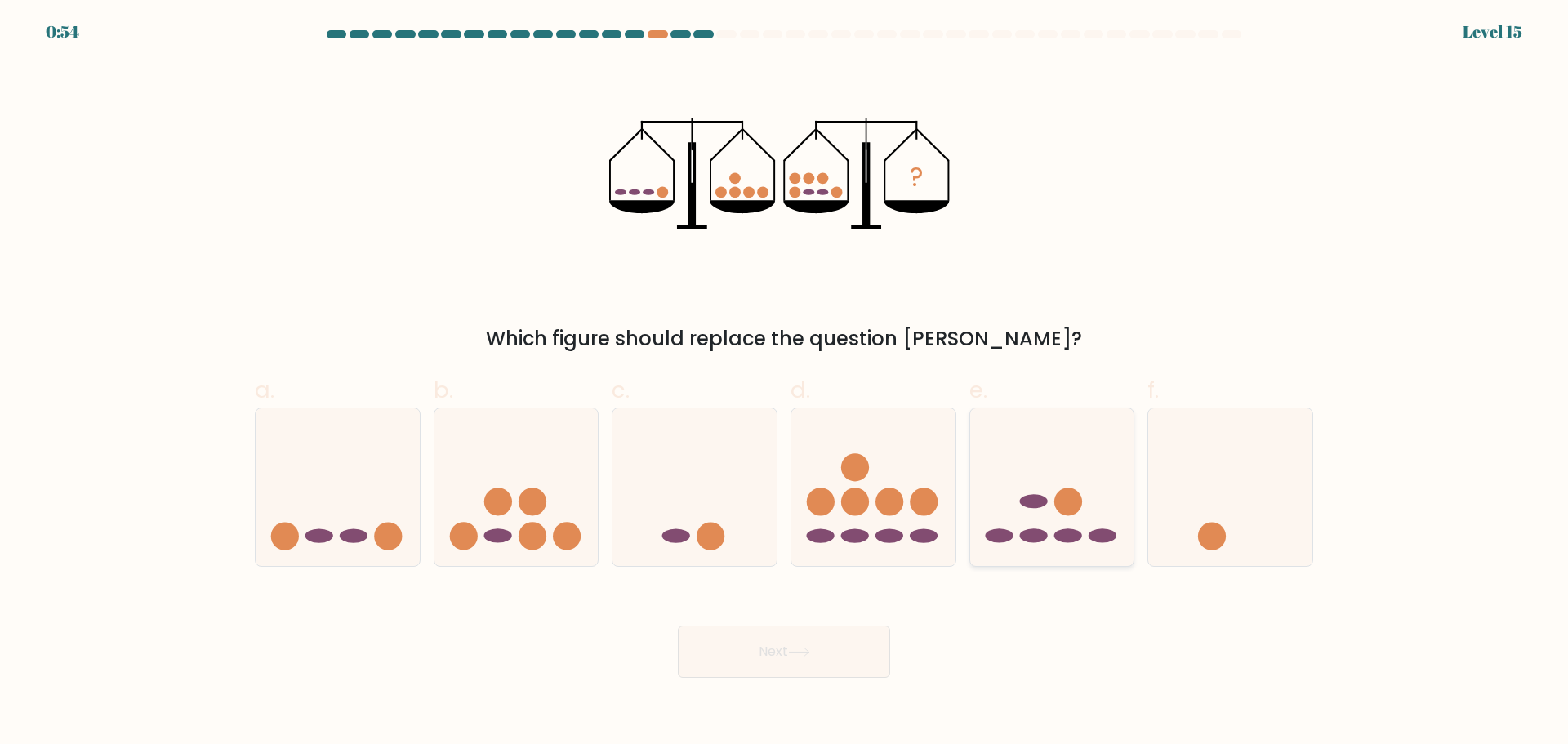
click at [1038, 557] on div at bounding box center [1052, 486] width 165 height 159
click at [785, 383] on input "e." at bounding box center [784, 378] width 1 height 11
radio input "true"
click at [811, 662] on button "Next" at bounding box center [784, 651] width 212 height 52
click at [810, 660] on button "Next" at bounding box center [784, 651] width 212 height 52
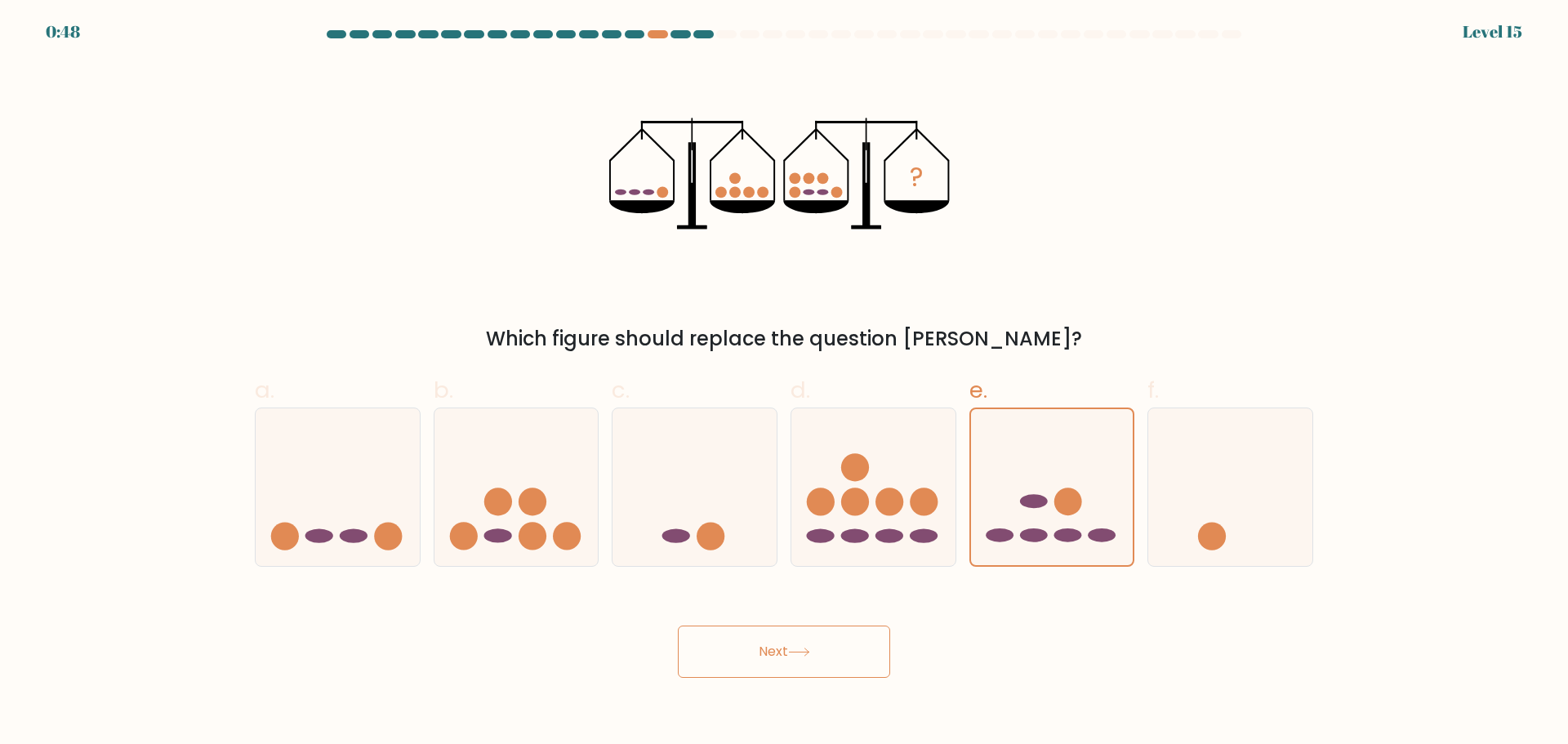
click at [774, 658] on button "Next" at bounding box center [784, 651] width 212 height 52
click at [742, 648] on button "Next" at bounding box center [784, 651] width 212 height 52
click at [983, 477] on icon at bounding box center [1052, 487] width 165 height 136
click at [785, 383] on input "e." at bounding box center [784, 378] width 1 height 11
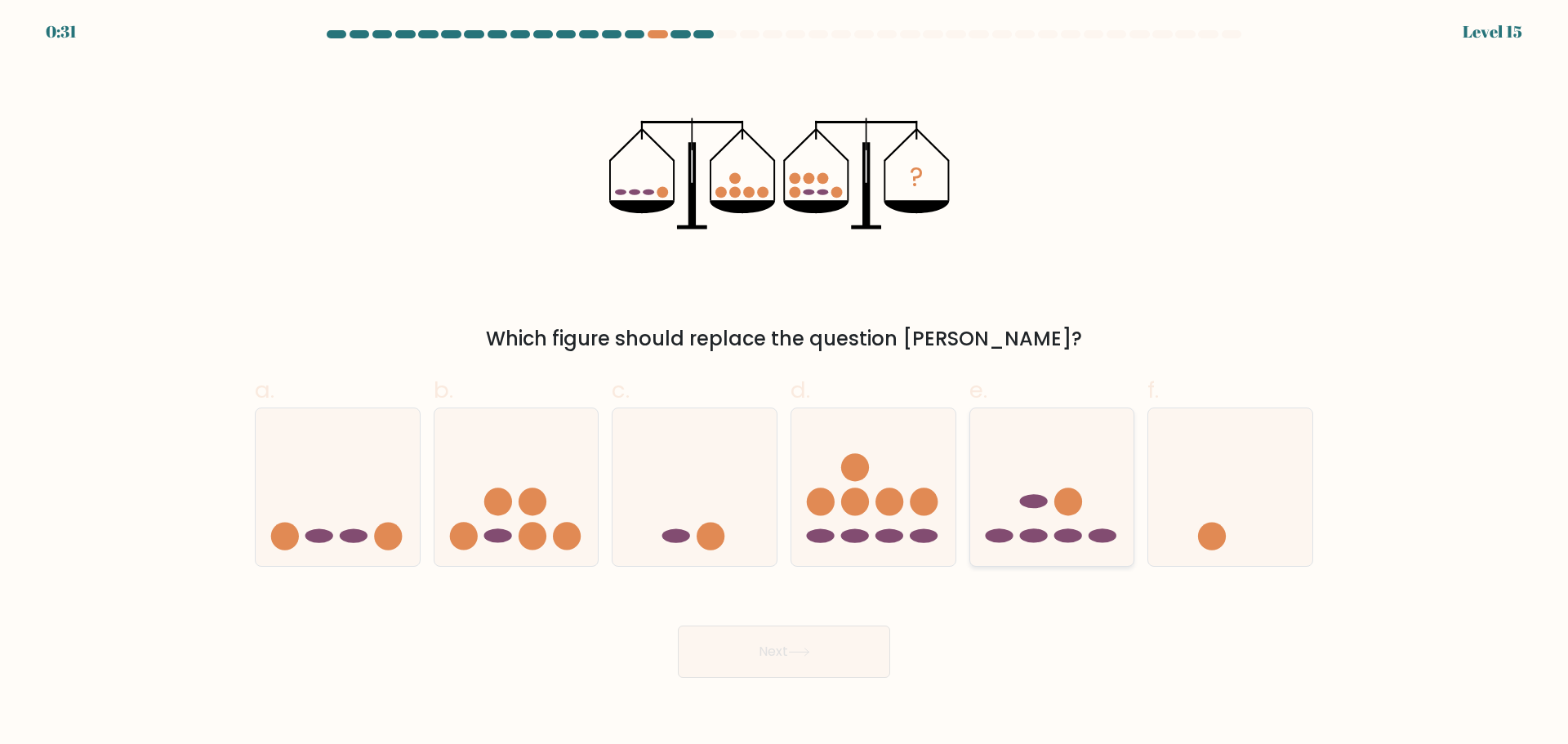
radio input "true"
click at [812, 643] on button "Next" at bounding box center [784, 651] width 212 height 52
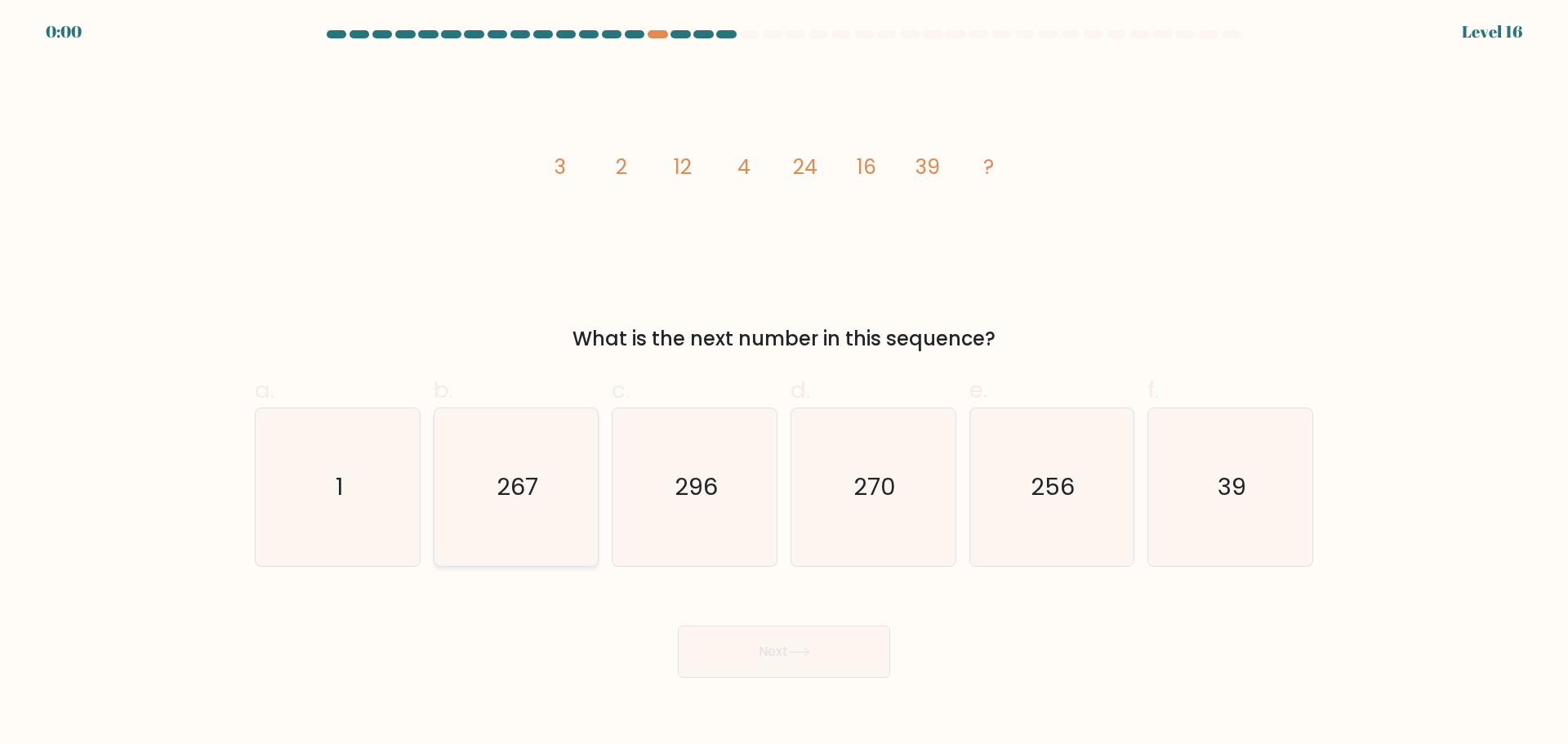
click at [473, 508] on icon "267" at bounding box center [516, 487] width 158 height 158
click at [784, 383] on input "b. 267" at bounding box center [784, 378] width 1 height 11
radio input "true"
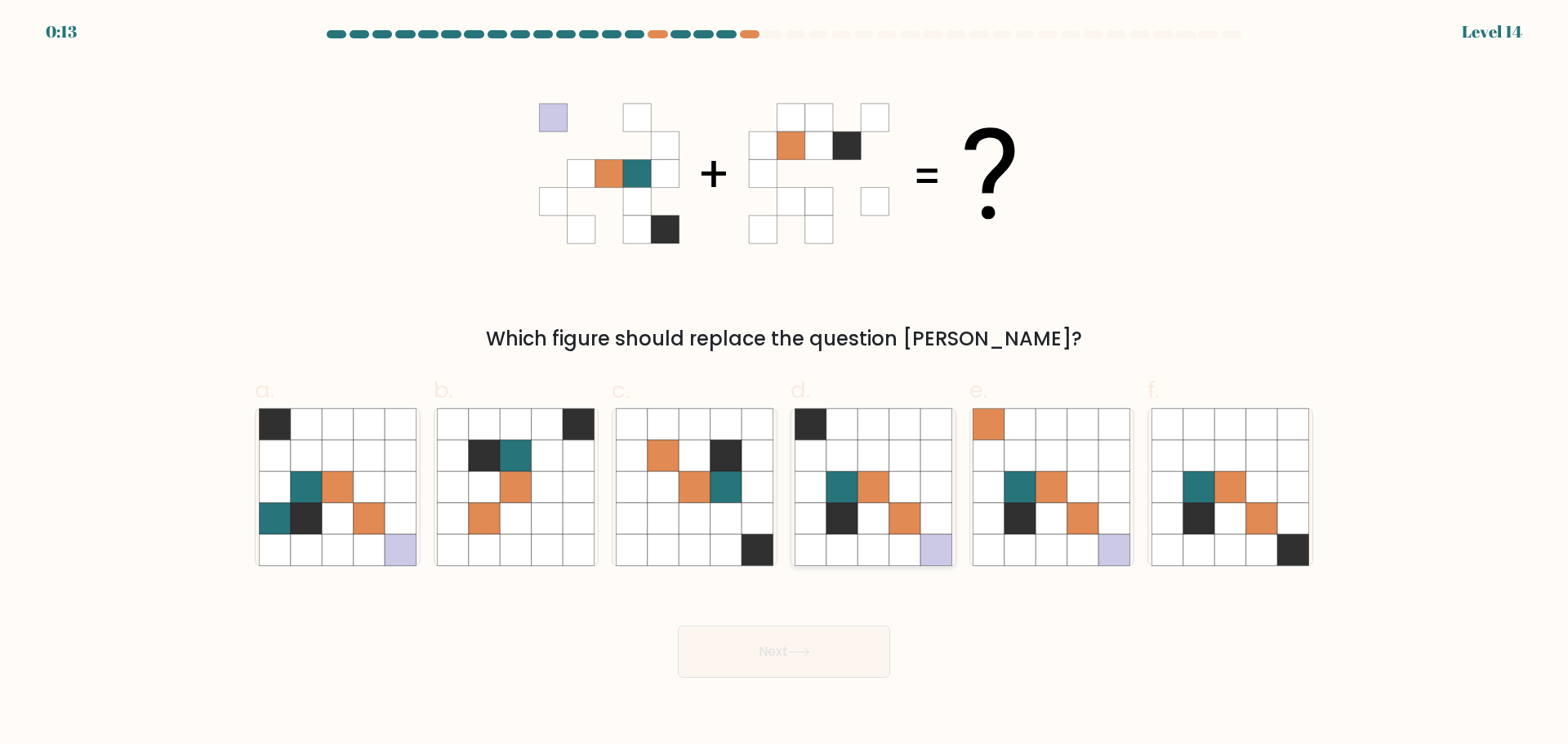
click at [870, 521] on icon at bounding box center [873, 518] width 31 height 31
click at [785, 383] on input "d." at bounding box center [784, 378] width 1 height 11
radio input "true"
click at [810, 648] on icon at bounding box center [800, 652] width 22 height 9
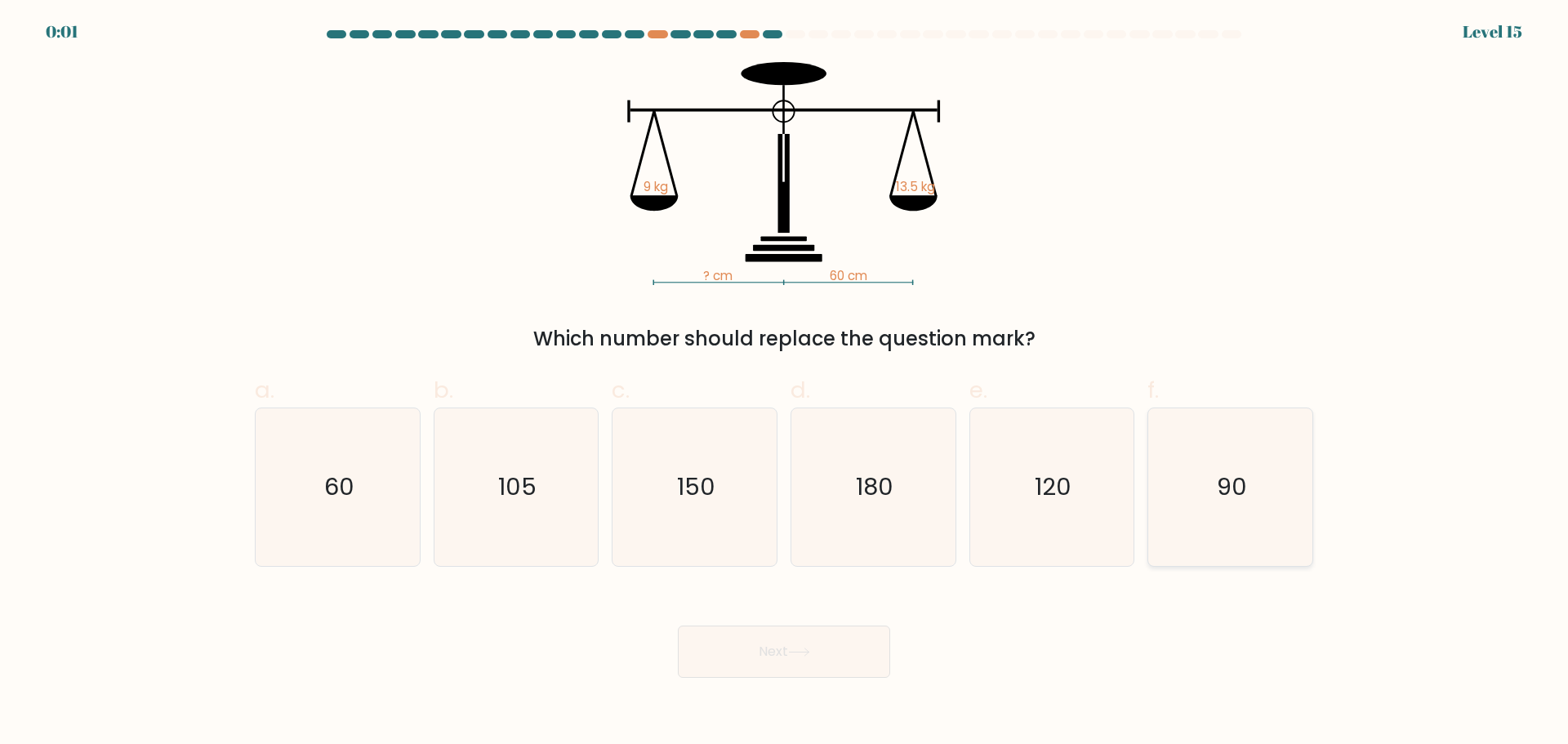
click at [1173, 519] on icon "90" at bounding box center [1231, 487] width 158 height 158
click at [785, 383] on input "f. 90" at bounding box center [784, 378] width 1 height 11
radio input "true"
click at [800, 664] on button "Next" at bounding box center [784, 651] width 212 height 52
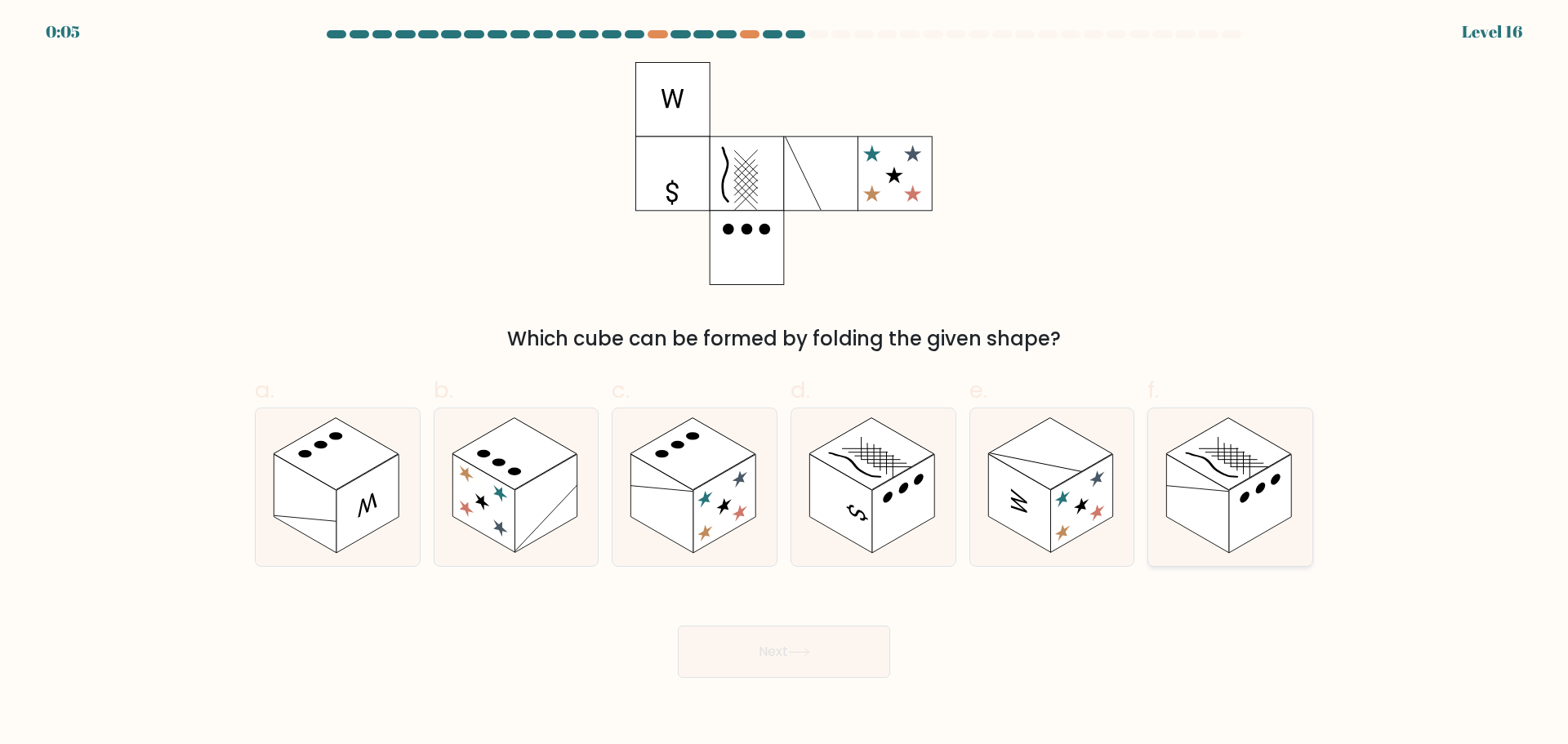
click at [1207, 479] on rect at bounding box center [1199, 503] width 62 height 99
click at [785, 383] on input "f." at bounding box center [784, 378] width 1 height 11
radio input "true"
click at [821, 637] on button "Next" at bounding box center [784, 651] width 212 height 52
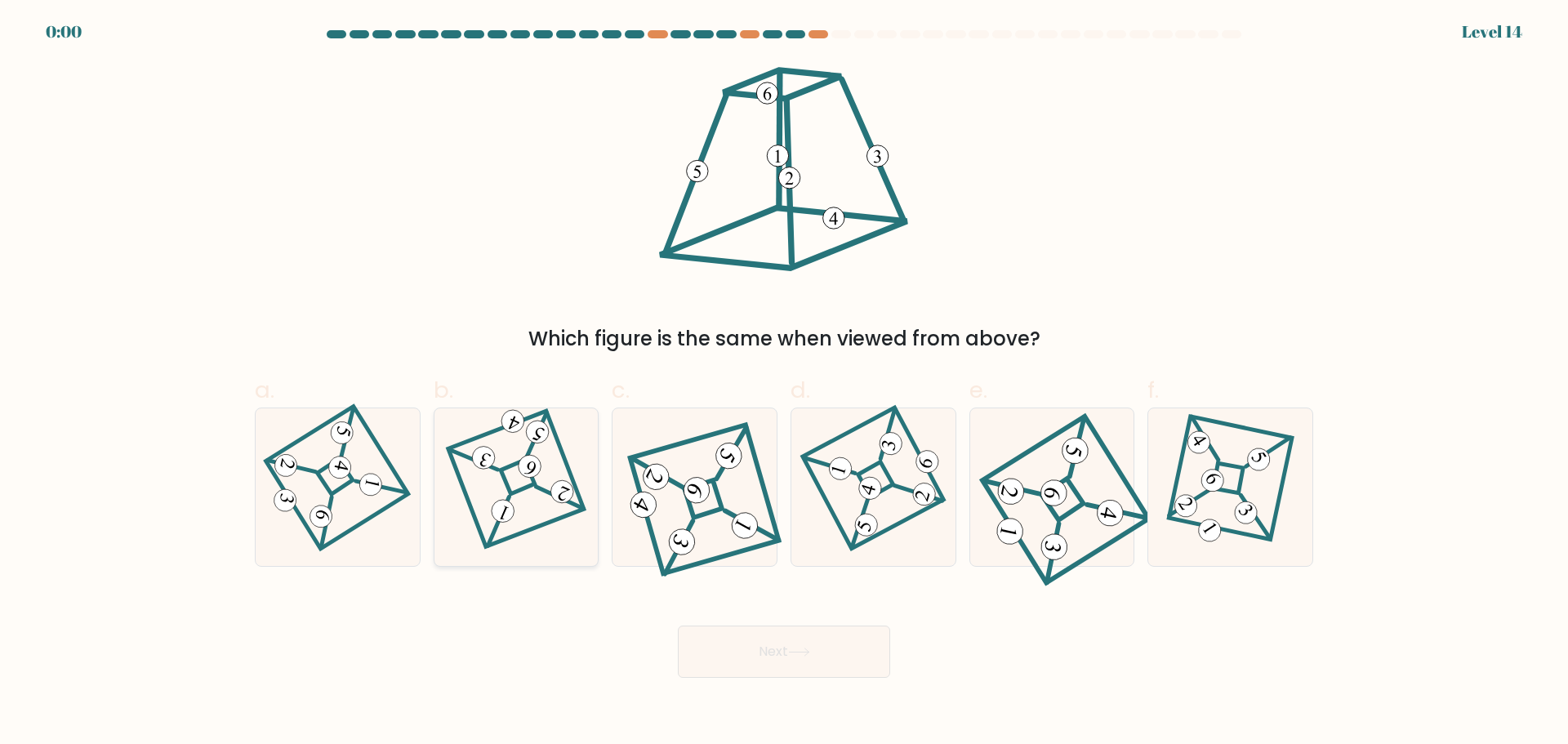
click at [520, 488] on 275 at bounding box center [517, 476] width 34 height 34
click at [784, 383] on input "b." at bounding box center [784, 378] width 1 height 11
radio input "true"
click at [804, 642] on div "Next" at bounding box center [784, 632] width 1078 height 92
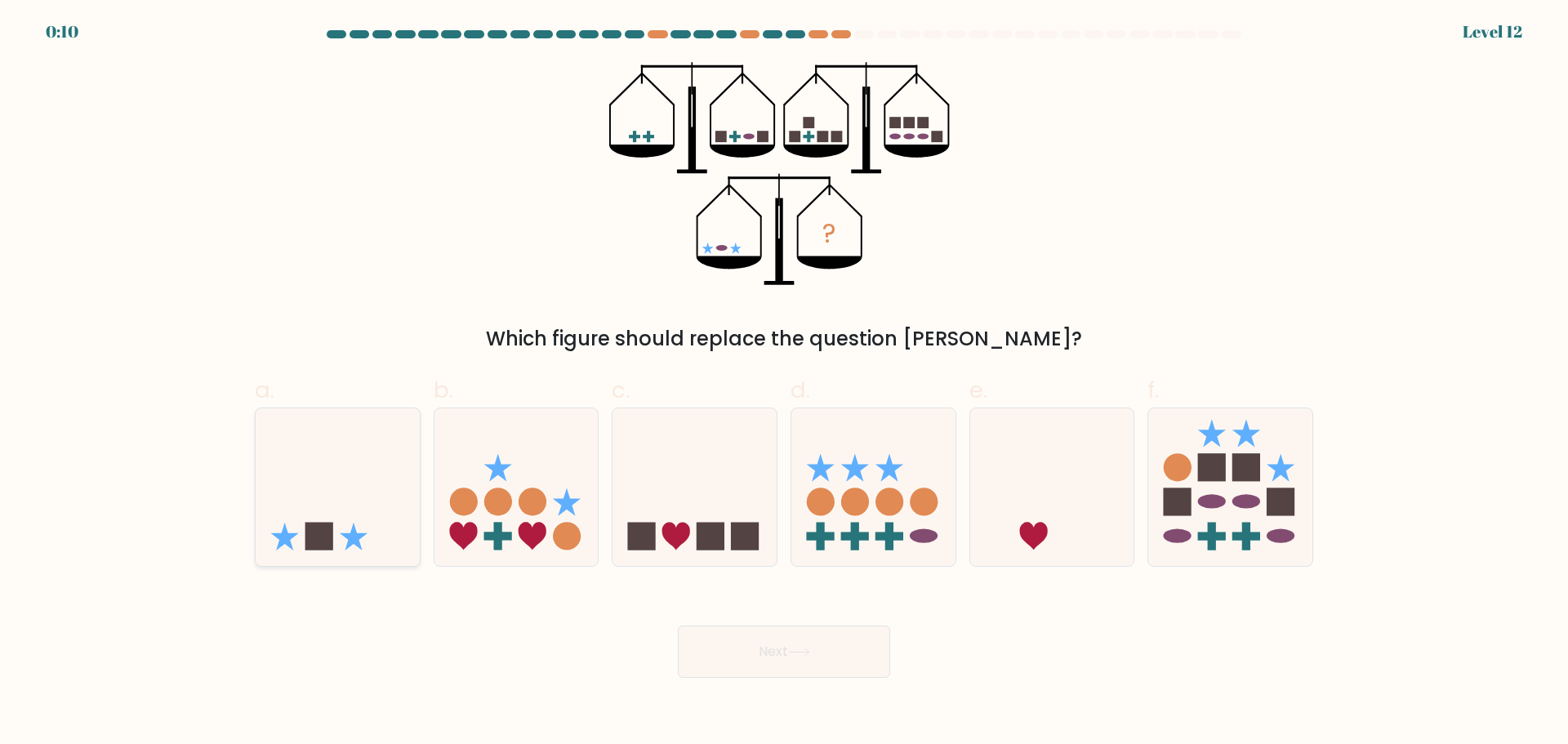
click at [385, 526] on icon at bounding box center [337, 487] width 165 height 136
click at [784, 383] on input "a." at bounding box center [784, 378] width 1 height 11
radio input "true"
click at [796, 643] on button "Next" at bounding box center [784, 651] width 212 height 52
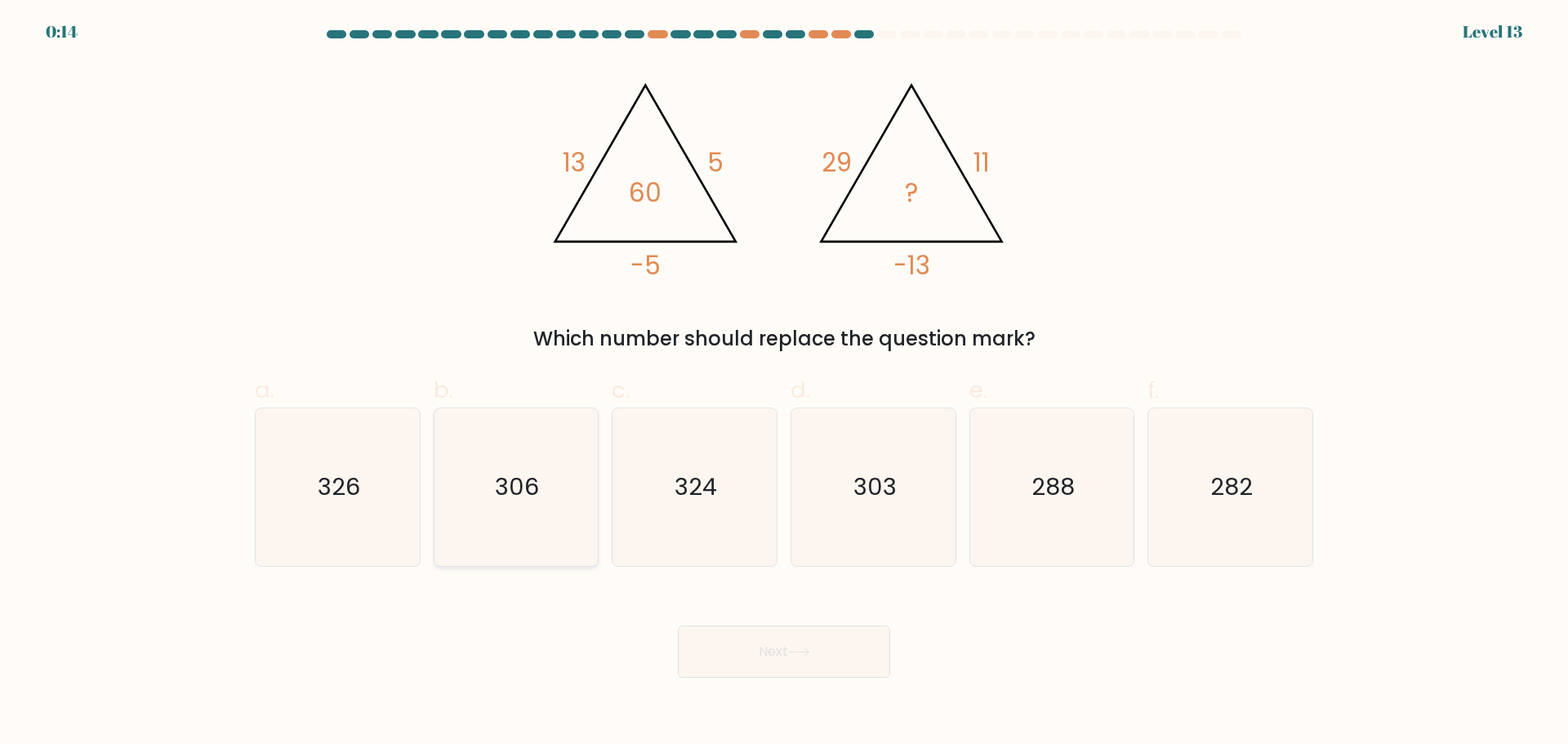
click at [472, 517] on icon "306" at bounding box center [516, 487] width 158 height 158
click at [784, 383] on input "b. 306" at bounding box center [784, 378] width 1 height 11
radio input "true"
click at [848, 666] on button "Next" at bounding box center [784, 651] width 212 height 52
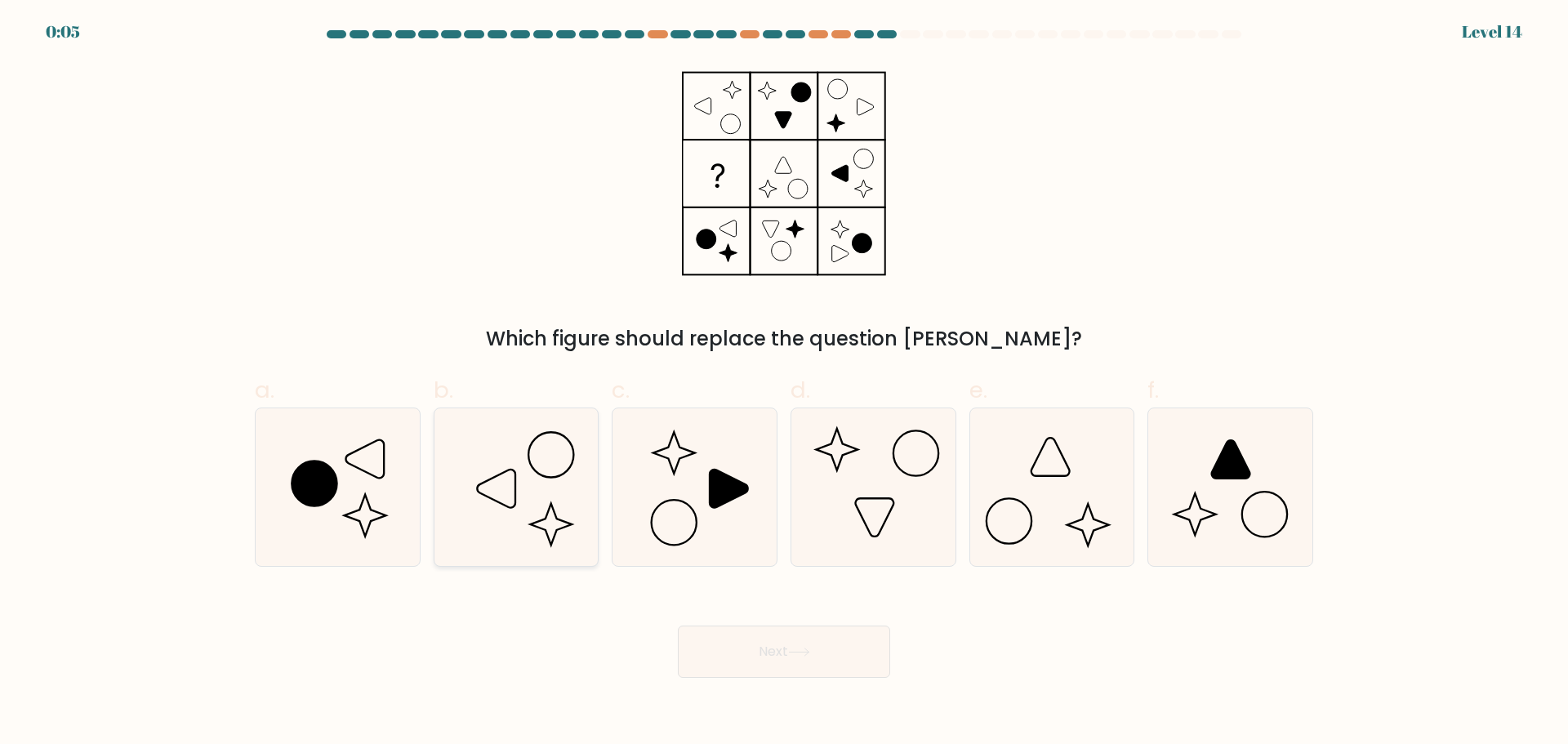
click at [574, 511] on icon at bounding box center [516, 487] width 158 height 158
click at [784, 383] on input "b." at bounding box center [784, 378] width 1 height 11
radio input "true"
click at [866, 508] on icon at bounding box center [874, 487] width 158 height 158
click at [785, 383] on input "d." at bounding box center [784, 378] width 1 height 11
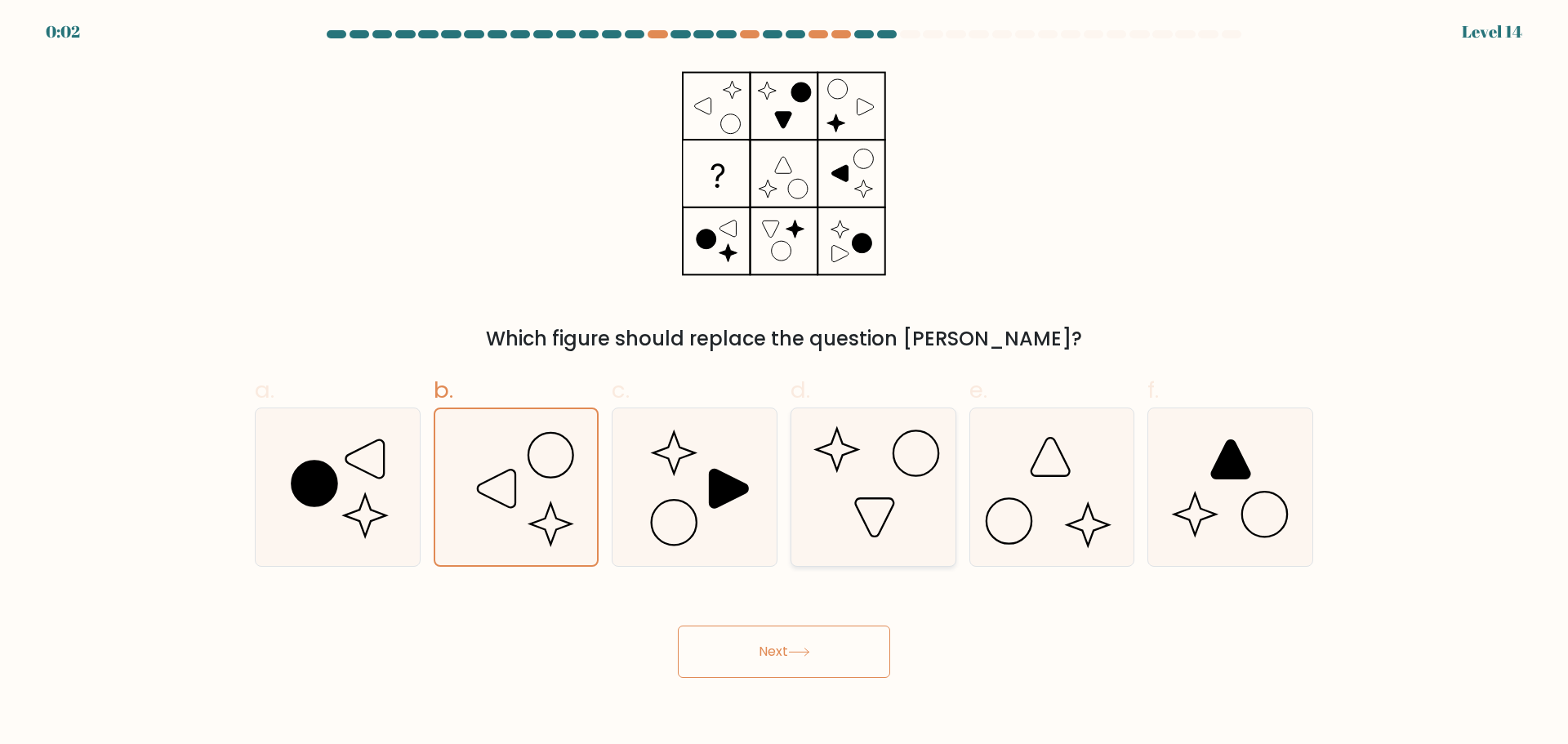
radio input "true"
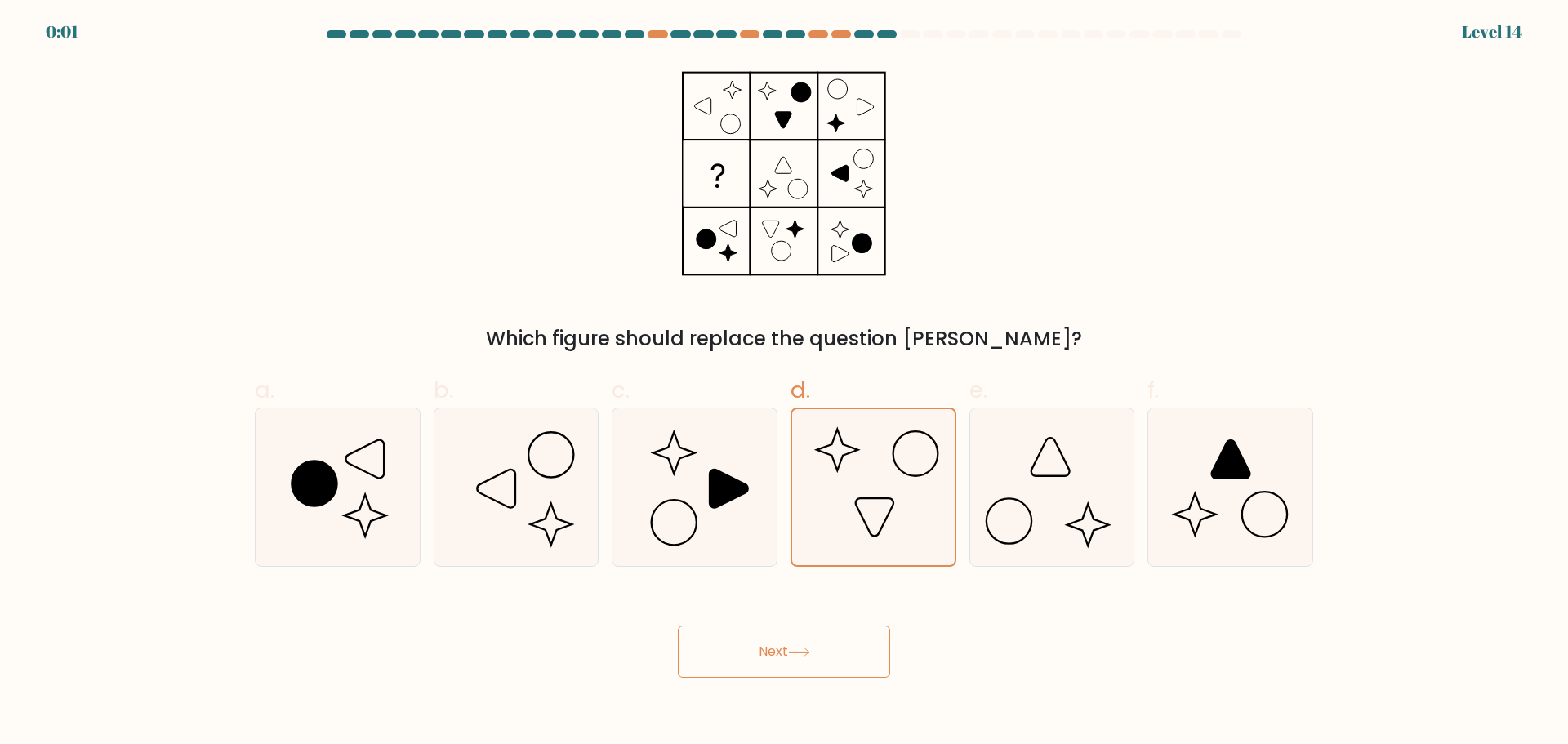
click at [856, 640] on button "Next" at bounding box center [784, 651] width 212 height 52
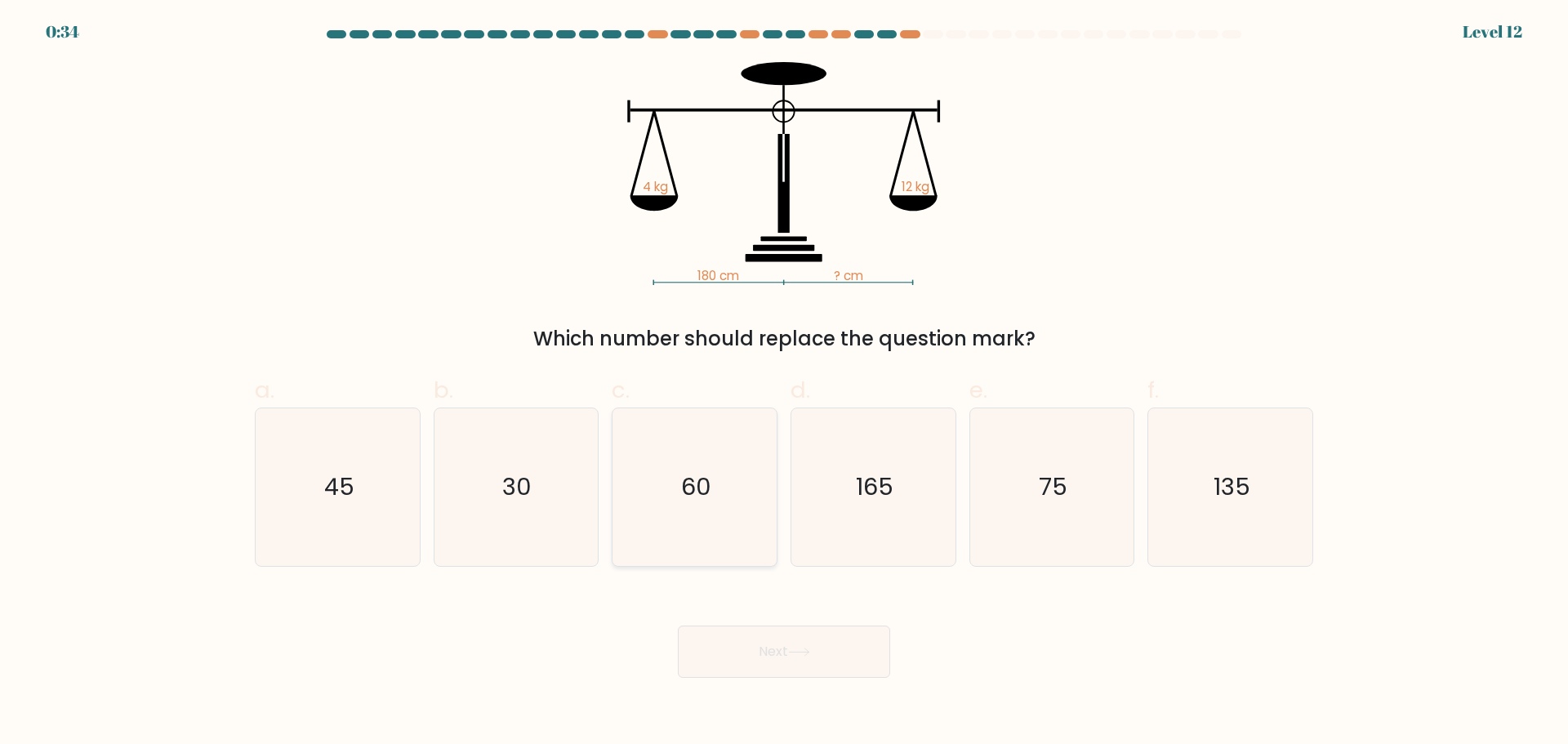
click at [709, 520] on icon "60" at bounding box center [695, 487] width 158 height 158
click at [784, 383] on input "c. 60" at bounding box center [784, 378] width 1 height 11
radio input "true"
click at [801, 649] on icon at bounding box center [800, 652] width 22 height 9
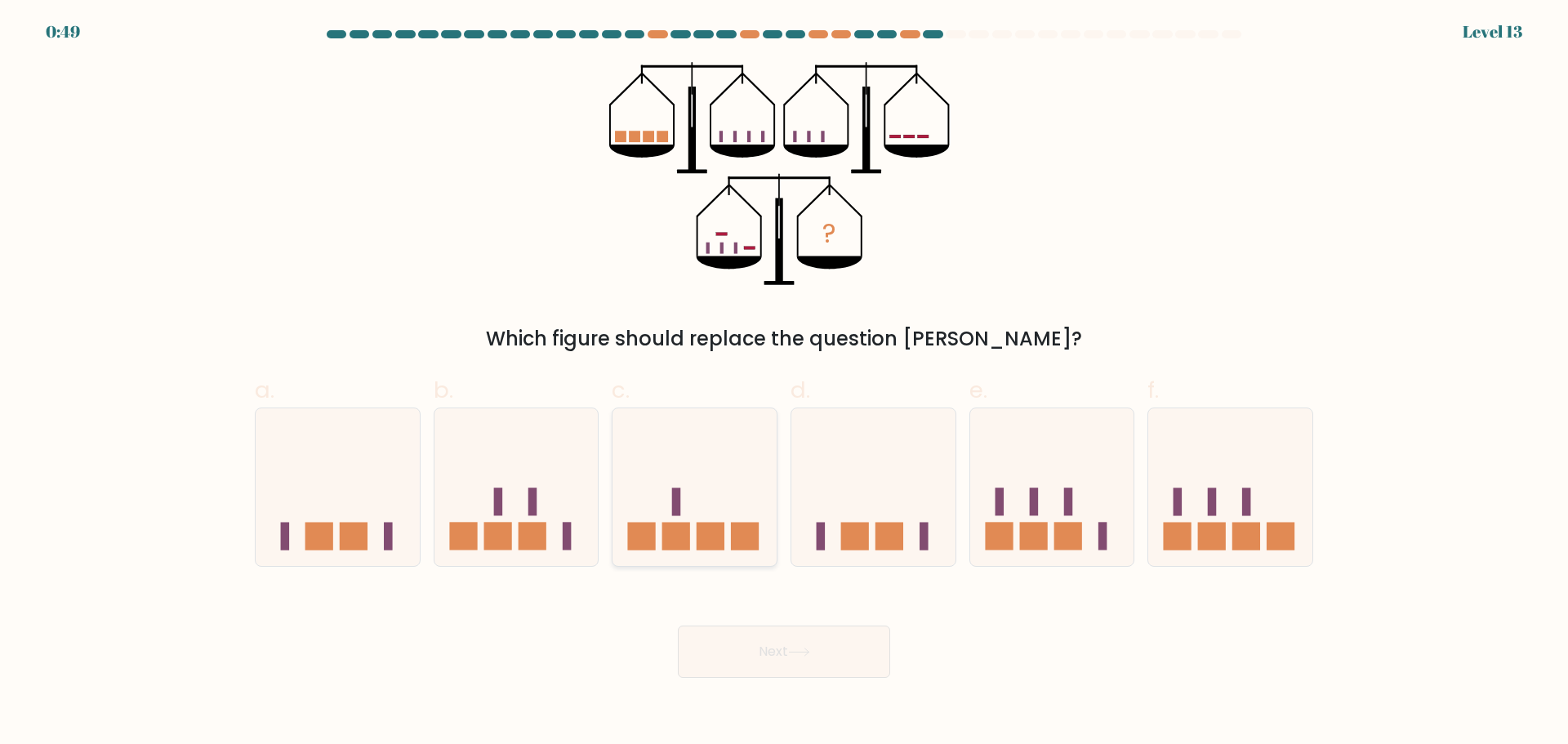
click at [650, 513] on icon at bounding box center [695, 487] width 165 height 136
click at [784, 383] on input "c." at bounding box center [784, 378] width 1 height 11
radio input "true"
click at [825, 648] on button "Next" at bounding box center [784, 651] width 212 height 52
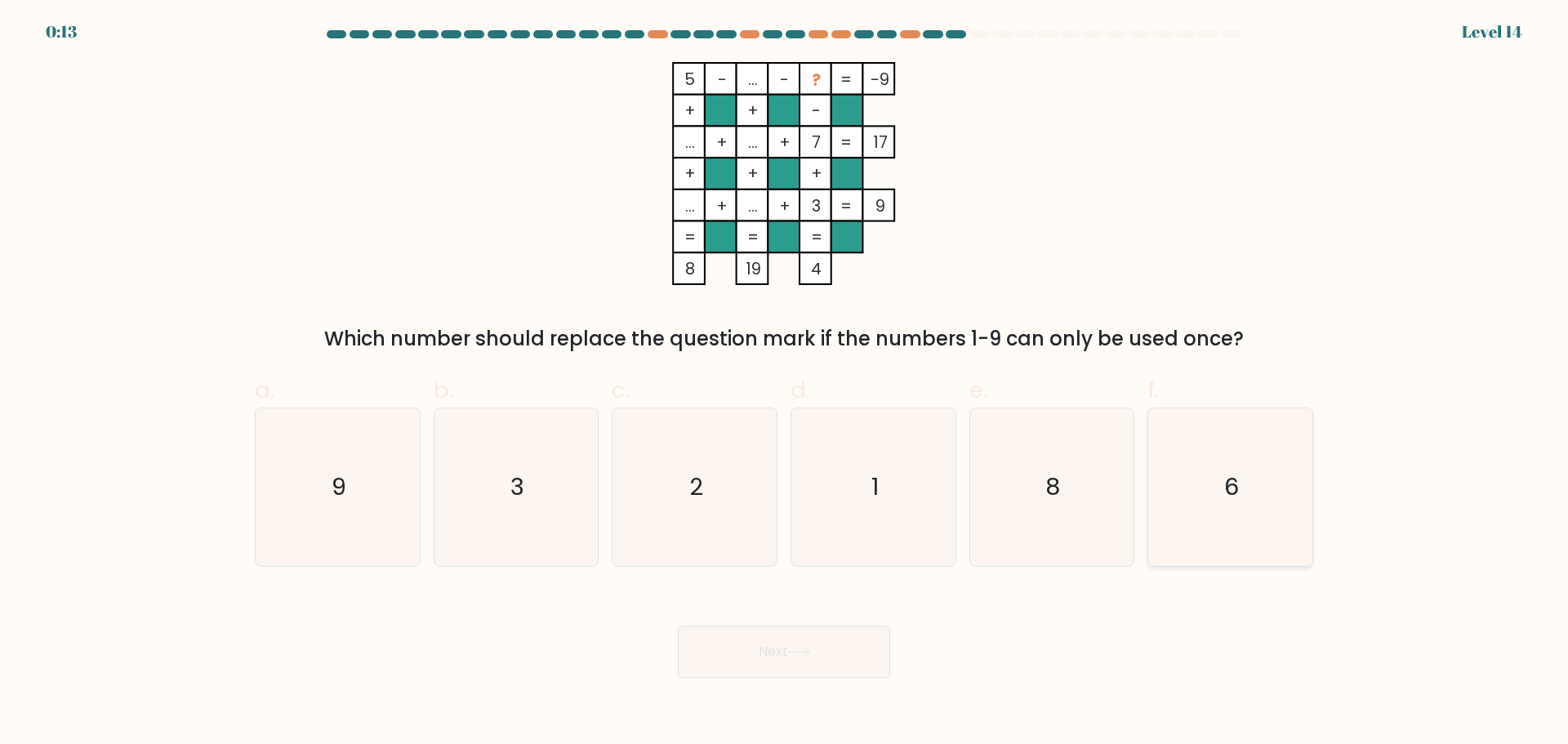
click at [1201, 482] on icon "6" at bounding box center [1231, 487] width 158 height 158
click at [785, 383] on input "f. 6" at bounding box center [784, 378] width 1 height 11
radio input "true"
click at [788, 654] on button "Next" at bounding box center [784, 651] width 212 height 52
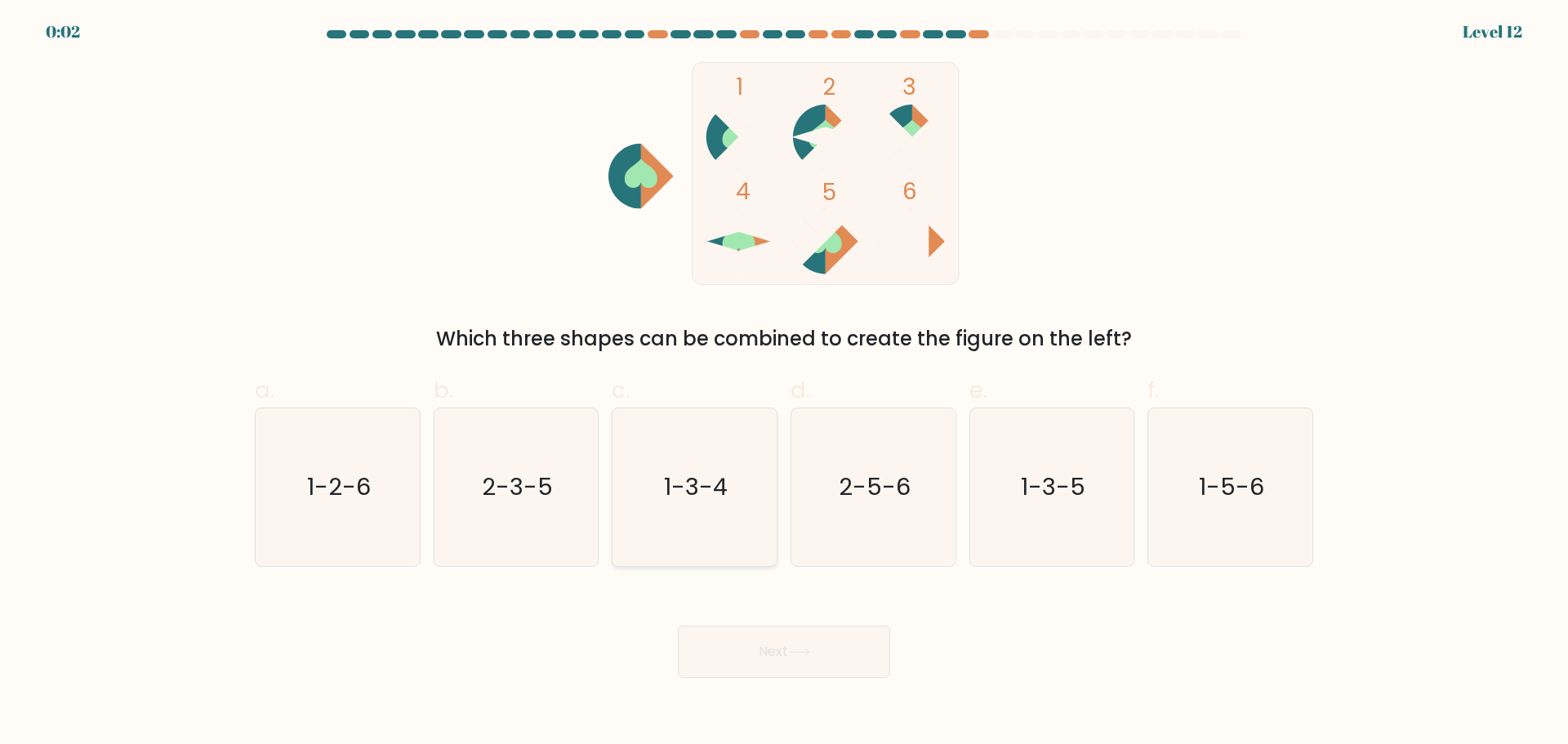
click at [710, 504] on icon "1-3-4" at bounding box center [695, 487] width 158 height 158
click at [784, 383] on input "c. 1-3-4" at bounding box center [784, 378] width 1 height 11
radio input "true"
click at [849, 630] on button "Next" at bounding box center [784, 651] width 212 height 52
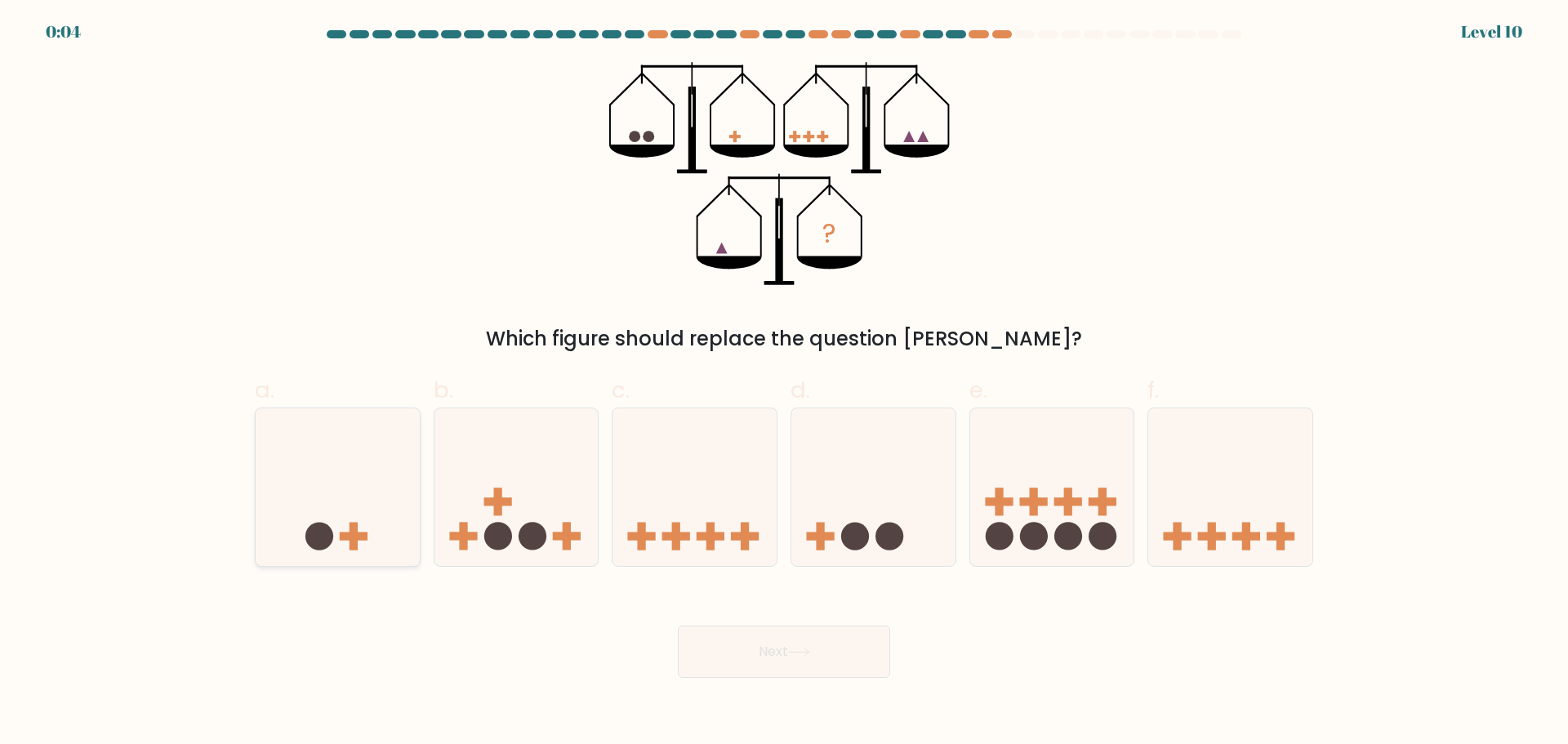
click at [380, 548] on icon at bounding box center [337, 487] width 165 height 136
click at [784, 383] on input "a." at bounding box center [784, 378] width 1 height 11
radio input "true"
click at [793, 649] on icon at bounding box center [800, 652] width 22 height 9
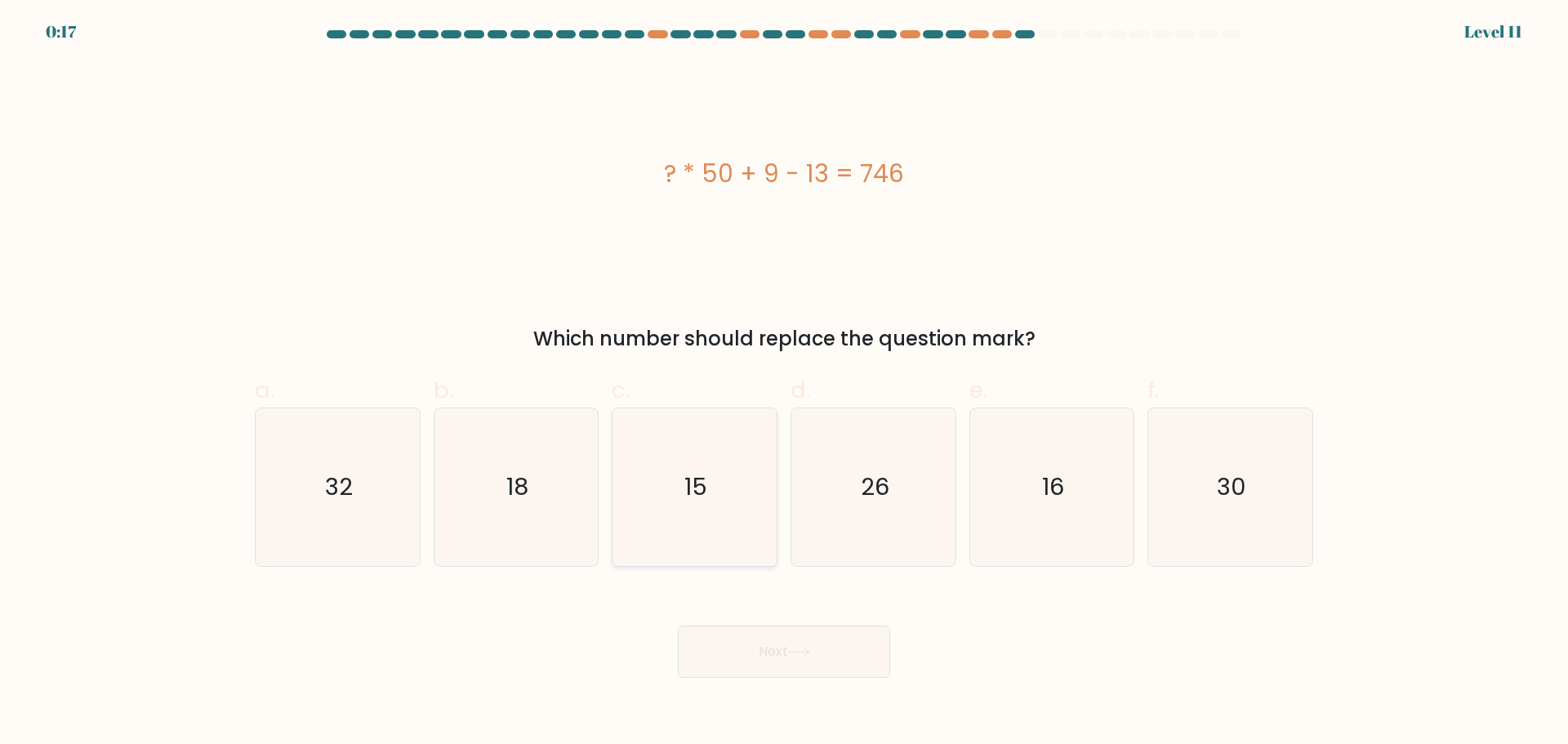
click at [655, 477] on icon "15" at bounding box center [695, 487] width 158 height 158
click at [784, 383] on input "c. 15" at bounding box center [784, 378] width 1 height 11
radio input "true"
click at [835, 650] on button "Next" at bounding box center [784, 651] width 212 height 52
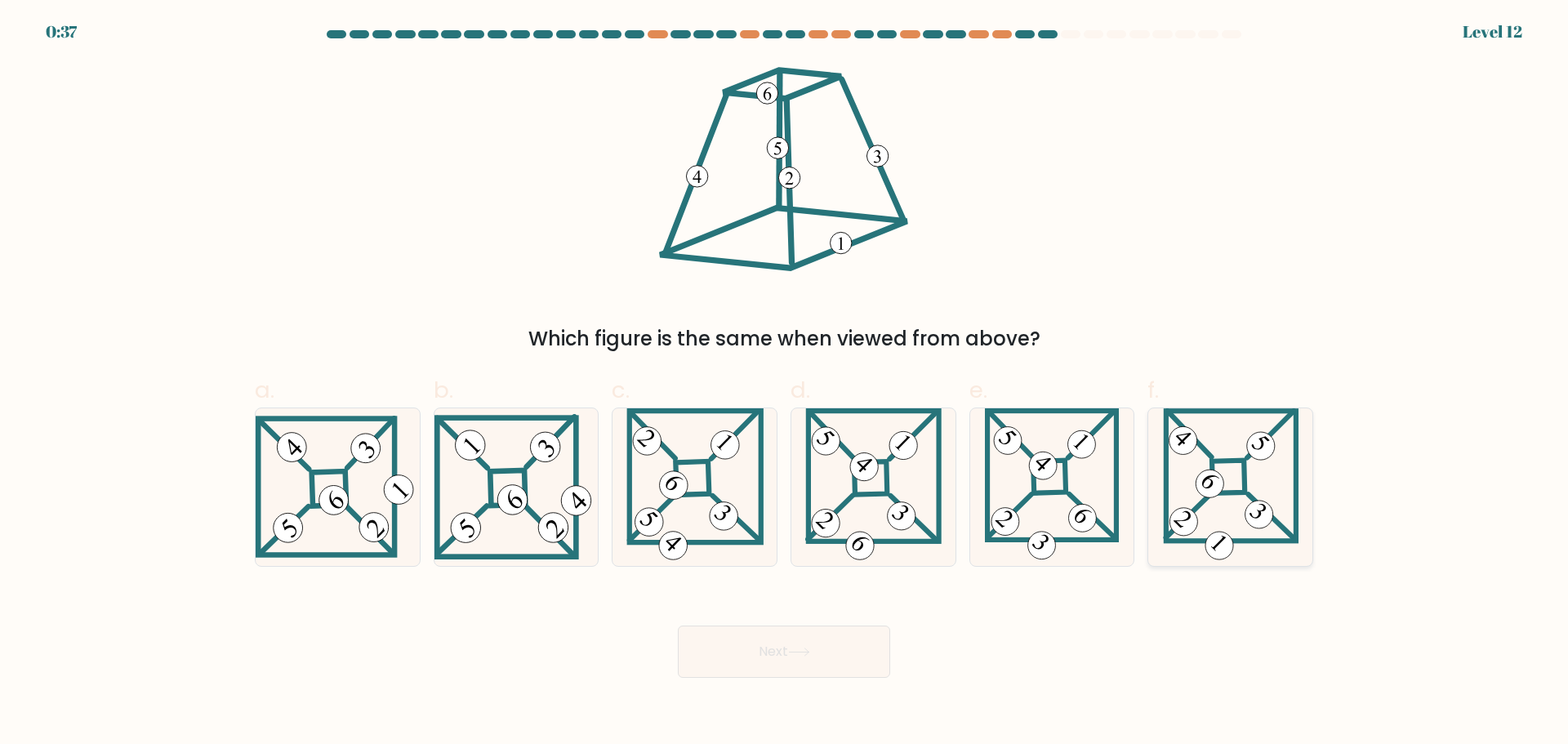
click at [1192, 479] on icon at bounding box center [1231, 487] width 136 height 158
click at [785, 383] on input "f." at bounding box center [784, 378] width 1 height 11
radio input "true"
click at [784, 650] on button "Next" at bounding box center [784, 651] width 212 height 52
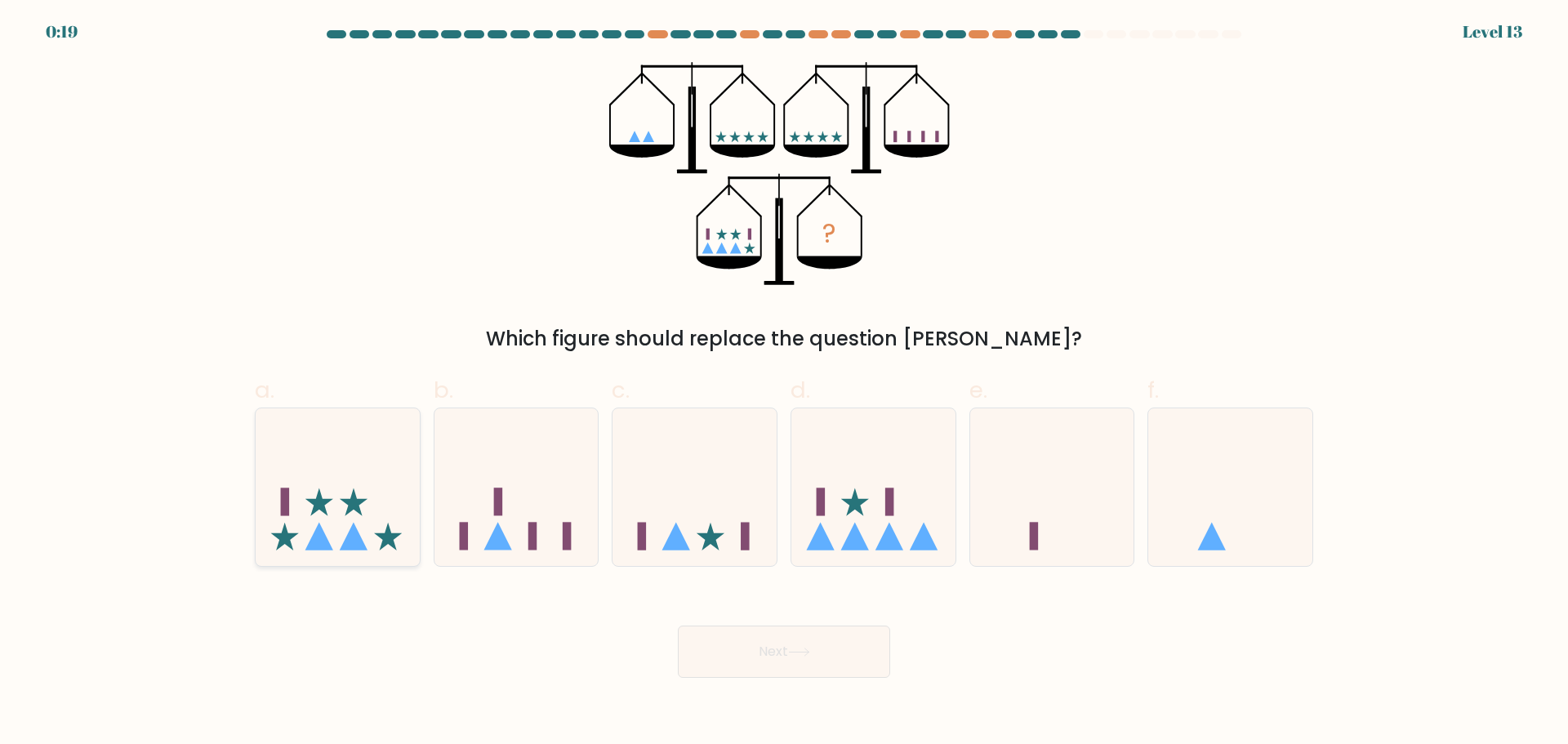
click at [313, 534] on icon at bounding box center [319, 536] width 28 height 28
click at [784, 383] on input "a." at bounding box center [784, 378] width 1 height 11
radio input "true"
click at [812, 668] on button "Next" at bounding box center [784, 651] width 212 height 52
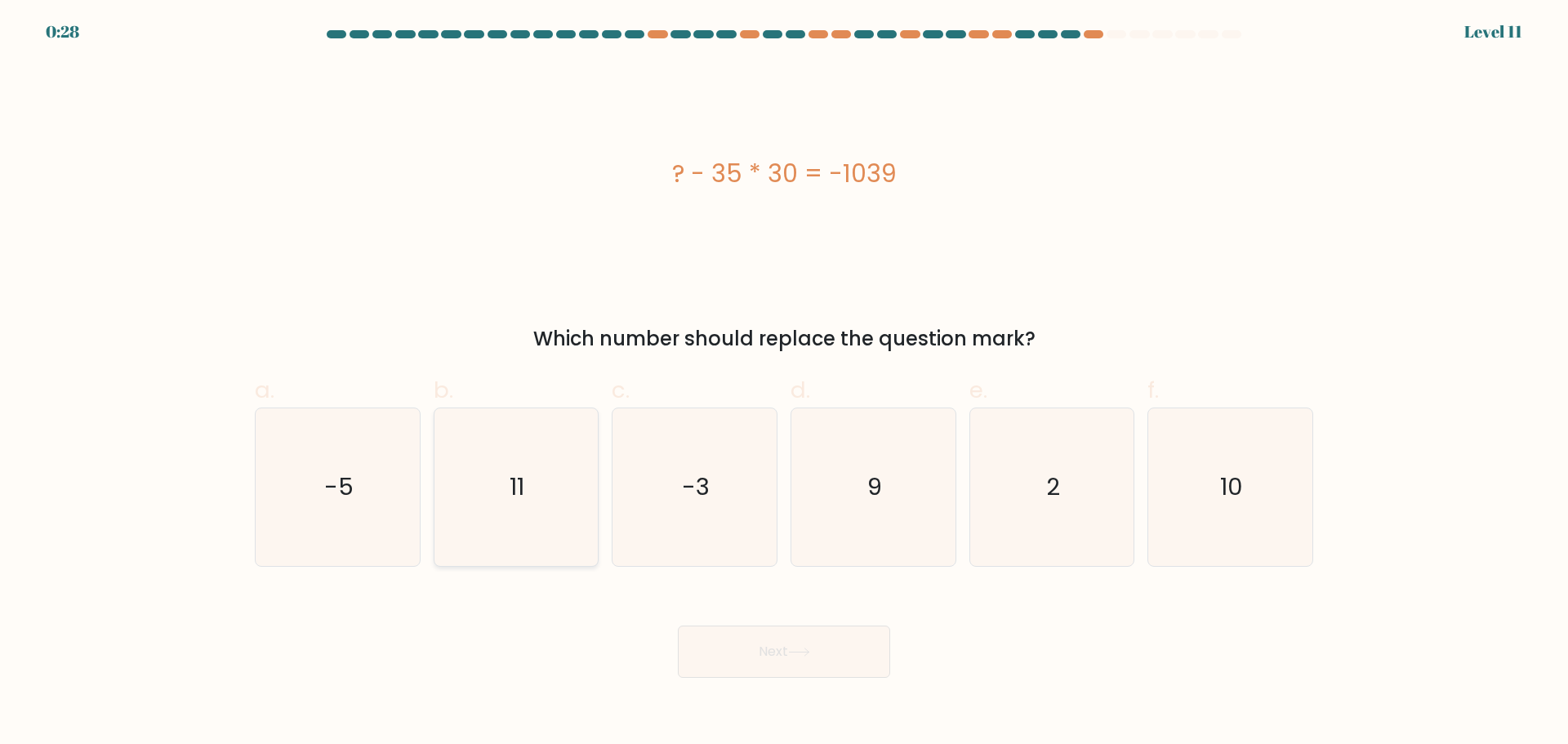
click at [528, 535] on icon "11" at bounding box center [516, 487] width 158 height 158
click at [784, 383] on input "b. 11" at bounding box center [784, 378] width 1 height 11
radio input "true"
click at [847, 639] on button "Next" at bounding box center [784, 651] width 212 height 52
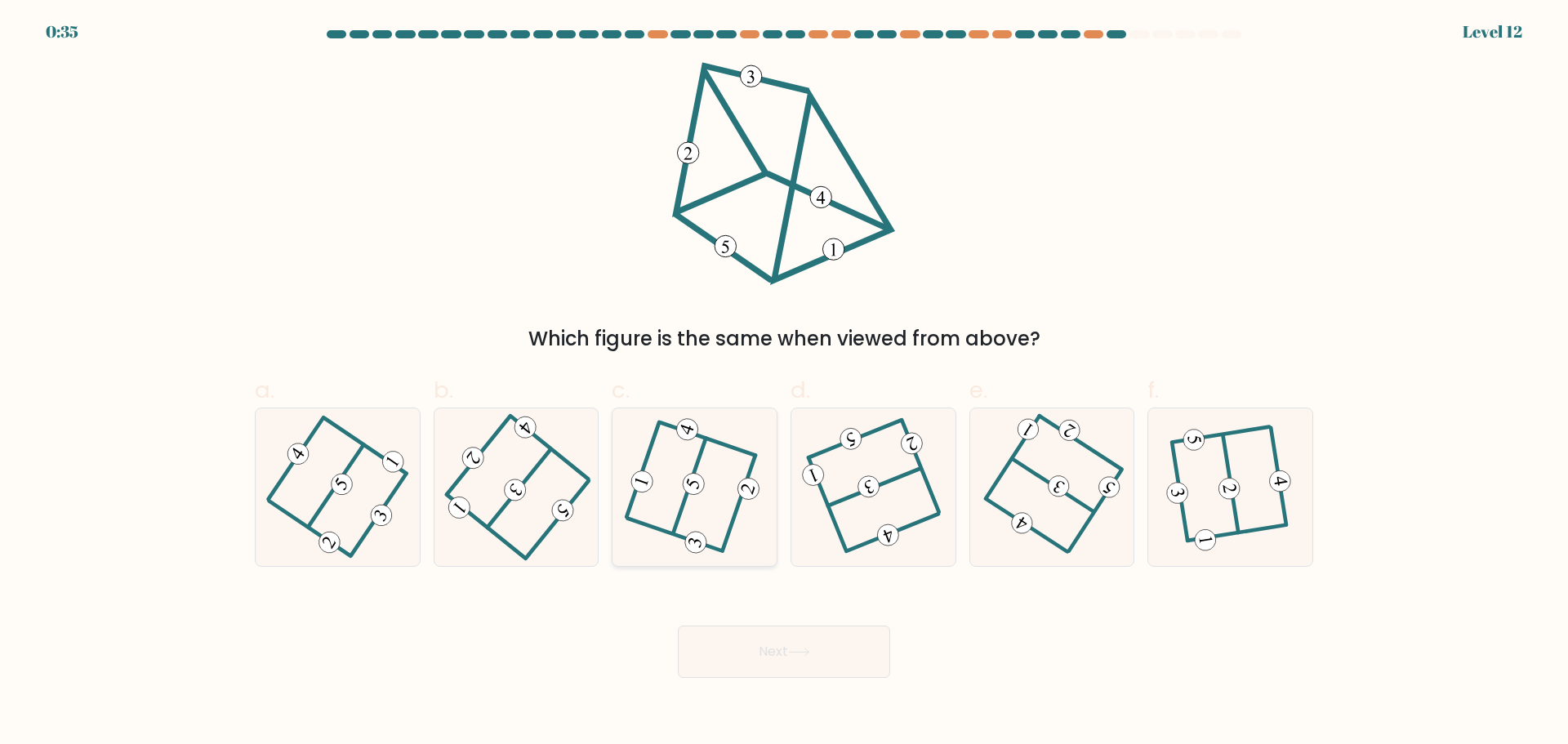
click at [693, 470] on 604 at bounding box center [690, 485] width 33 height 95
click at [784, 383] on input "c." at bounding box center [784, 378] width 1 height 11
radio input "true"
click at [788, 642] on button "Next" at bounding box center [784, 651] width 212 height 52
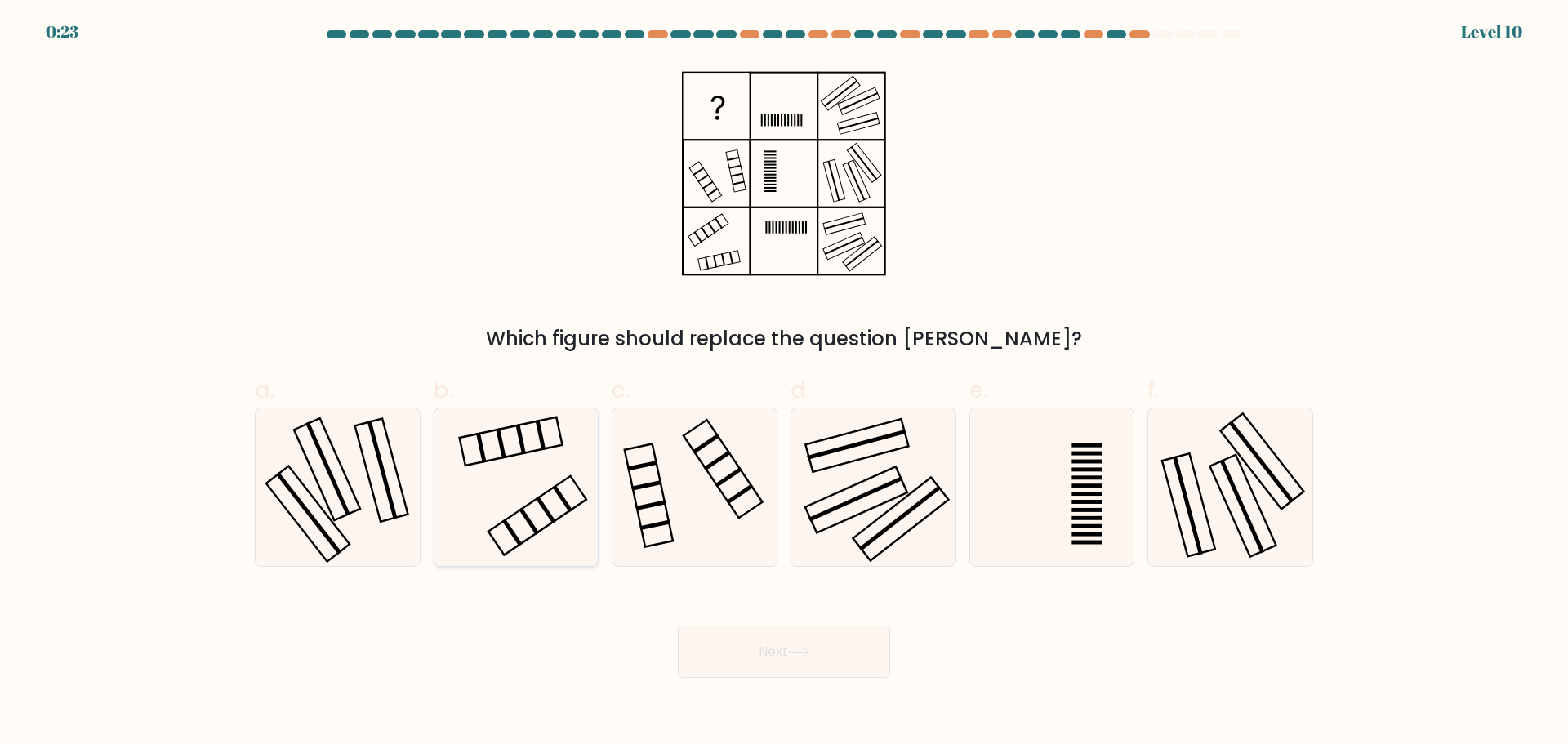
click at [494, 466] on icon at bounding box center [516, 487] width 158 height 158
click at [784, 383] on input "b." at bounding box center [784, 378] width 1 height 11
radio input "true"
click at [776, 647] on button "Next" at bounding box center [784, 651] width 212 height 52
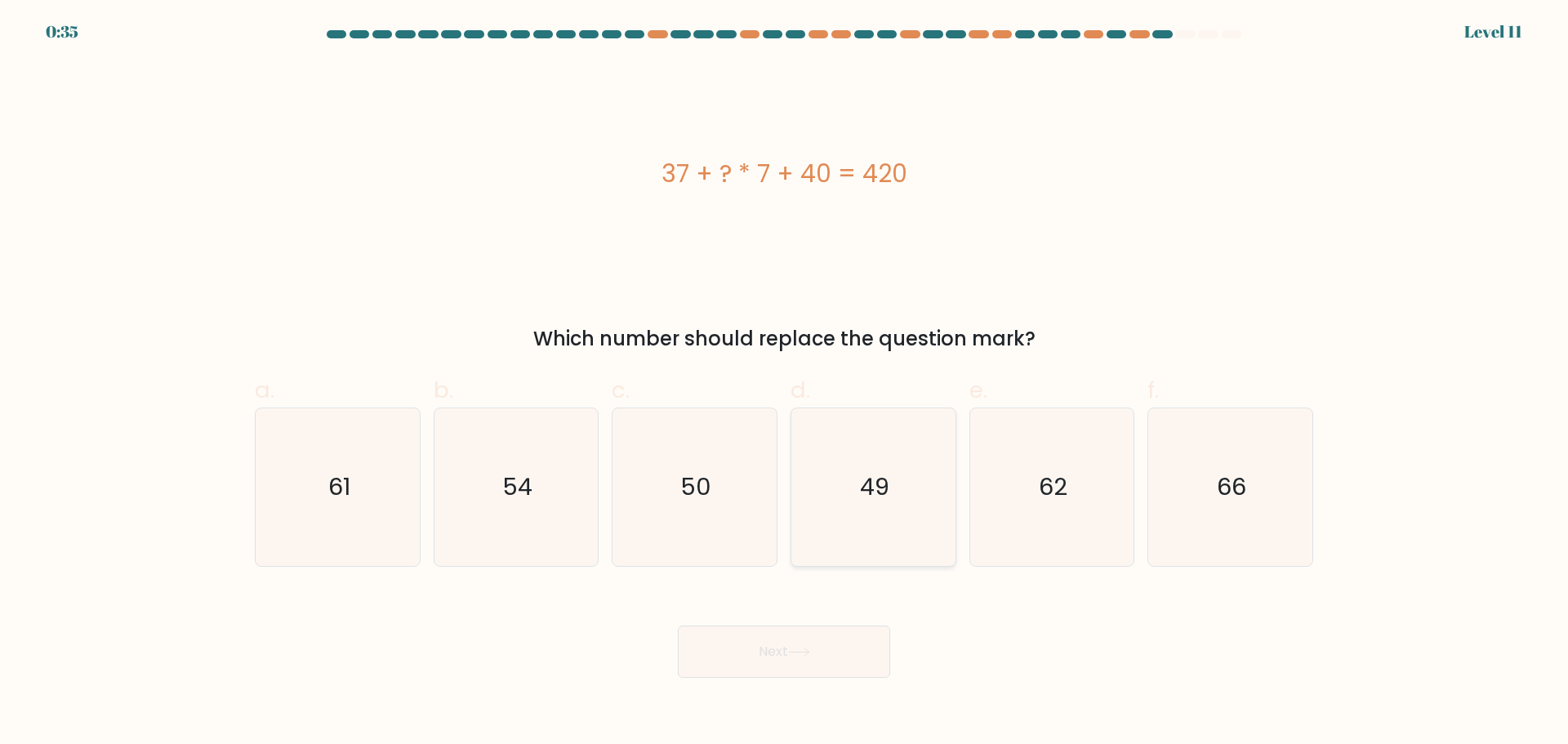
click at [811, 451] on icon "49" at bounding box center [874, 487] width 158 height 158
click at [785, 383] on input "d. 49" at bounding box center [784, 378] width 1 height 11
radio input "true"
click at [806, 642] on button "Next" at bounding box center [784, 651] width 212 height 52
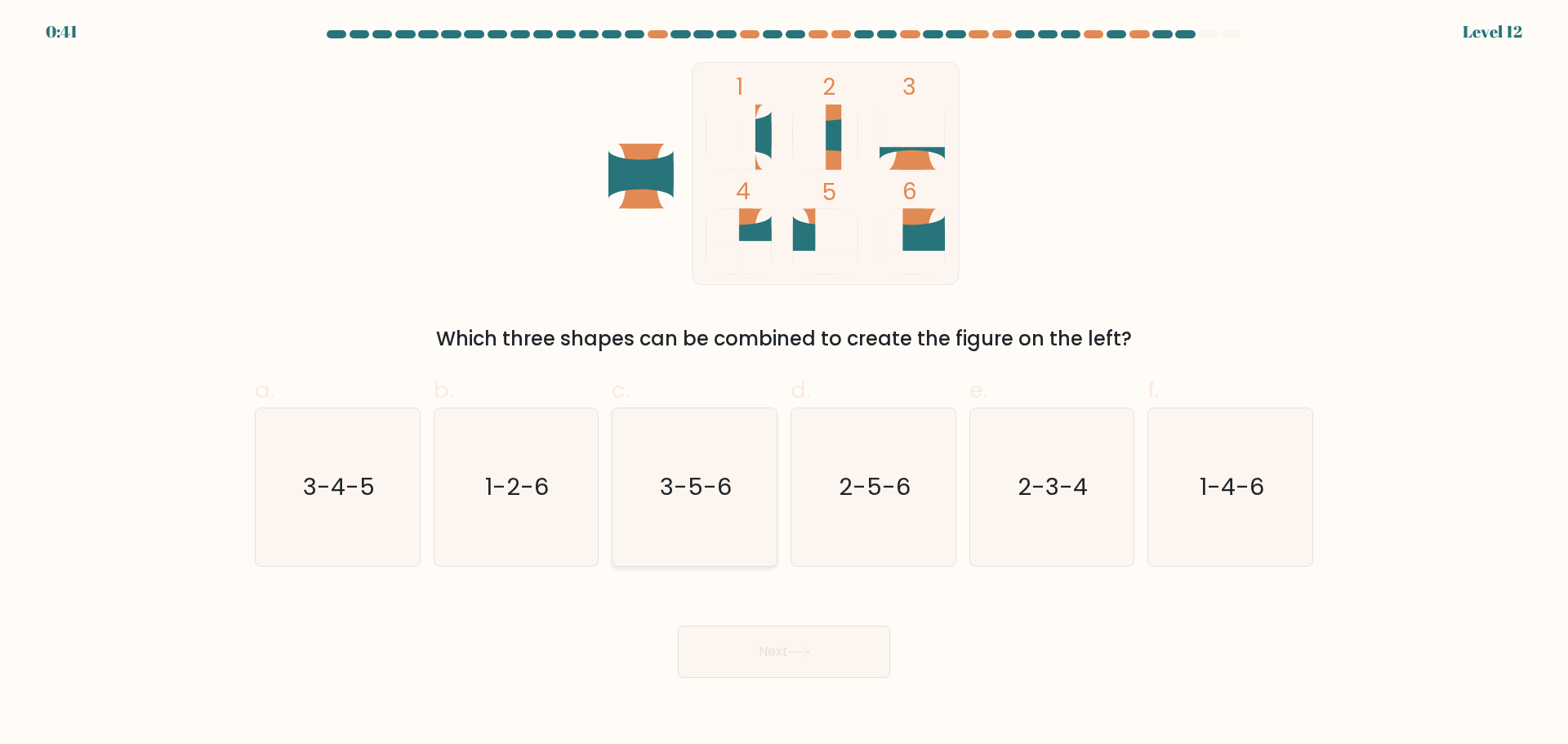
click at [678, 445] on icon "3-5-6" at bounding box center [695, 487] width 158 height 158
click at [784, 383] on input "c. 3-5-6" at bounding box center [784, 378] width 1 height 11
radio input "true"
click at [782, 637] on button "Next" at bounding box center [784, 651] width 212 height 52
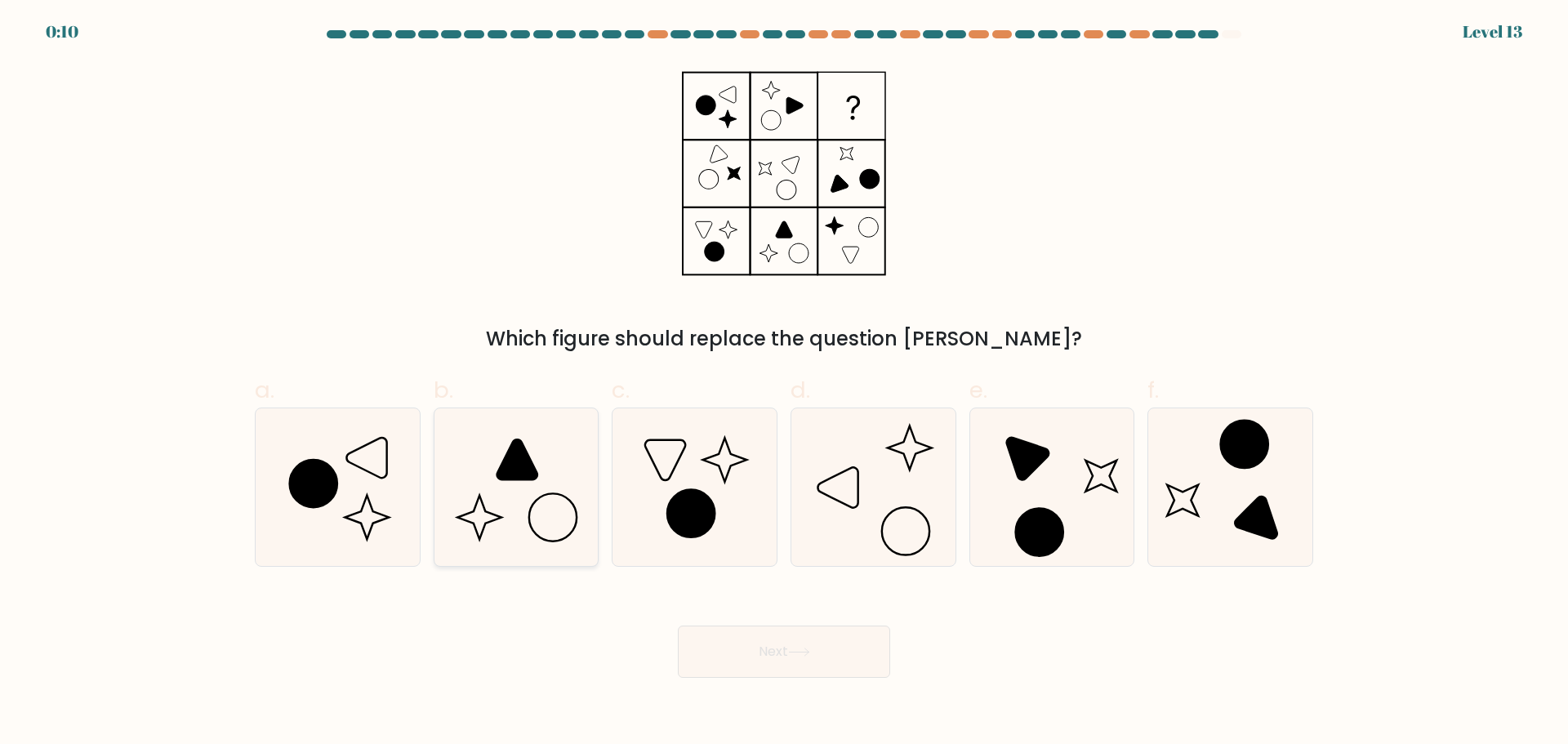
click at [528, 470] on icon at bounding box center [517, 459] width 40 height 40
click at [784, 383] on input "b." at bounding box center [784, 378] width 1 height 11
radio input "true"
click at [818, 636] on button "Next" at bounding box center [784, 651] width 212 height 52
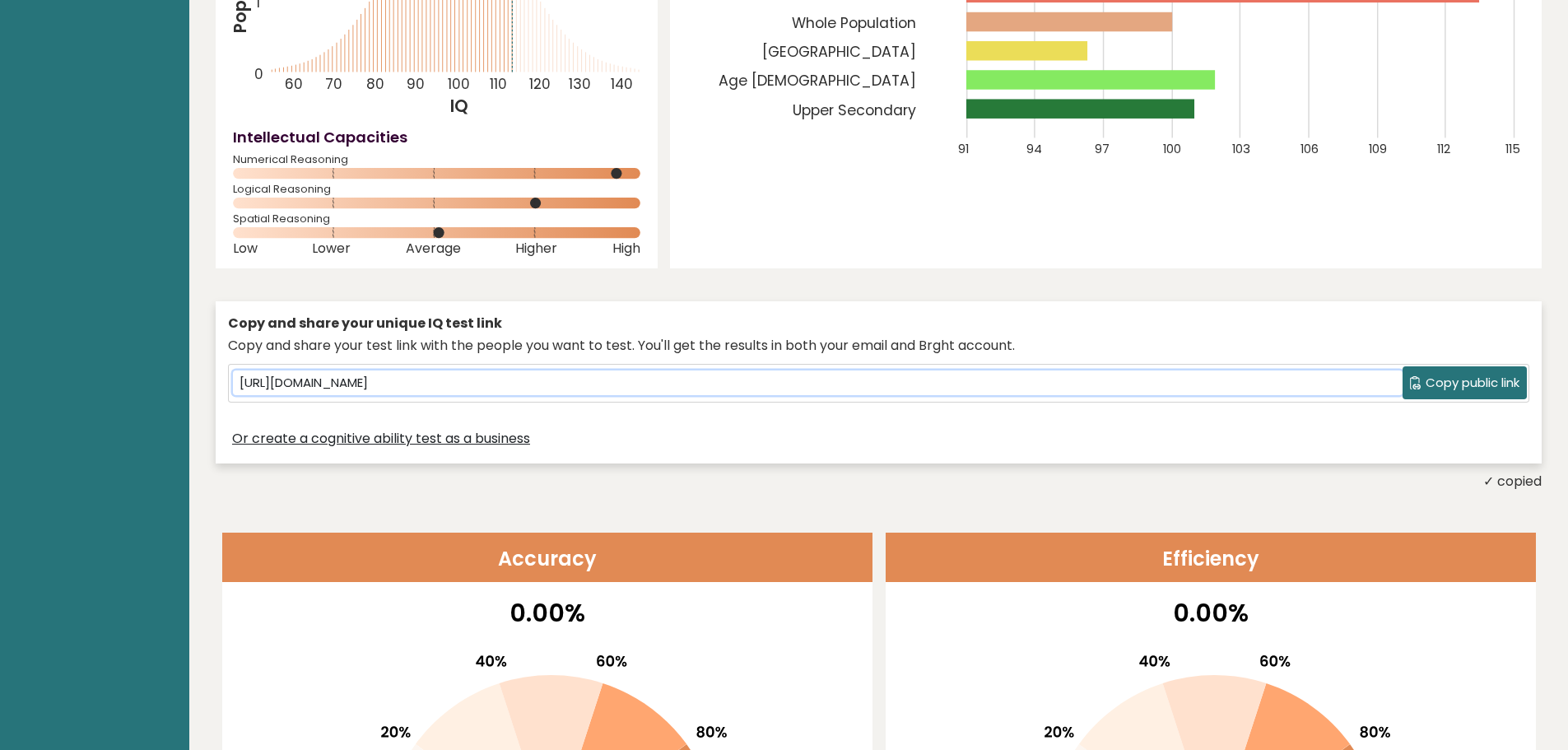
scroll to position [269, 0]
click at [827, 200] on div "81% [PERSON_NAME] performed better than 81% of all people who finished the BRGH…" at bounding box center [1105, 33] width 872 height 469
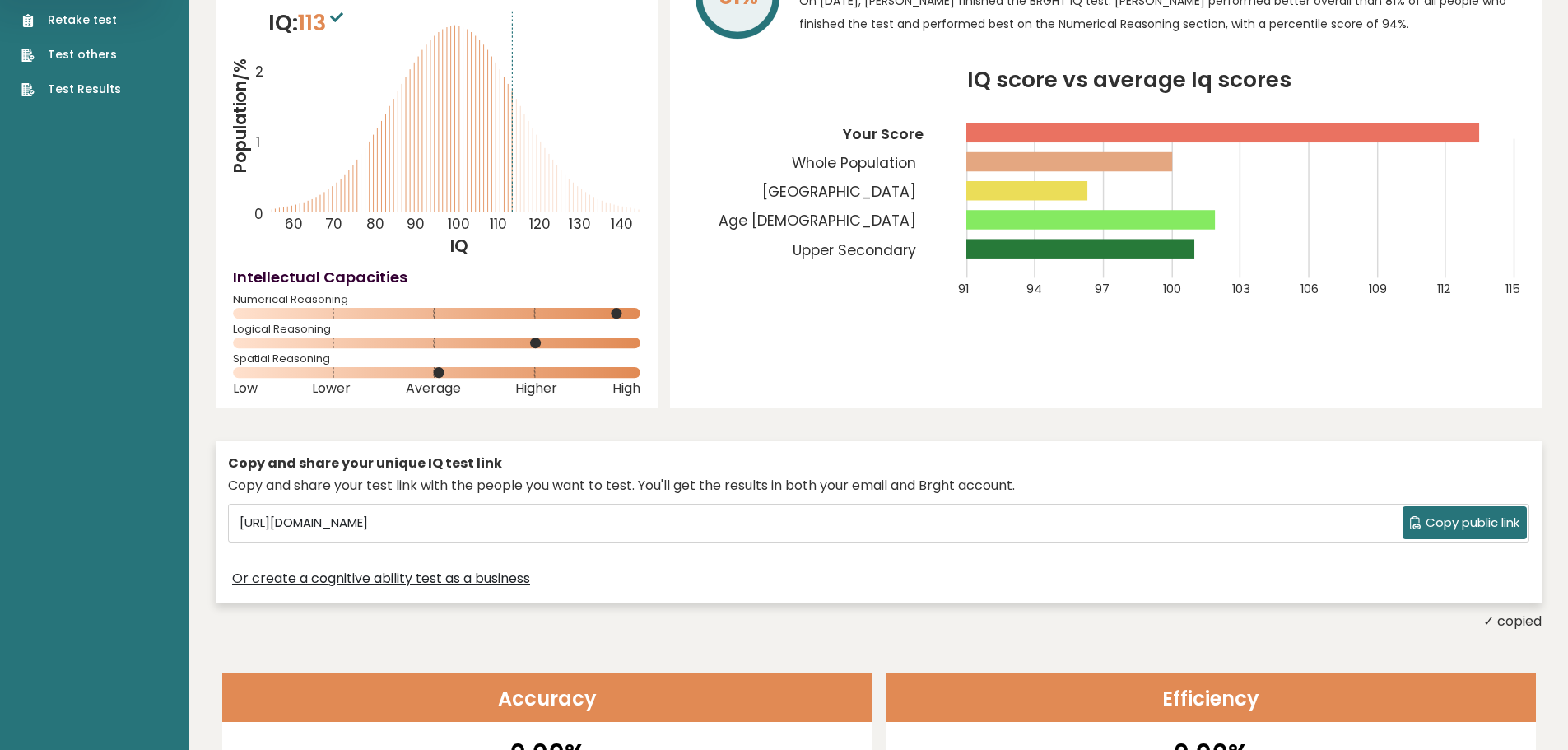
scroll to position [0, 0]
